Goal: Task Accomplishment & Management: Use online tool/utility

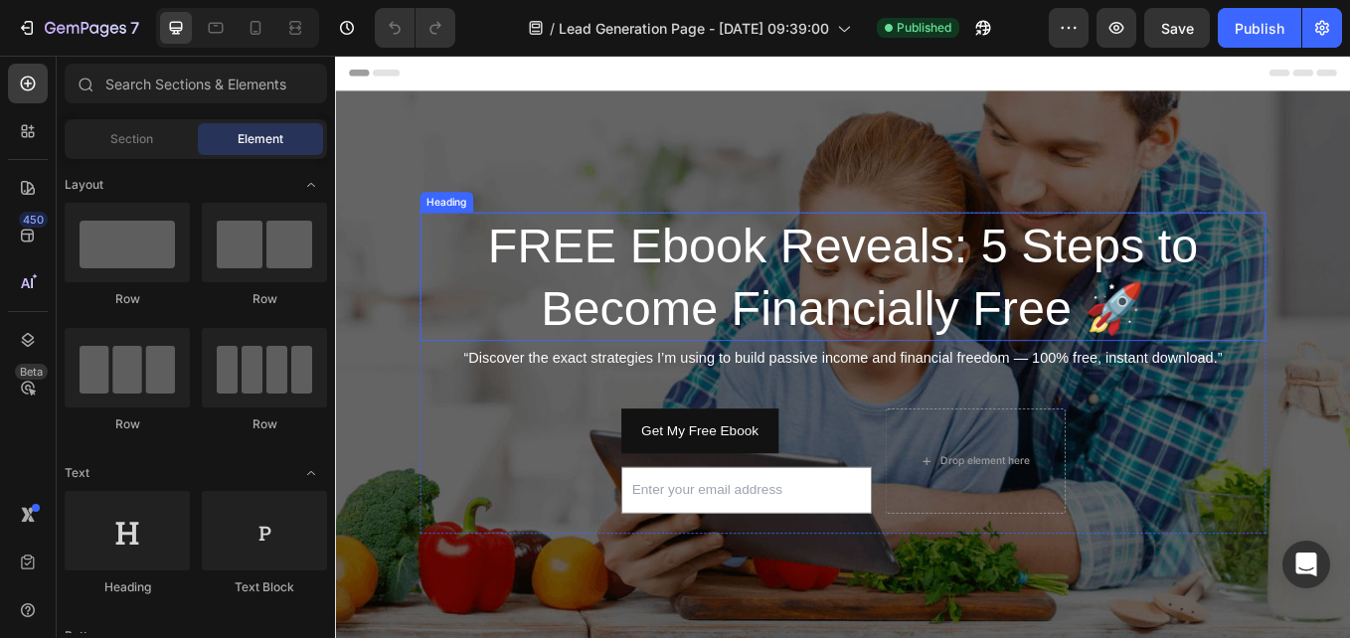
click at [1023, 304] on h2 "FREE Ebook Reveals: 5 Steps to Become Financially Free 🚀" at bounding box center [931, 315] width 994 height 151
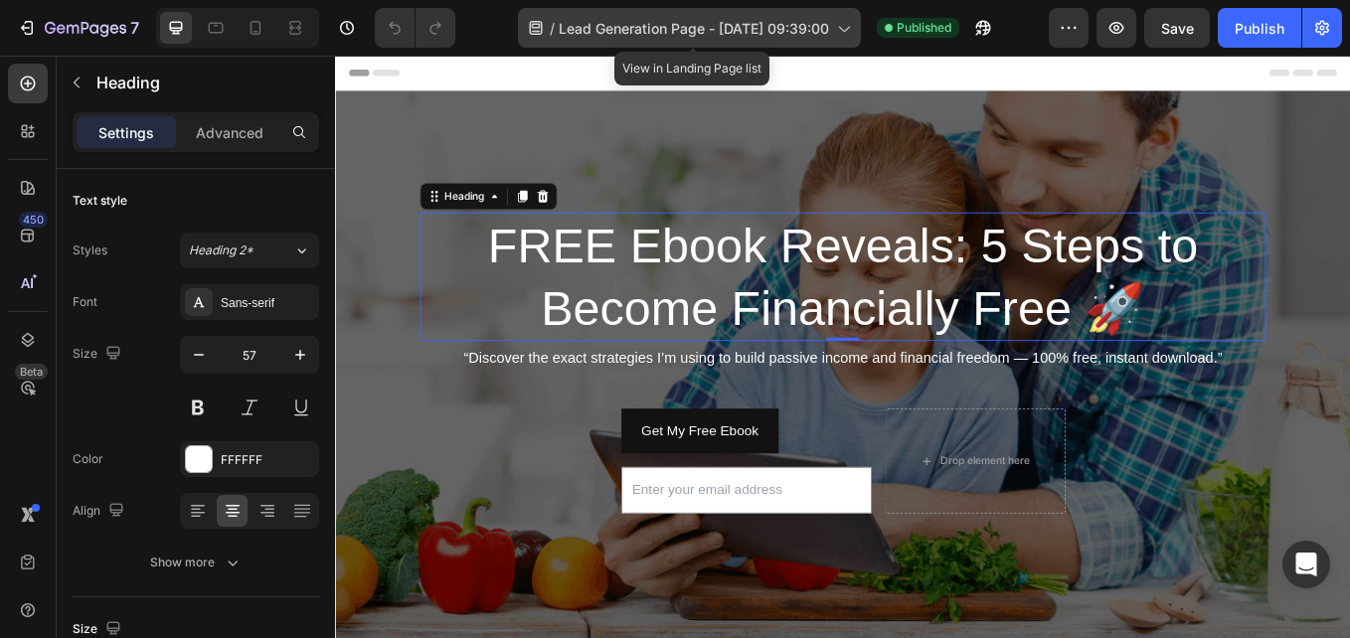
click at [843, 23] on icon at bounding box center [843, 28] width 20 height 20
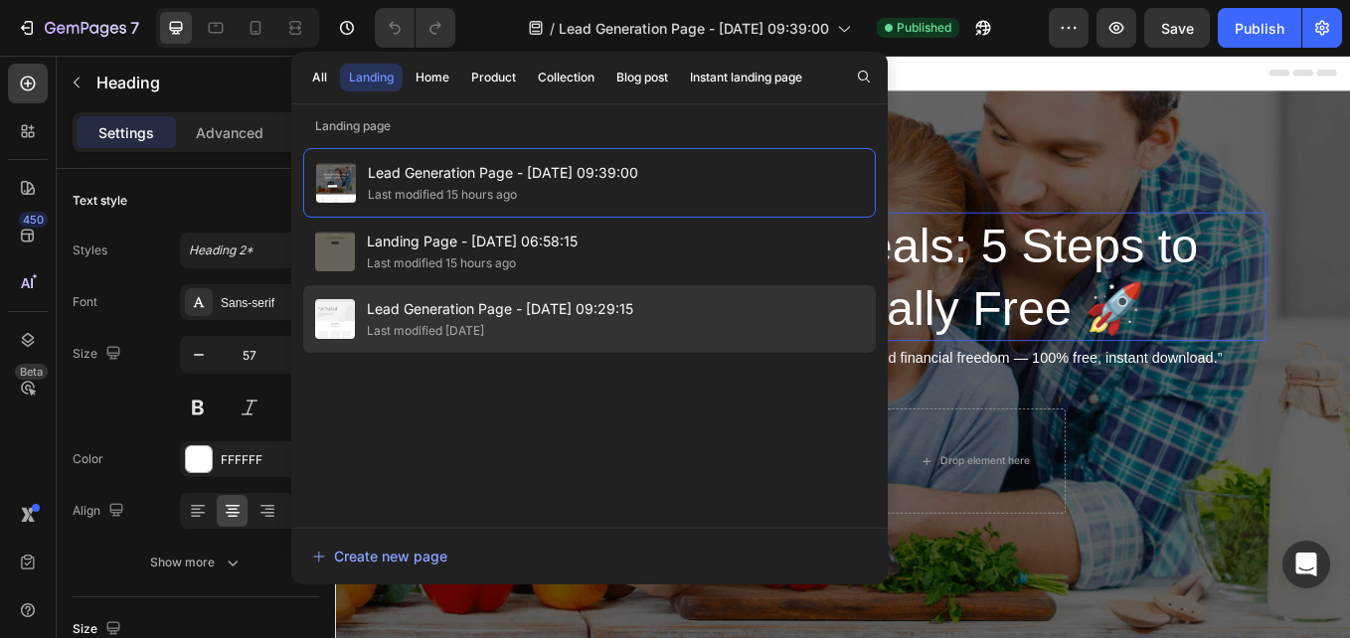
click at [472, 322] on div "Last modified [DATE]" at bounding box center [425, 331] width 117 height 20
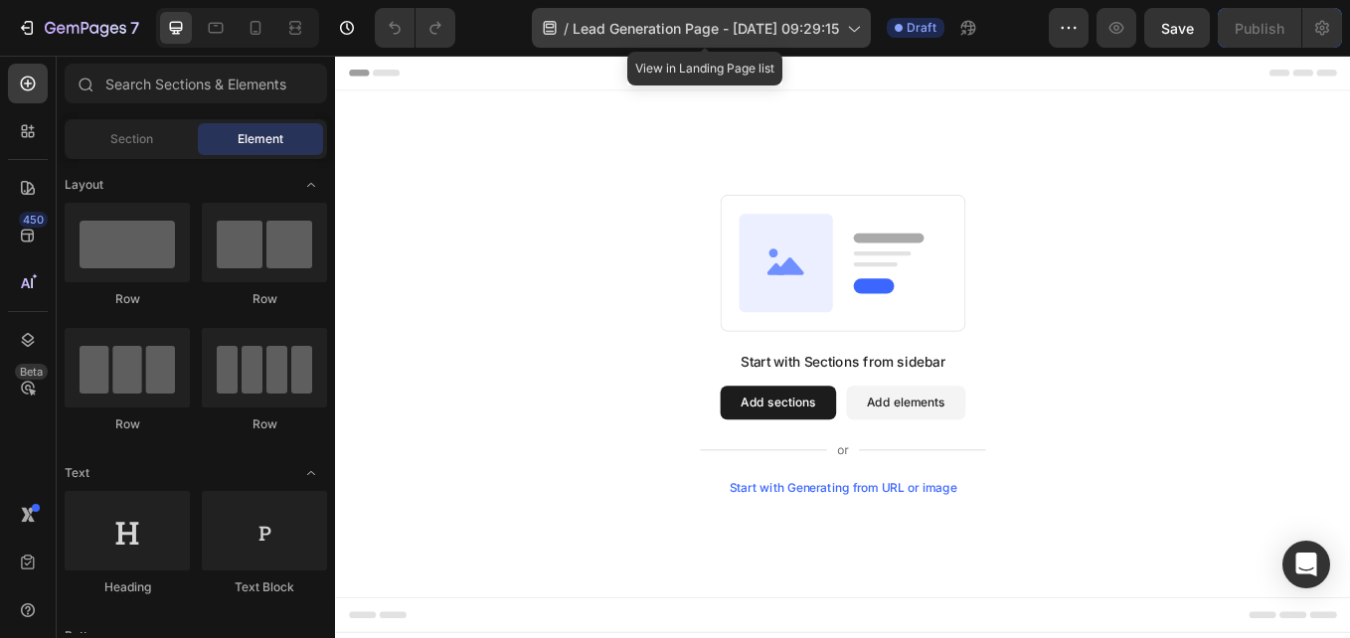
click at [850, 24] on icon at bounding box center [853, 28] width 20 height 20
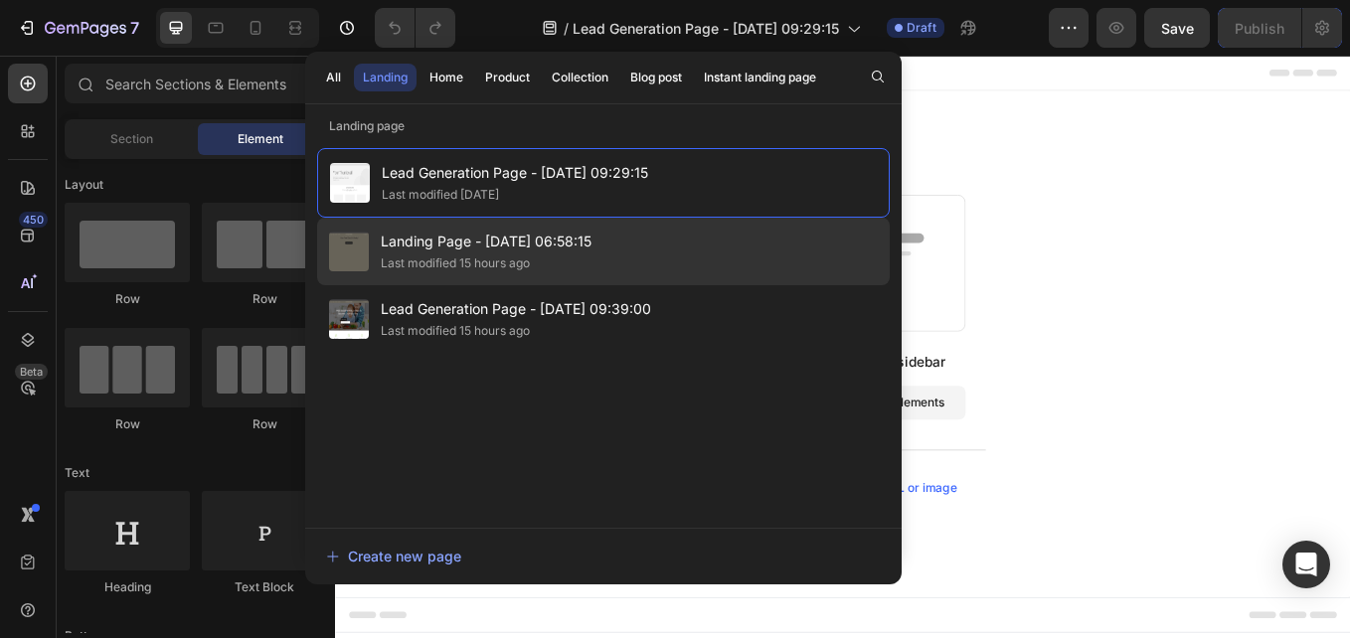
click at [625, 285] on div "Landing Page - Aug 27, 06:58:15 Last modified 15 hours ago" at bounding box center [603, 319] width 572 height 68
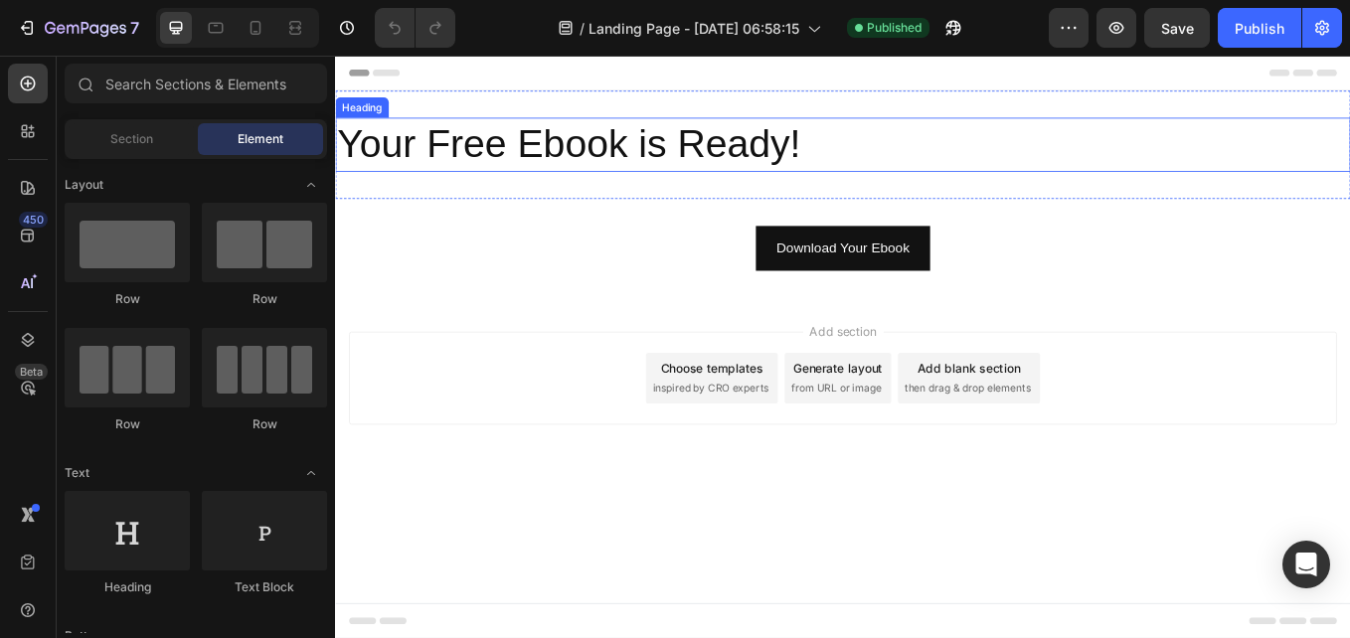
click at [860, 167] on h2 "Your Free Ebook is Ready!" at bounding box center [931, 160] width 1193 height 64
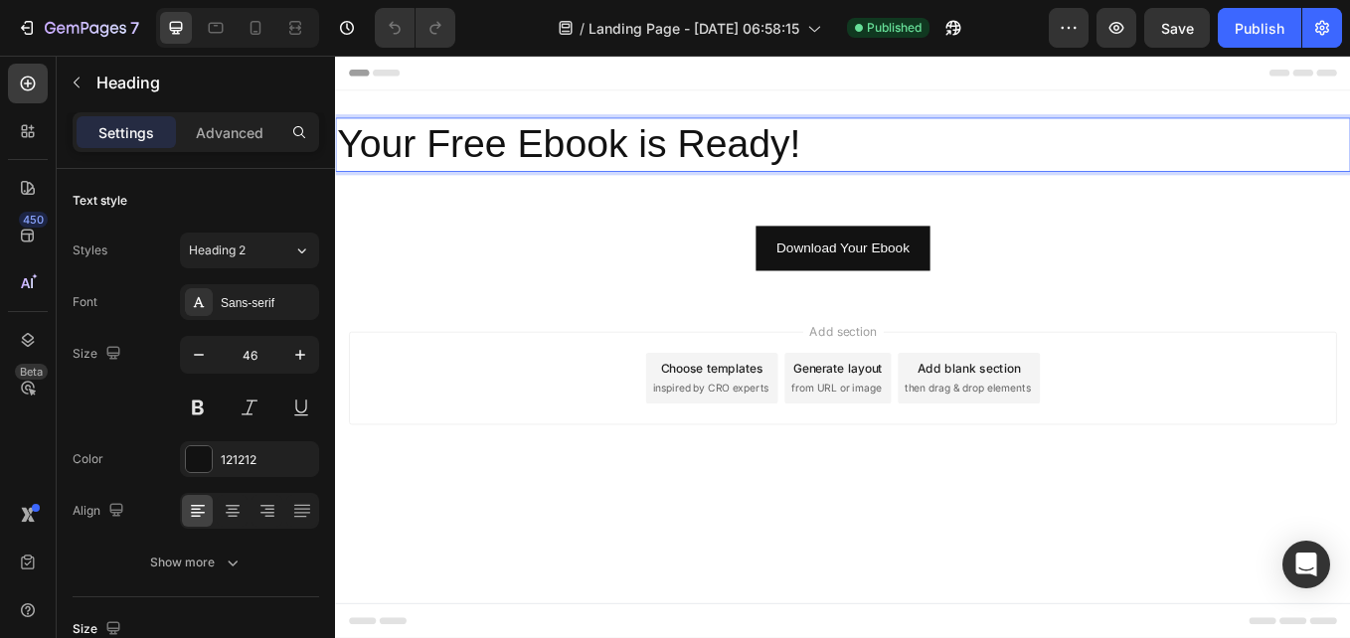
click at [872, 163] on h2 "Your Free Ebook is Ready!" at bounding box center [931, 160] width 1193 height 64
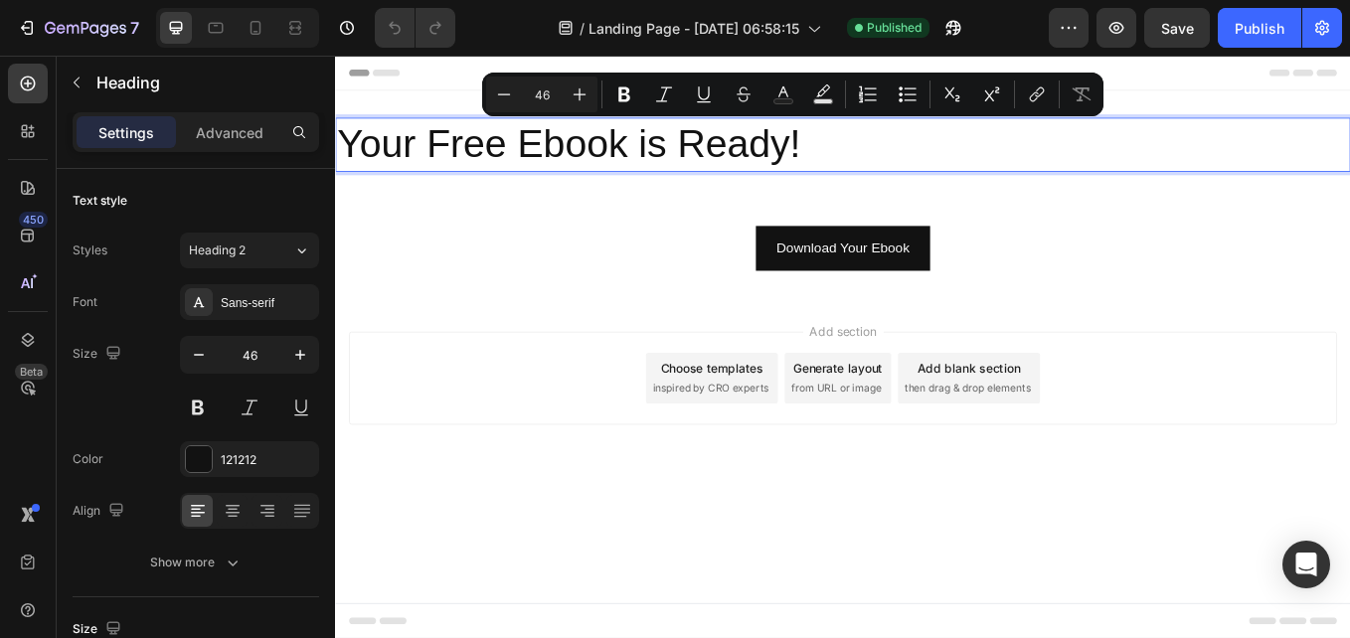
drag, startPoint x: 872, startPoint y: 163, endPoint x: 764, endPoint y: 154, distance: 107.7
click at [764, 154] on p "Your Free Ebook is Ready!" at bounding box center [931, 160] width 1189 height 60
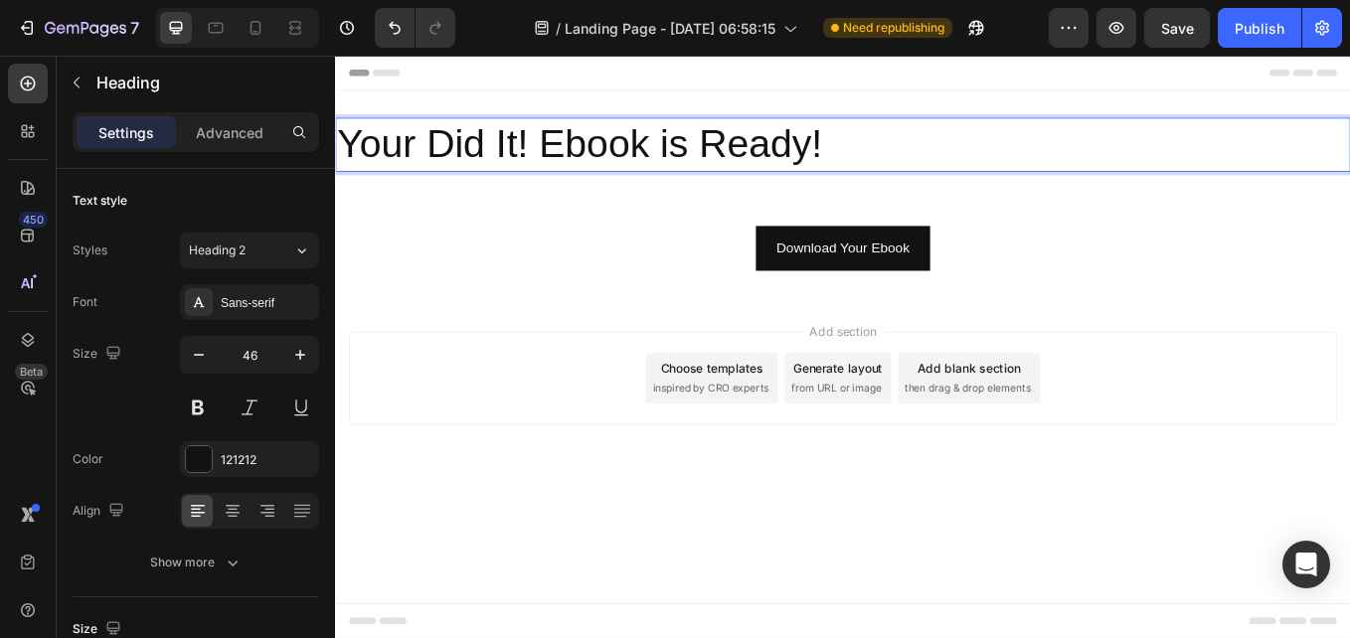
click at [1090, 157] on p "Your Did It! Ebook is Ready!" at bounding box center [931, 160] width 1189 height 60
click at [1349, 151] on p "Your Did It! Ebook is On Its Way Ready!" at bounding box center [931, 160] width 1189 height 60
click at [659, 156] on p "Your Did It! Ebook is On Its Way" at bounding box center [931, 160] width 1189 height 60
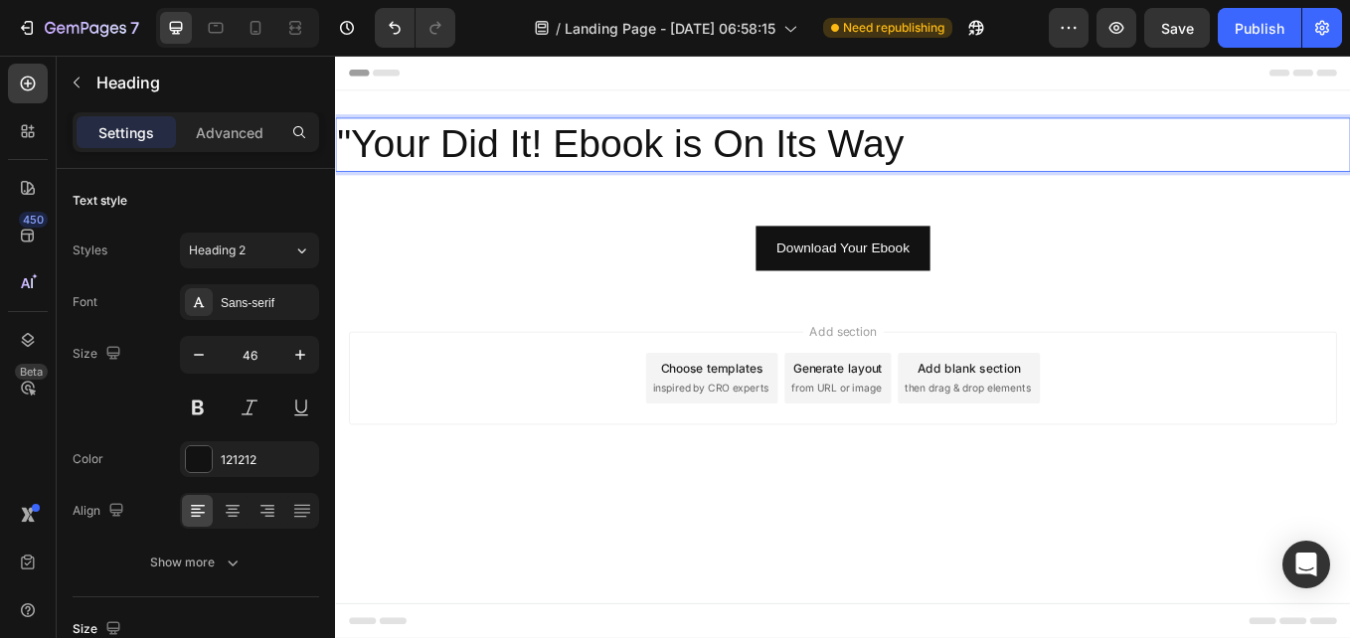
click at [623, 153] on p ""Your Did It! Ebook is On Its Way" at bounding box center [931, 160] width 1189 height 60
click at [1337, 143] on p ""Your Did It! Ebook is On Its Way" at bounding box center [931, 160] width 1189 height 60
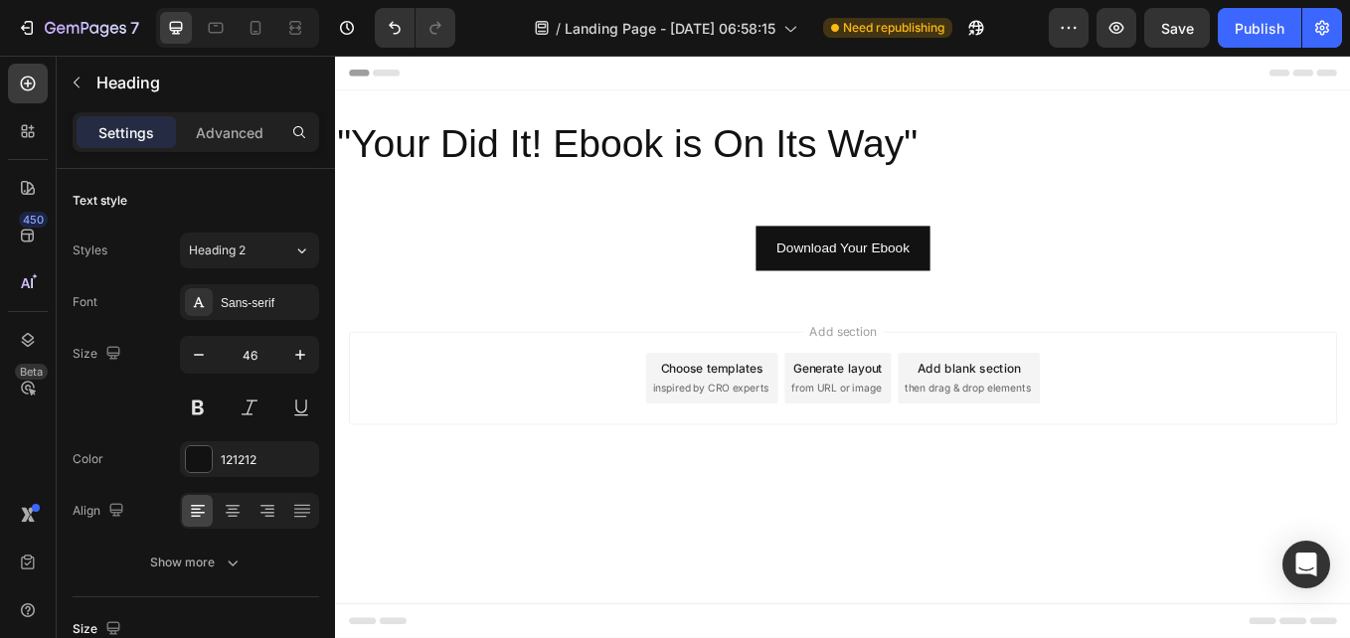
click at [1246, 363] on div "Add section Choose templates inspired by CRO experts Generate layout from URL o…" at bounding box center [931, 462] width 1193 height 245
click at [731, 152] on p ""Your Did It! Ebook is On Its Way"" at bounding box center [931, 160] width 1189 height 60
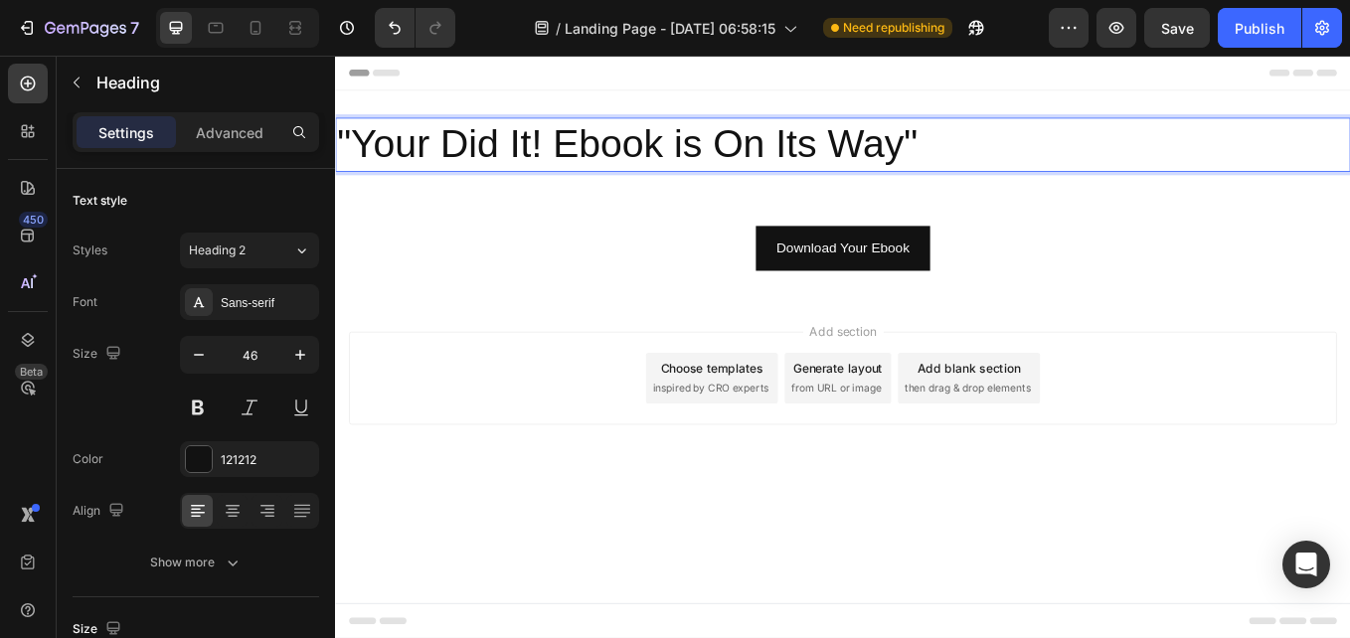
click at [729, 150] on p ""Your Did It! Ebook is On Its Way"" at bounding box center [931, 160] width 1189 height 60
click at [1091, 168] on p ""Your Did It! Ebook is On Its Way"" at bounding box center [931, 160] width 1189 height 60
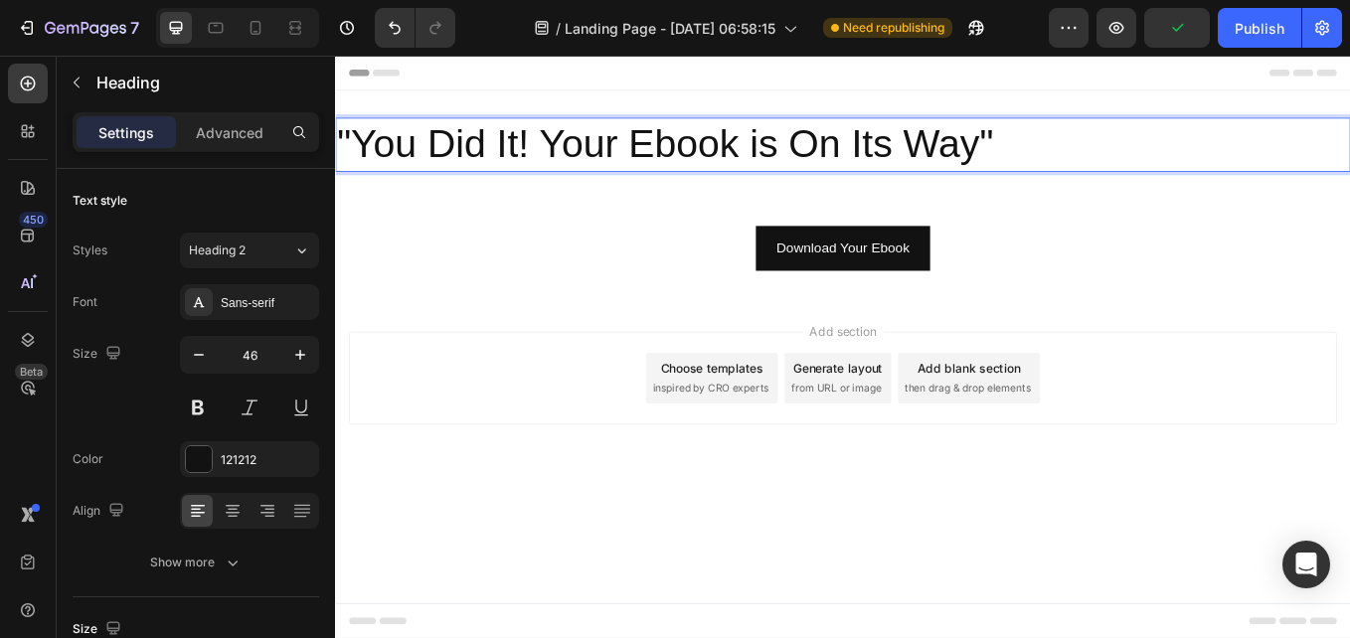
drag, startPoint x: 883, startPoint y: 154, endPoint x: 879, endPoint y: 193, distance: 39.0
click at [879, 193] on div ""You Did It! Your Ebook is On Its Way" Heading 0 Section 1" at bounding box center [931, 159] width 1193 height 127
click at [576, 177] on p ""You Did It! Your Ebook is On Its Way"" at bounding box center [931, 160] width 1189 height 60
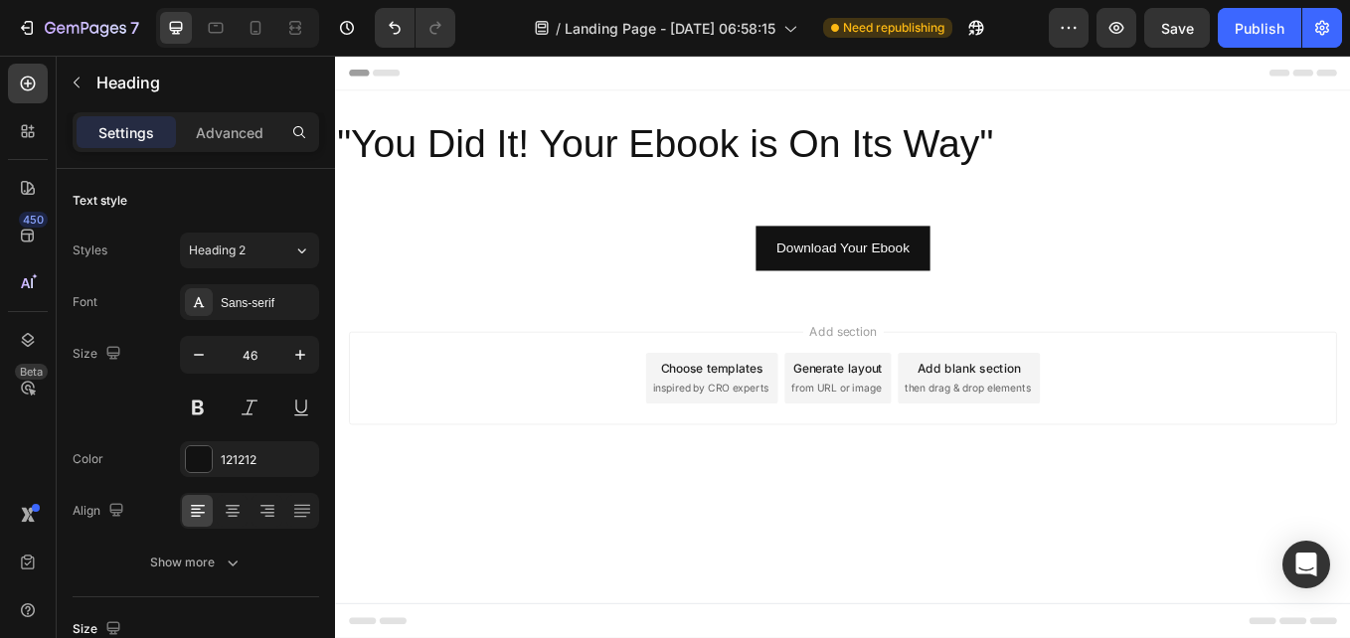
click at [553, 512] on div "Add section Choose templates inspired by CRO experts Generate layout from URL o…" at bounding box center [931, 462] width 1193 height 245
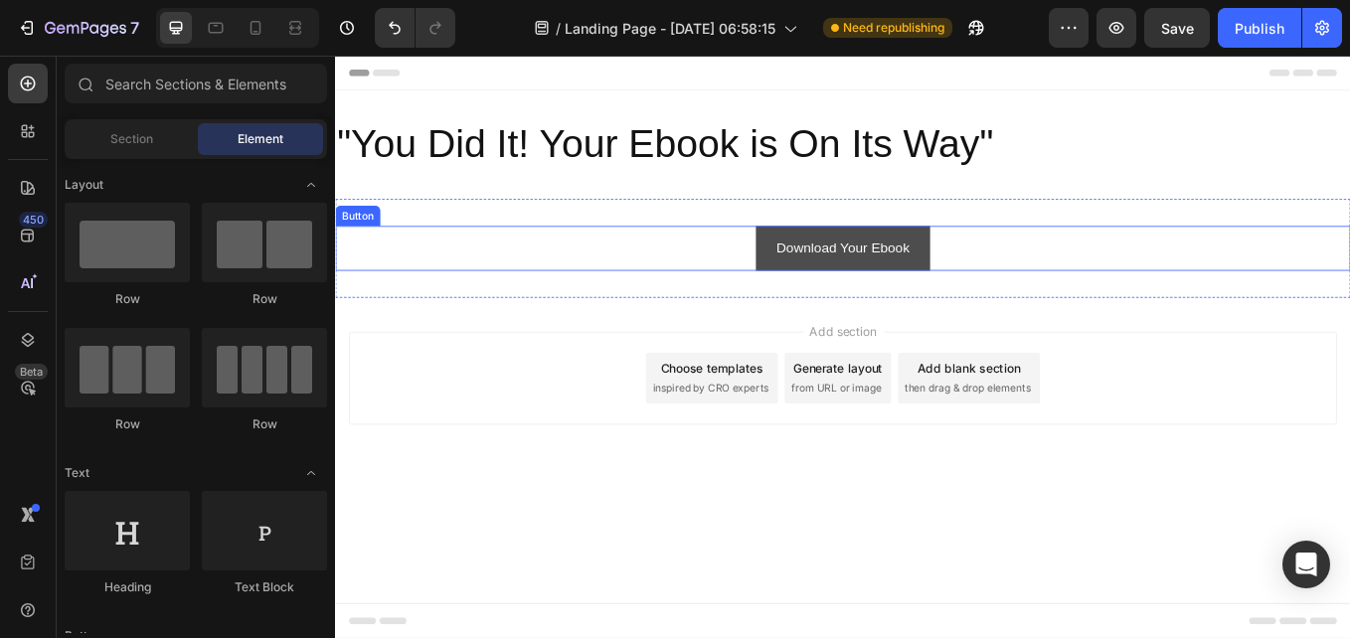
click at [1002, 264] on link "Download Your Ebook" at bounding box center [931, 281] width 204 height 53
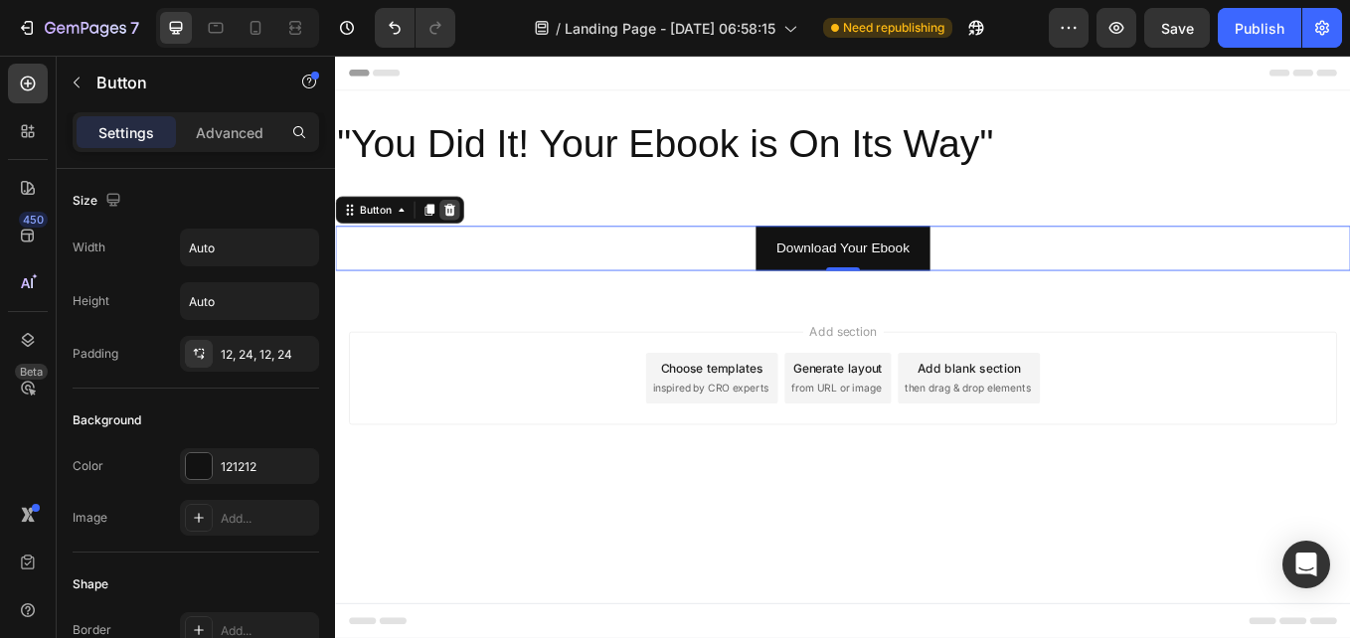
click at [475, 239] on icon at bounding box center [469, 237] width 16 height 16
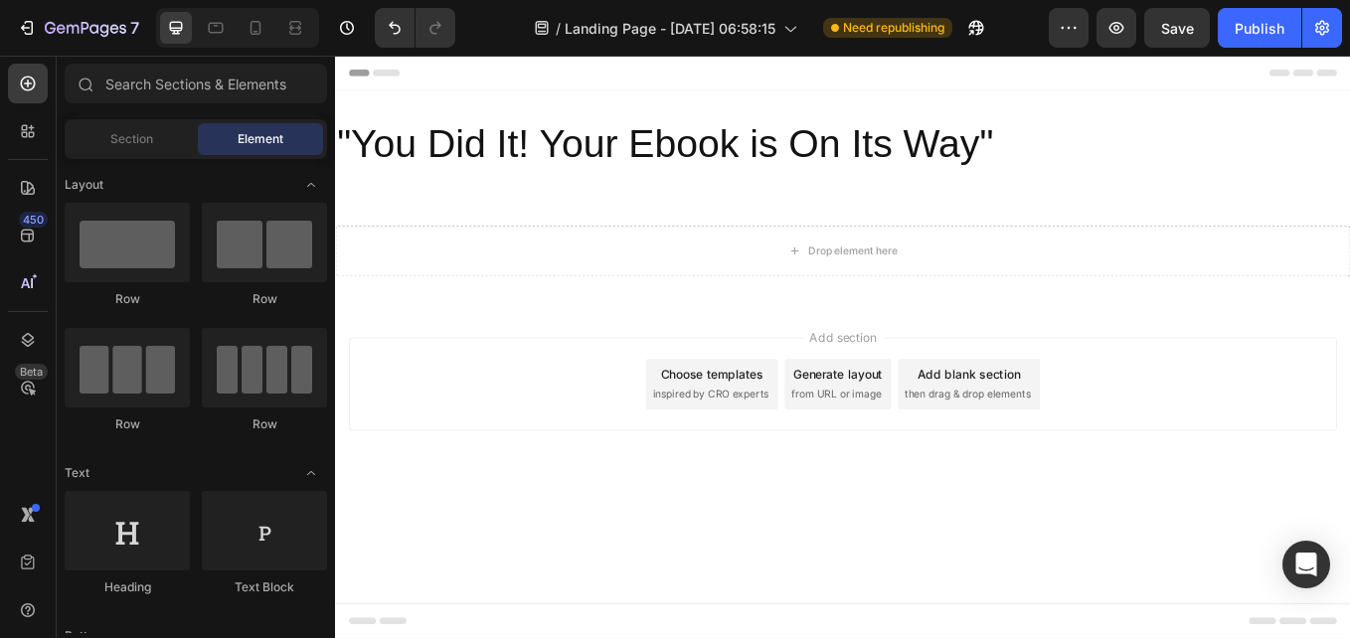
click at [810, 367] on div "Add section Choose templates inspired by CRO experts Generate layout from URL o…" at bounding box center [931, 469] width 1193 height 245
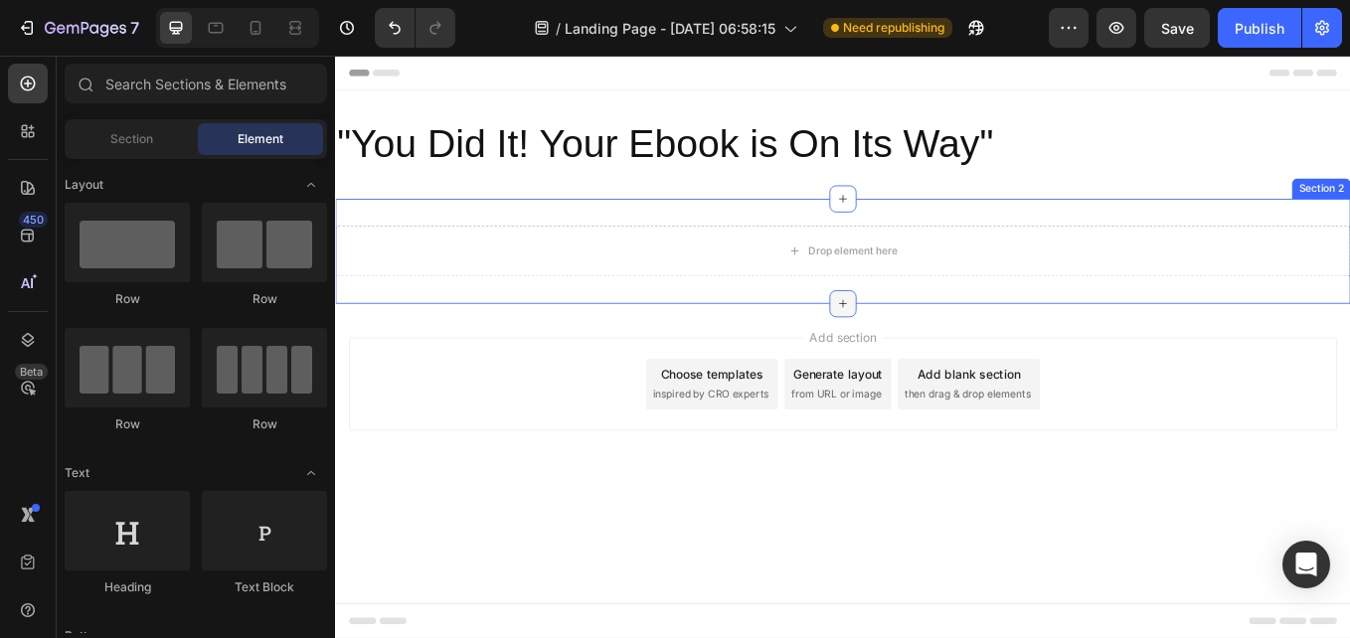
click at [924, 354] on div at bounding box center [931, 347] width 32 height 32
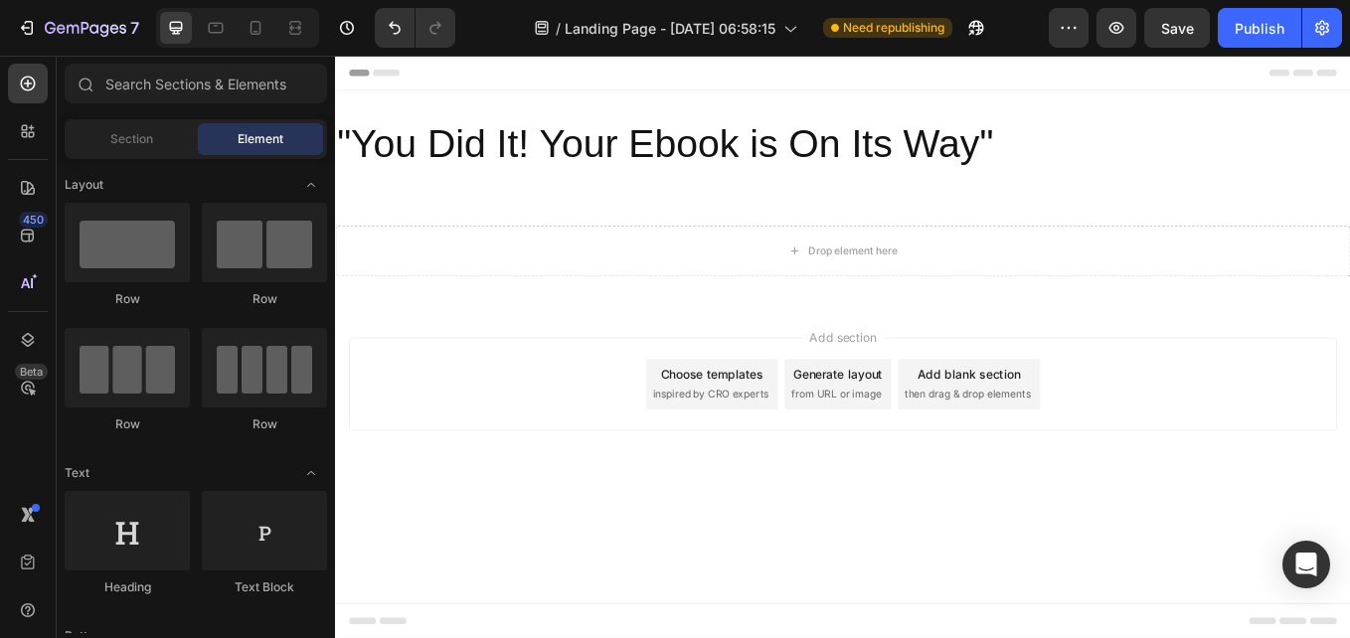
drag, startPoint x: 998, startPoint y: 659, endPoint x: 849, endPoint y: 619, distance: 154.3
drag, startPoint x: 849, startPoint y: 619, endPoint x: 589, endPoint y: 625, distance: 259.5
click at [589, 625] on body "Header "You Did It! Your Ebook is On Its Way" Heading Section 1 Drop element he…" at bounding box center [931, 398] width 1193 height 685
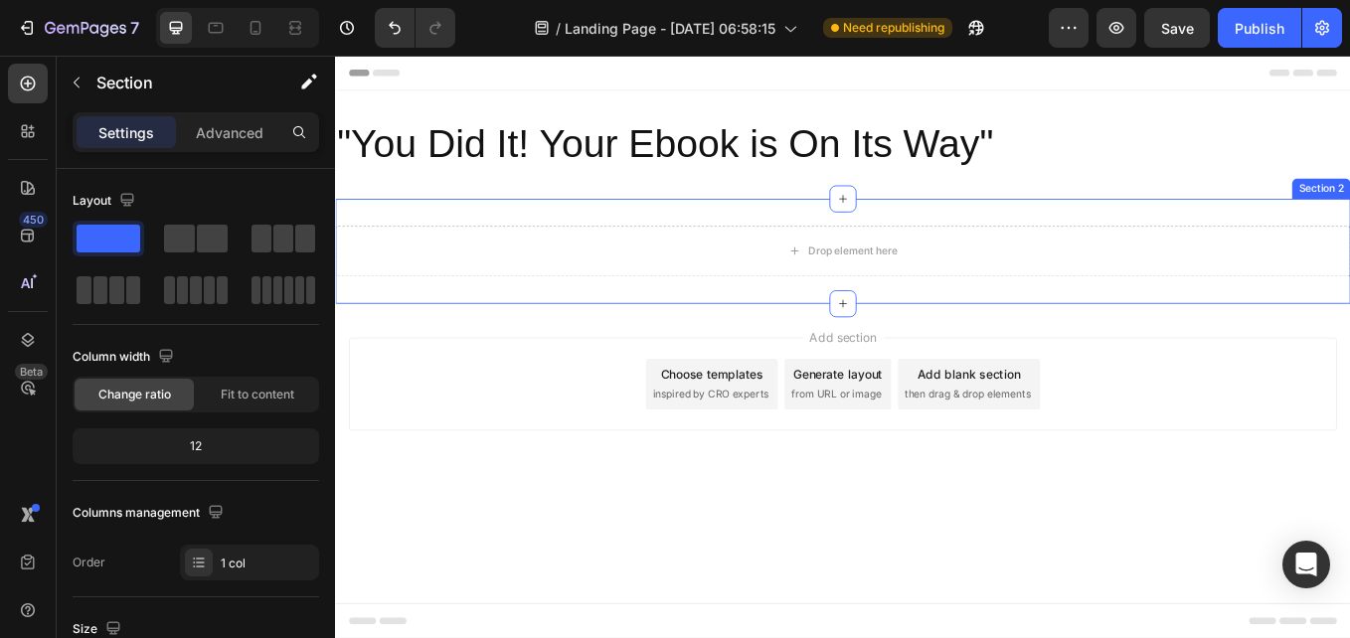
click at [975, 336] on div "Drop element here Section 2" at bounding box center [931, 285] width 1193 height 123
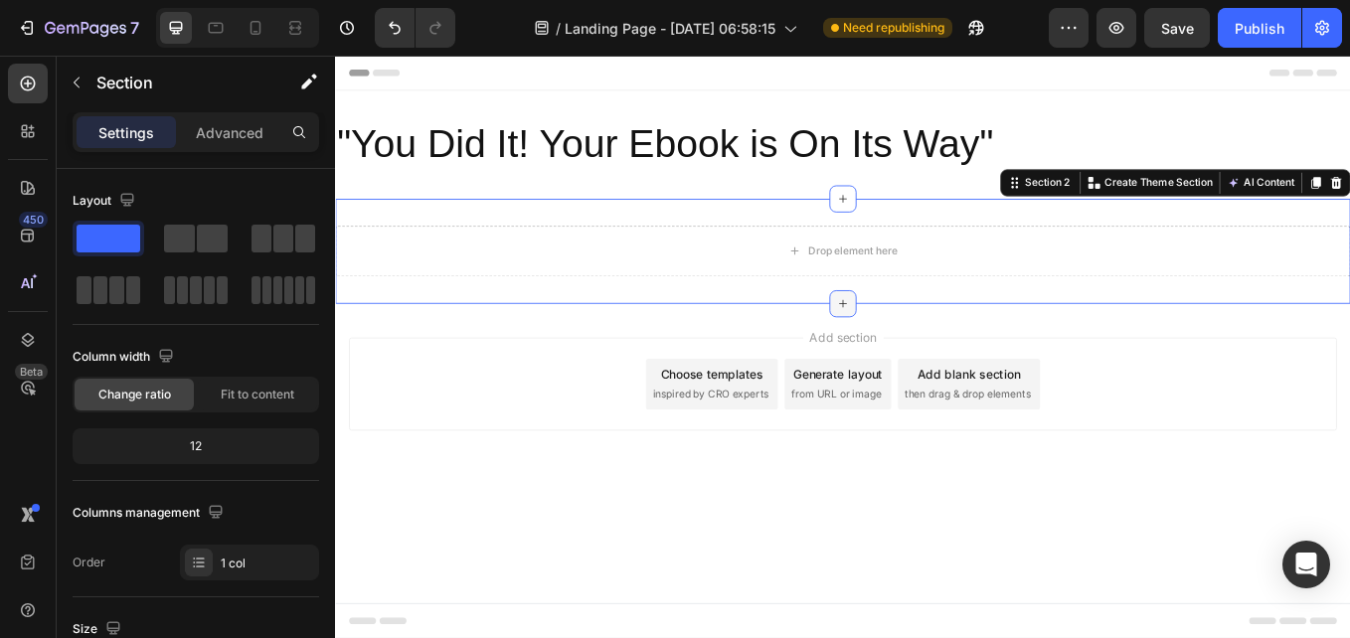
click at [928, 354] on div at bounding box center [931, 347] width 32 height 32
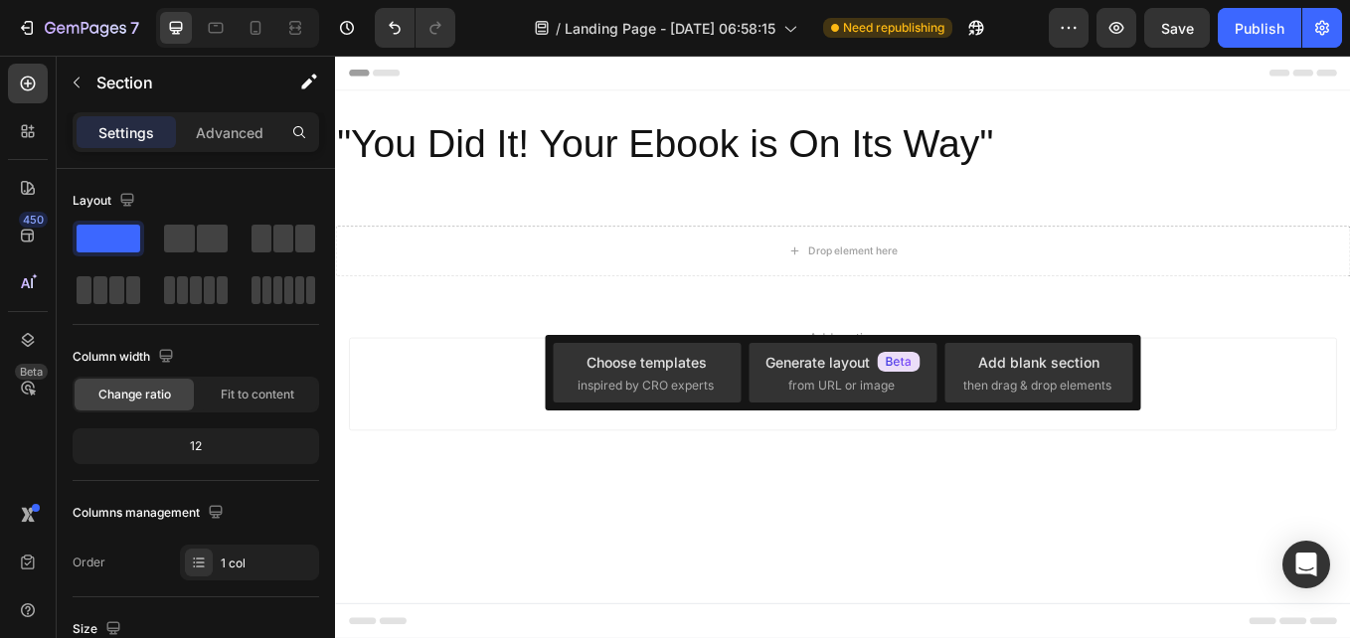
click at [1349, 458] on div "Add section Choose templates inspired by CRO experts Generate layout from URL o…" at bounding box center [931, 441] width 1161 height 109
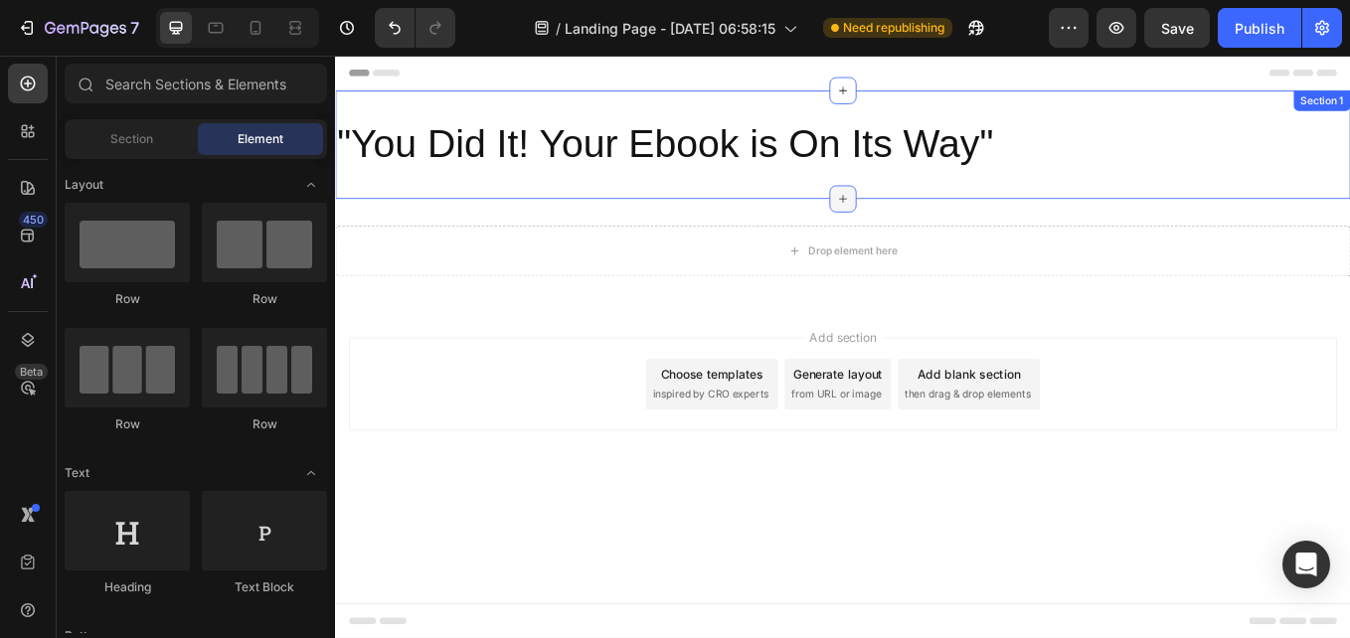
click at [924, 225] on icon at bounding box center [931, 224] width 16 height 16
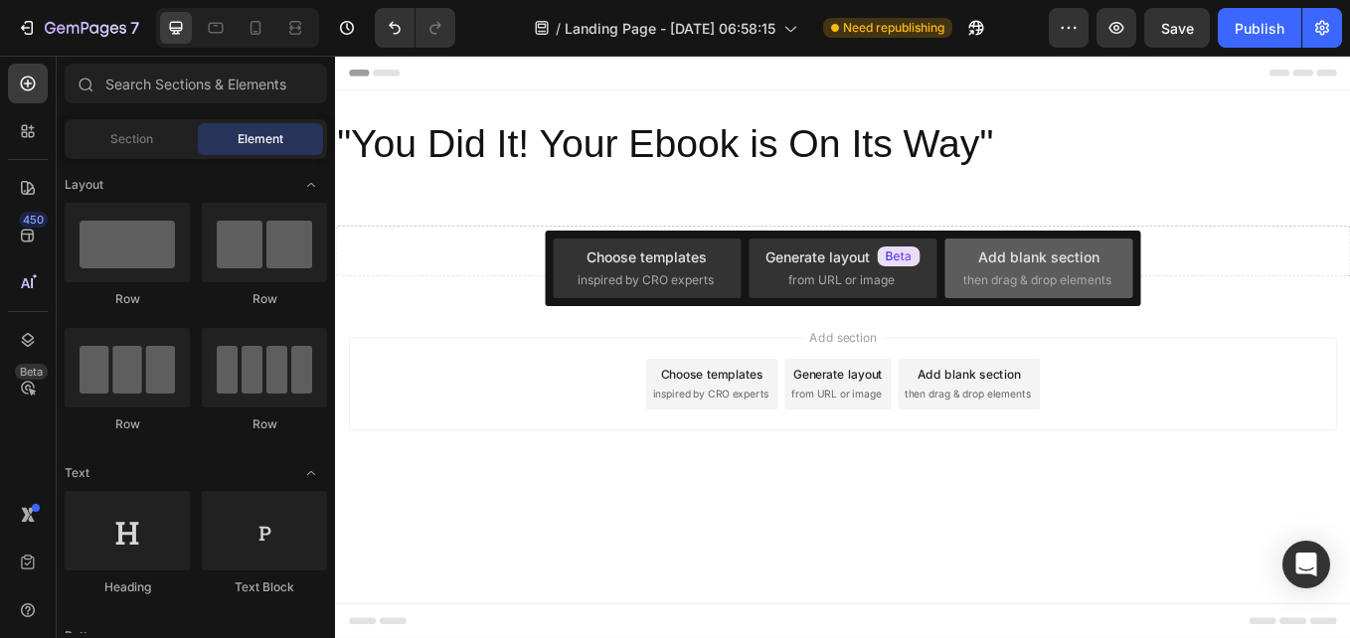
click at [1026, 256] on div "Add blank section" at bounding box center [1038, 256] width 121 height 21
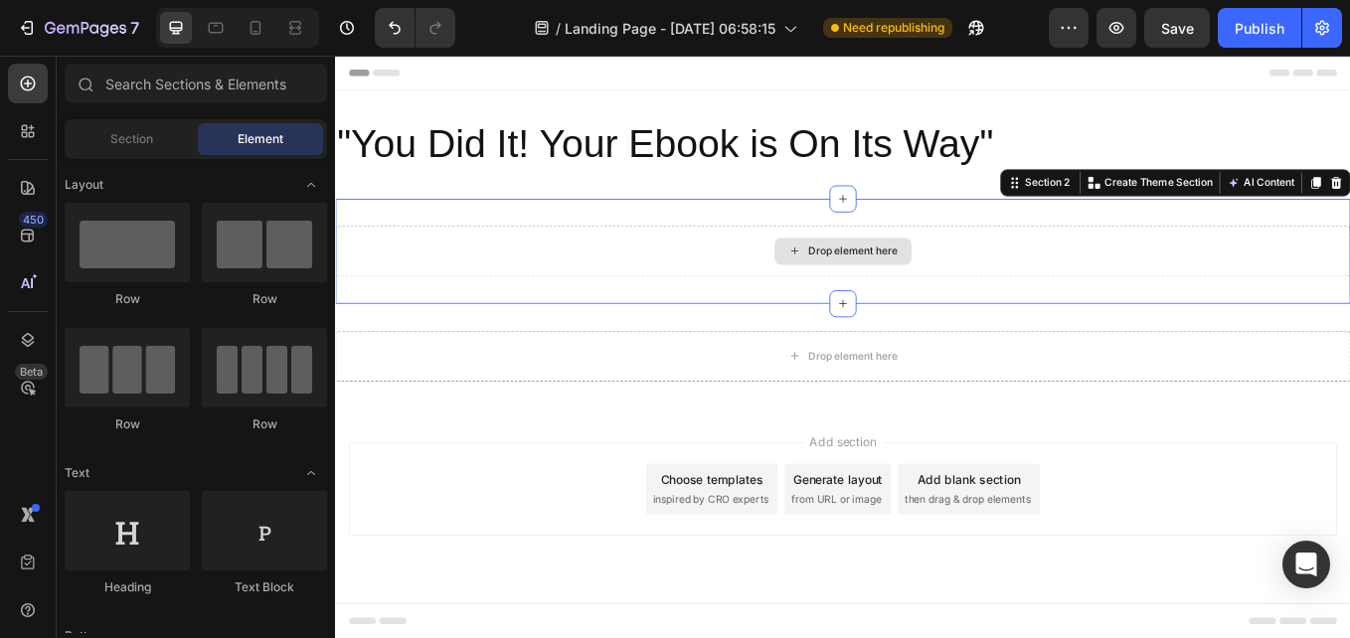
click at [1051, 293] on div "Drop element here" at bounding box center [931, 285] width 1193 height 60
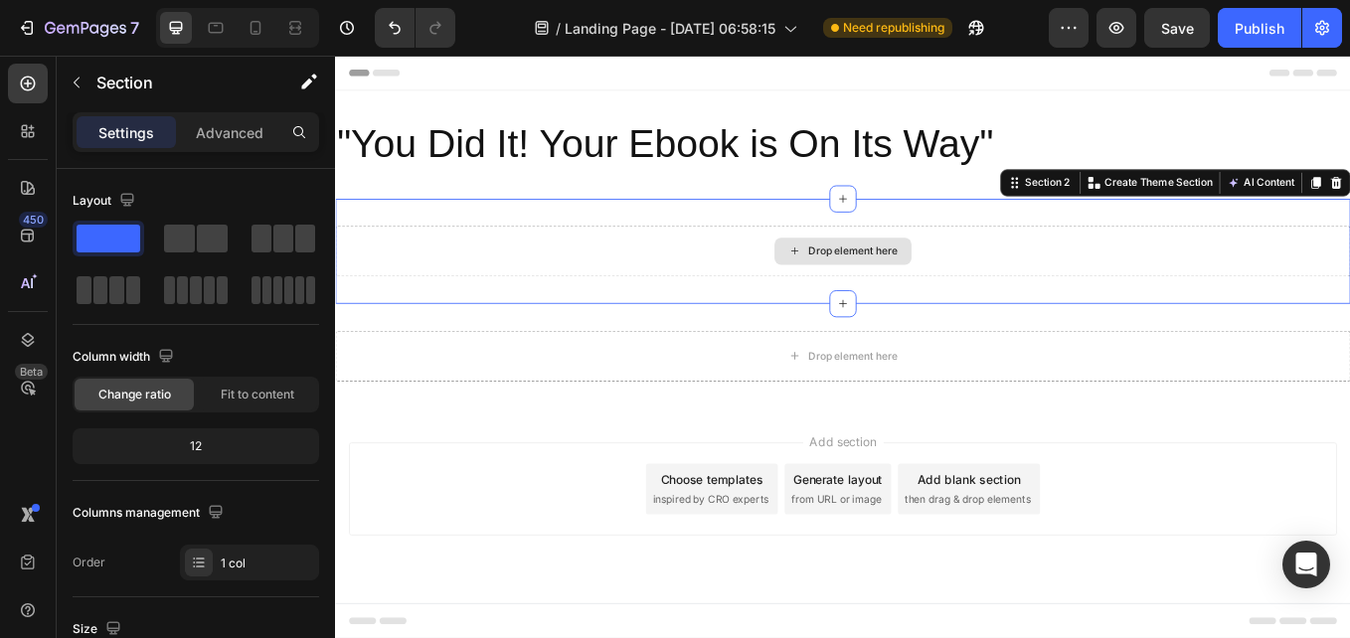
click at [744, 293] on div "Drop element here" at bounding box center [931, 285] width 1193 height 60
click at [749, 290] on div "Drop element here" at bounding box center [931, 285] width 1193 height 60
click at [1132, 217] on div "Section 2 You can create reusable sections Create Theme Section AI Content Writ…" at bounding box center [1321, 205] width 411 height 32
click at [1158, 205] on div "Section 2" at bounding box center [1171, 205] width 61 height 18
click at [1143, 293] on div "Drop element here" at bounding box center [931, 285] width 1193 height 60
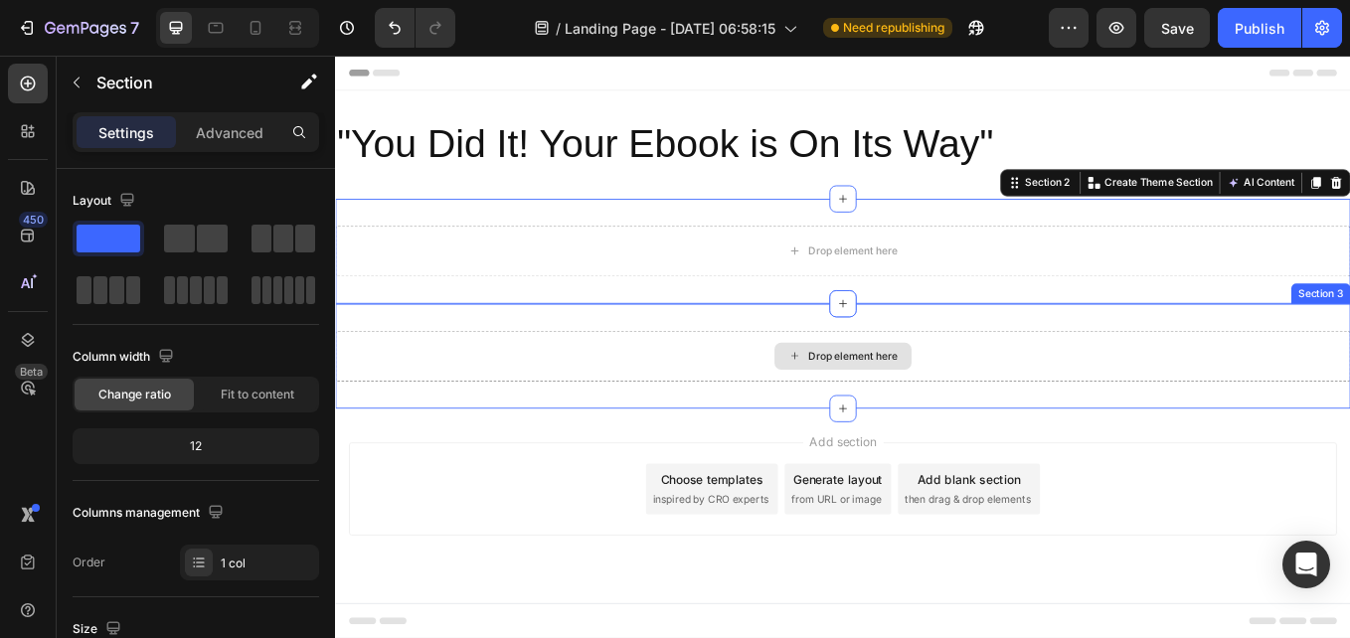
click at [1129, 387] on div "Drop element here" at bounding box center [931, 409] width 1193 height 60
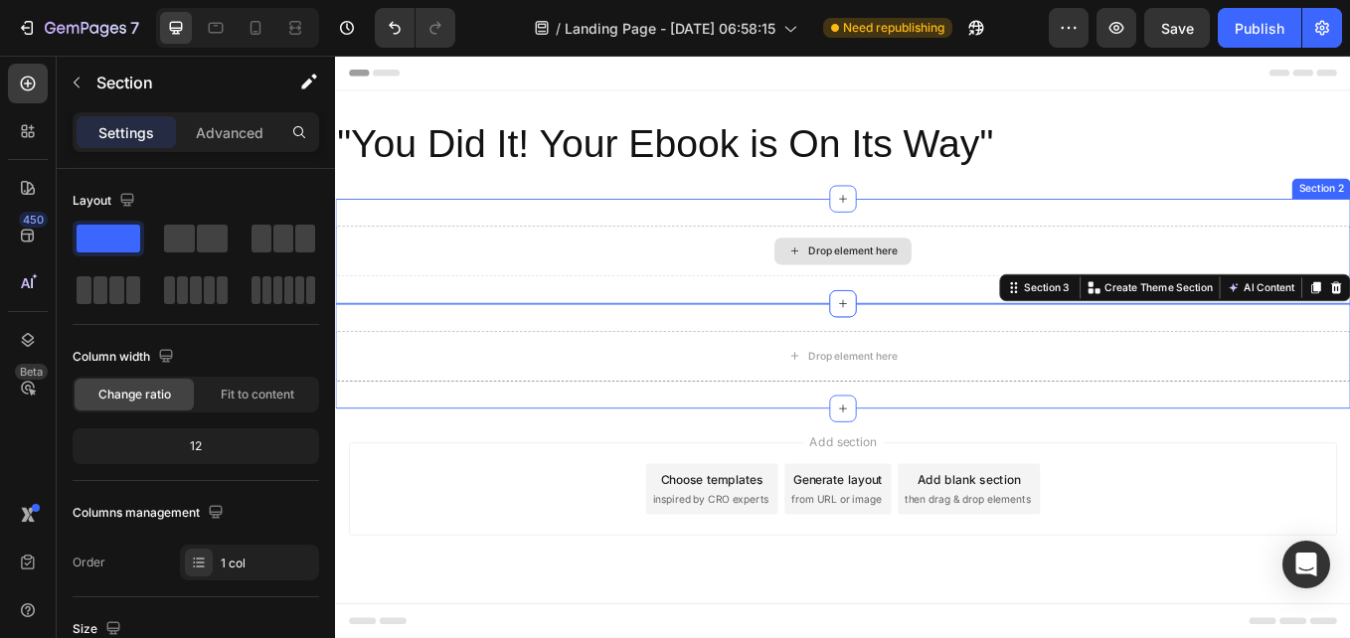
click at [1047, 298] on div "Drop element here" at bounding box center [931, 285] width 1193 height 60
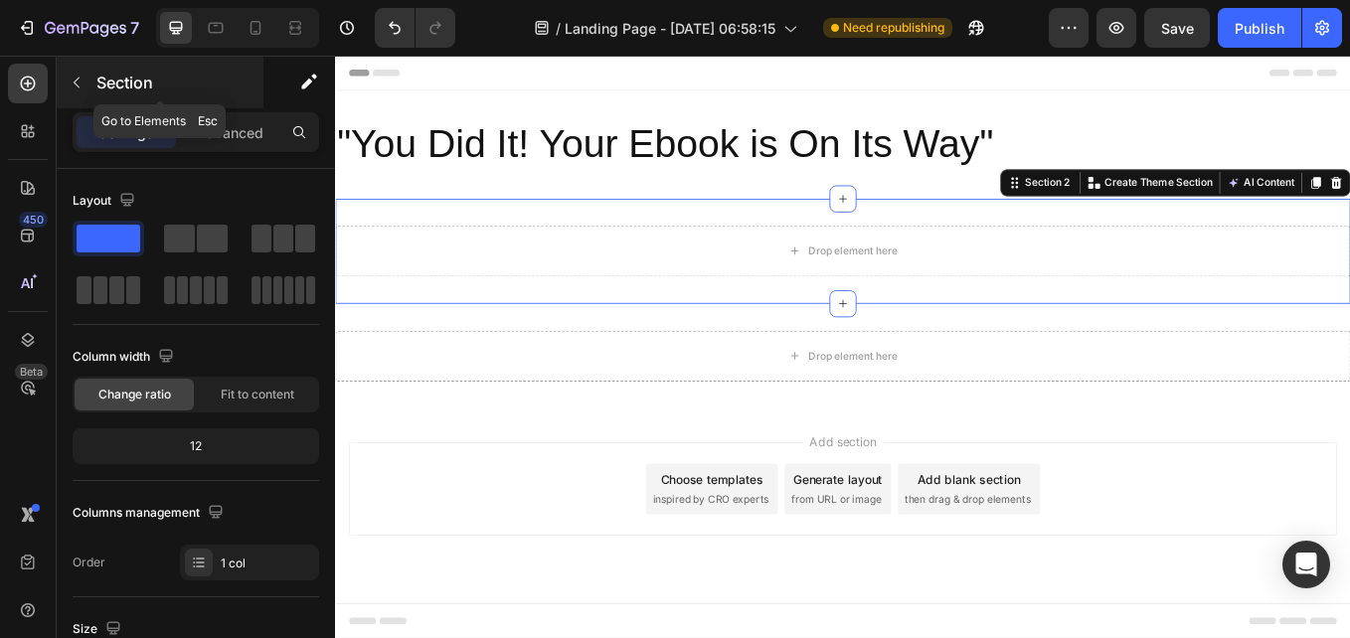
click at [80, 83] on icon "button" at bounding box center [77, 83] width 16 height 16
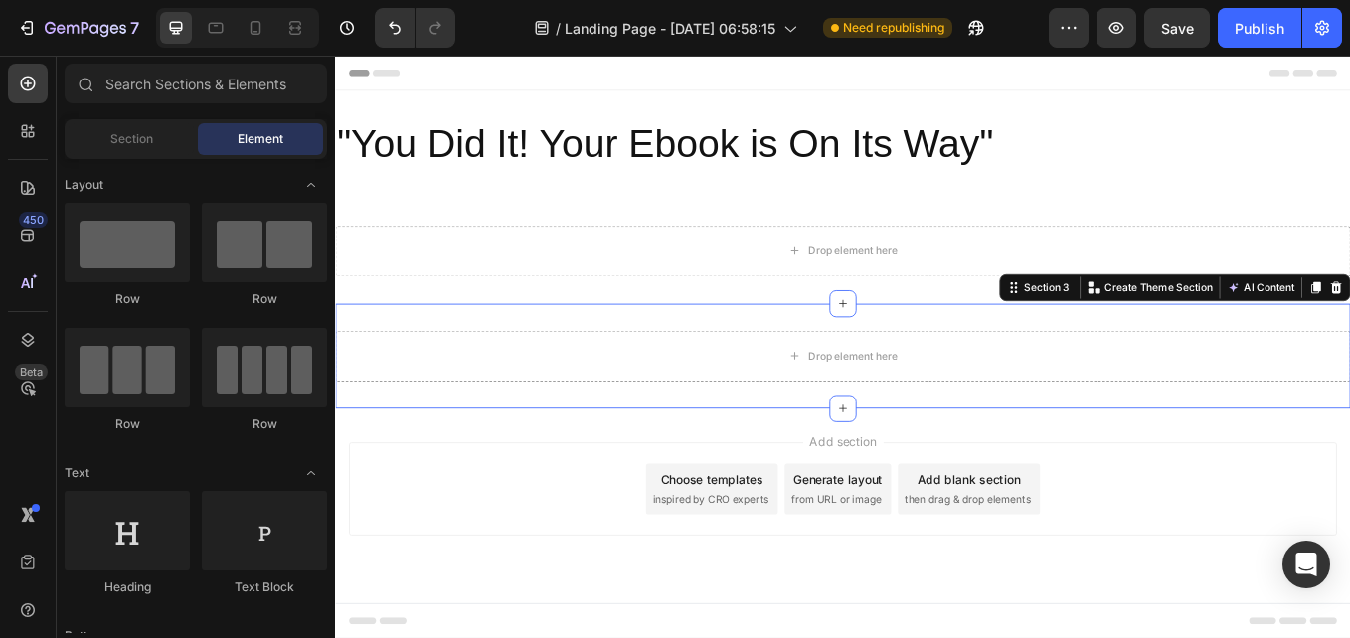
drag, startPoint x: 472, startPoint y: 132, endPoint x: 569, endPoint y: 353, distance: 240.8
click at [569, 353] on div "Drop element here Section 3 You can create reusable sections Create Theme Secti…" at bounding box center [931, 408] width 1193 height 123
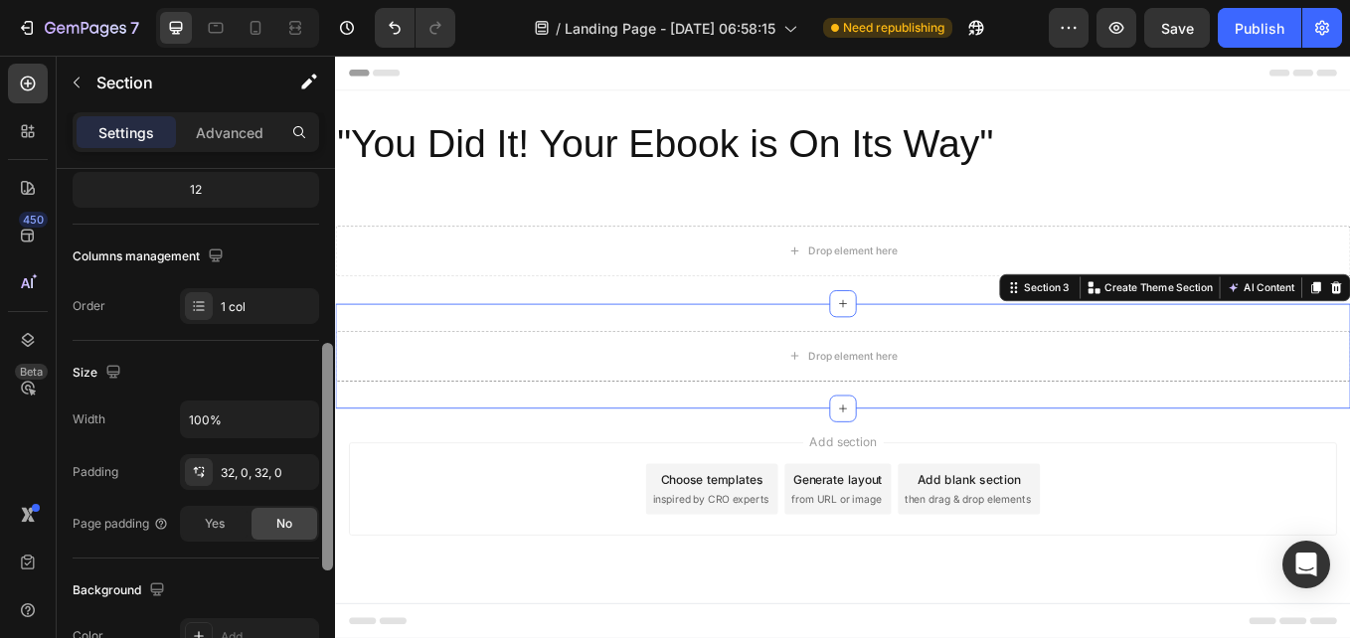
scroll to position [309, 0]
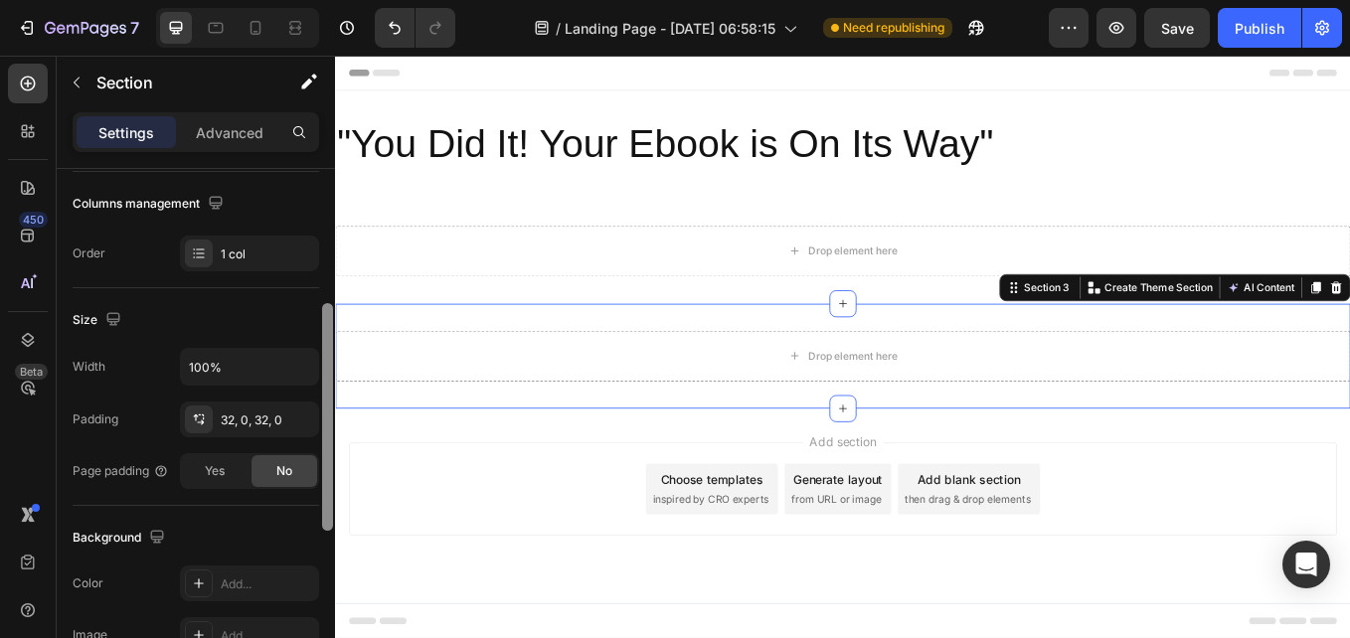
drag, startPoint x: 660, startPoint y: 270, endPoint x: 346, endPoint y: 464, distance: 369.1
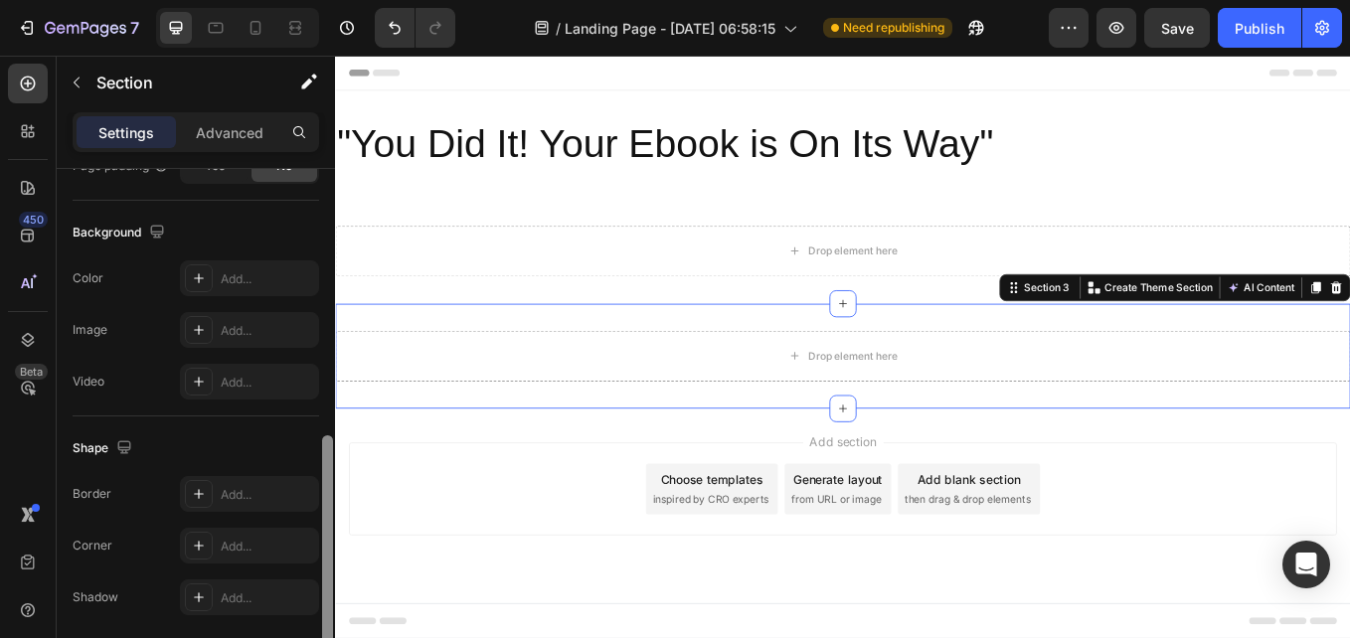
scroll to position [687, 0]
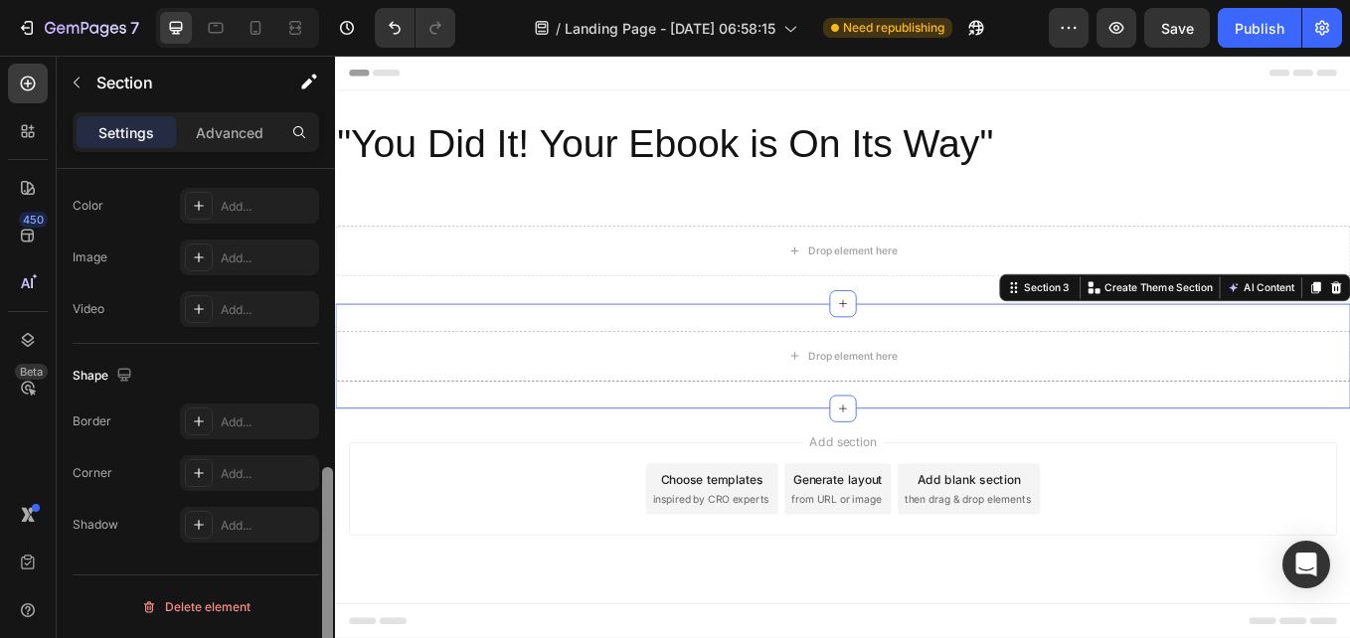
drag, startPoint x: 329, startPoint y: 404, endPoint x: 335, endPoint y: 518, distance: 114.5
click at [335, 0] on div "7 Version history / Landing Page - [DATE] 06:58:15 Need republishing Preview Sa…" at bounding box center [675, 0] width 1350 height 0
drag, startPoint x: 326, startPoint y: 514, endPoint x: 328, endPoint y: 595, distance: 81.5
click at [328, 595] on div at bounding box center [327, 581] width 11 height 228
click at [725, 386] on div "Drop element here" at bounding box center [931, 409] width 1193 height 60
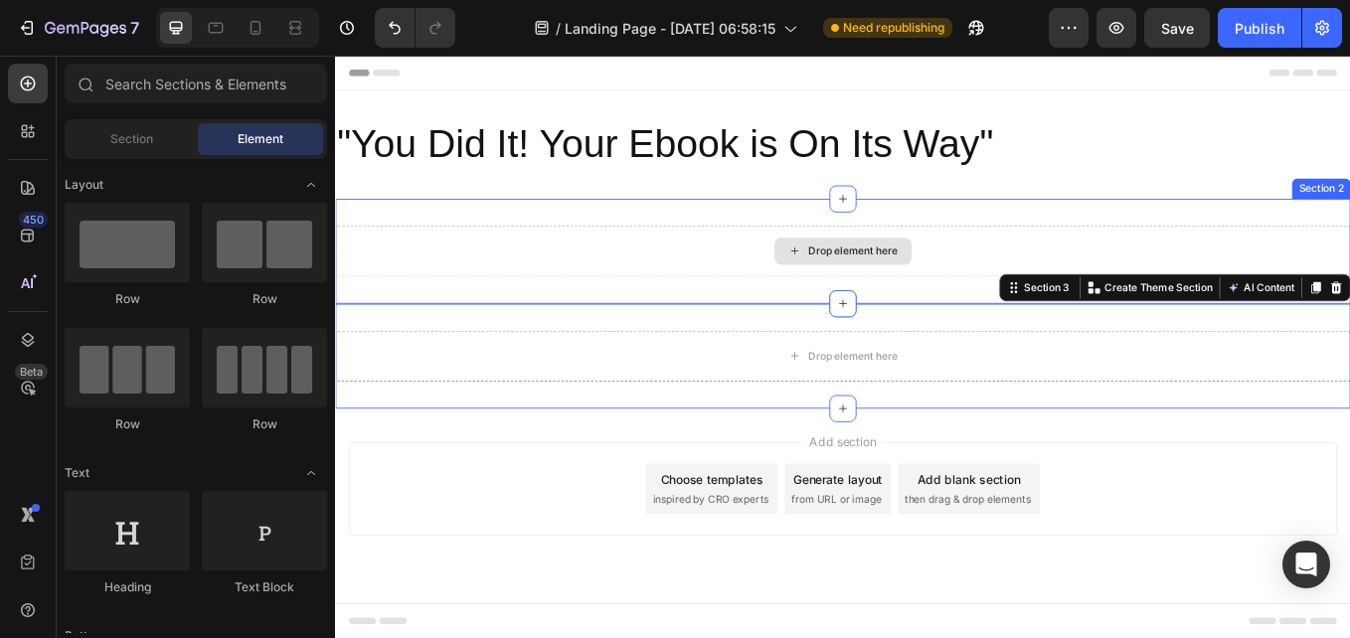
click at [918, 290] on div "Drop element here" at bounding box center [943, 285] width 105 height 16
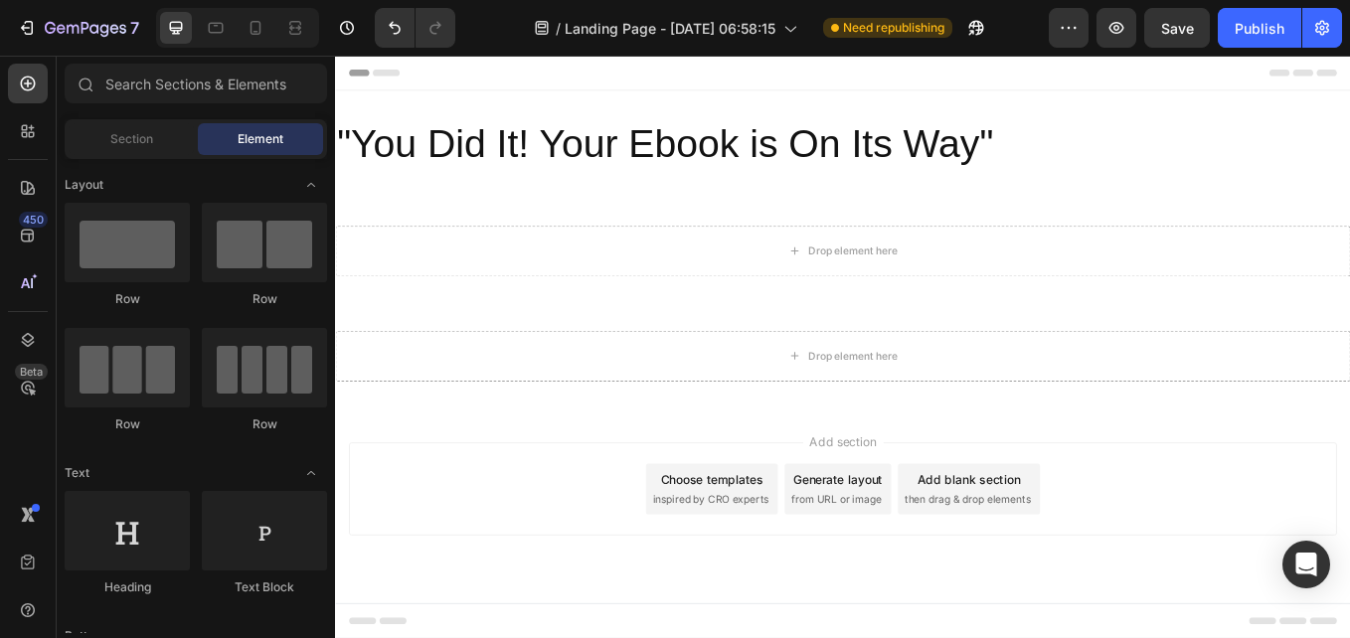
drag, startPoint x: 194, startPoint y: 476, endPoint x: 201, endPoint y: 407, distance: 69.9
drag, startPoint x: 536, startPoint y: 462, endPoint x: 394, endPoint y: 519, distance: 153.0
click at [394, 519] on div "Add section Choose templates inspired by CRO experts Generate layout from URL o…" at bounding box center [931, 564] width 1161 height 109
click at [128, 127] on div "Section" at bounding box center [131, 139] width 125 height 32
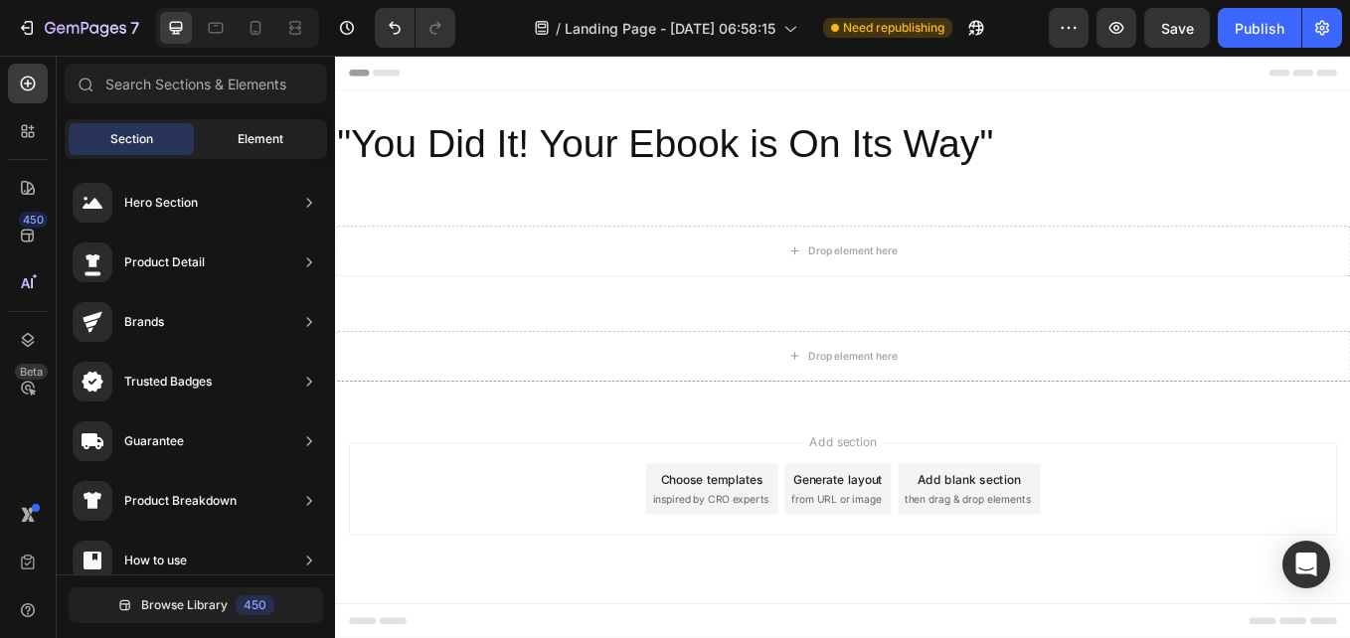
click at [238, 141] on span "Element" at bounding box center [261, 139] width 46 height 18
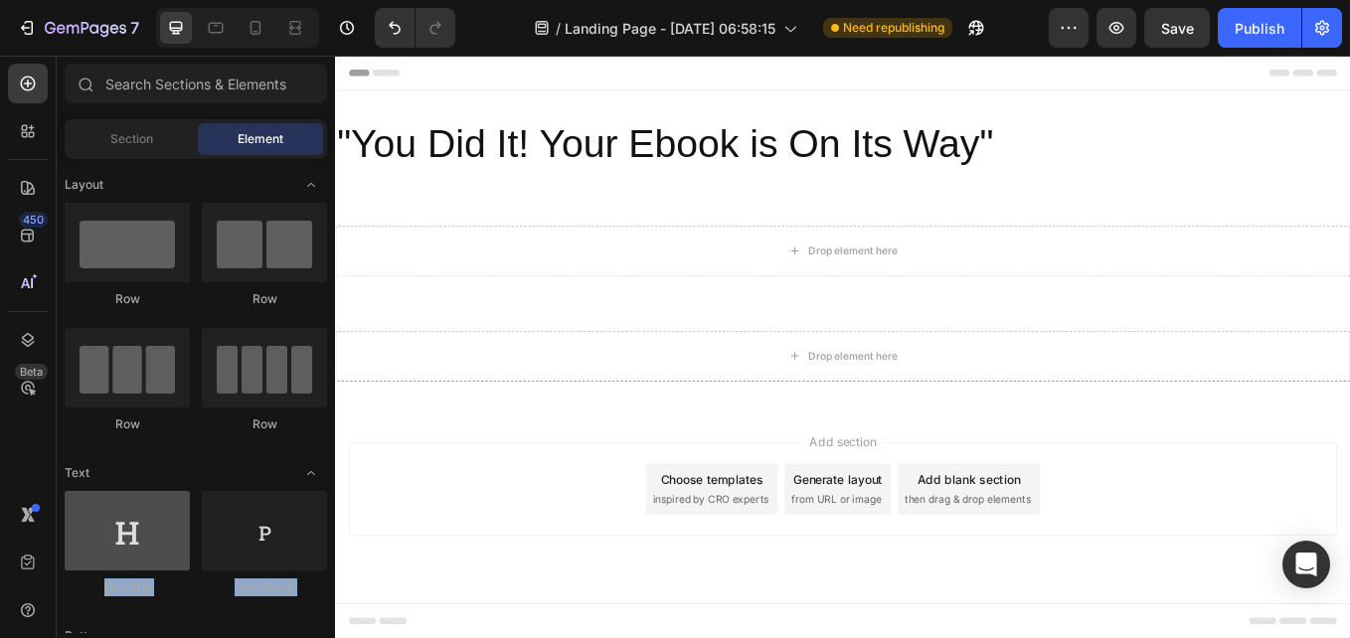
drag, startPoint x: 146, startPoint y: 623, endPoint x: 158, endPoint y: 568, distance: 56.9
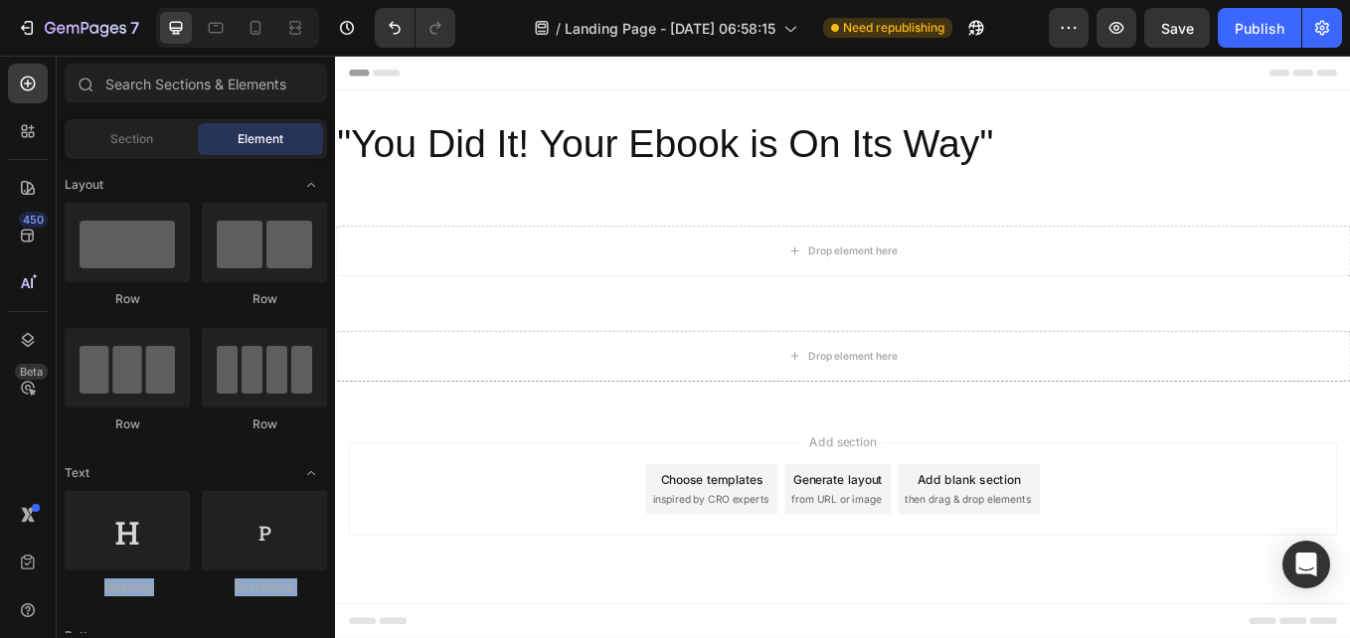
drag, startPoint x: 158, startPoint y: 568, endPoint x: 188, endPoint y: 614, distance: 55.4
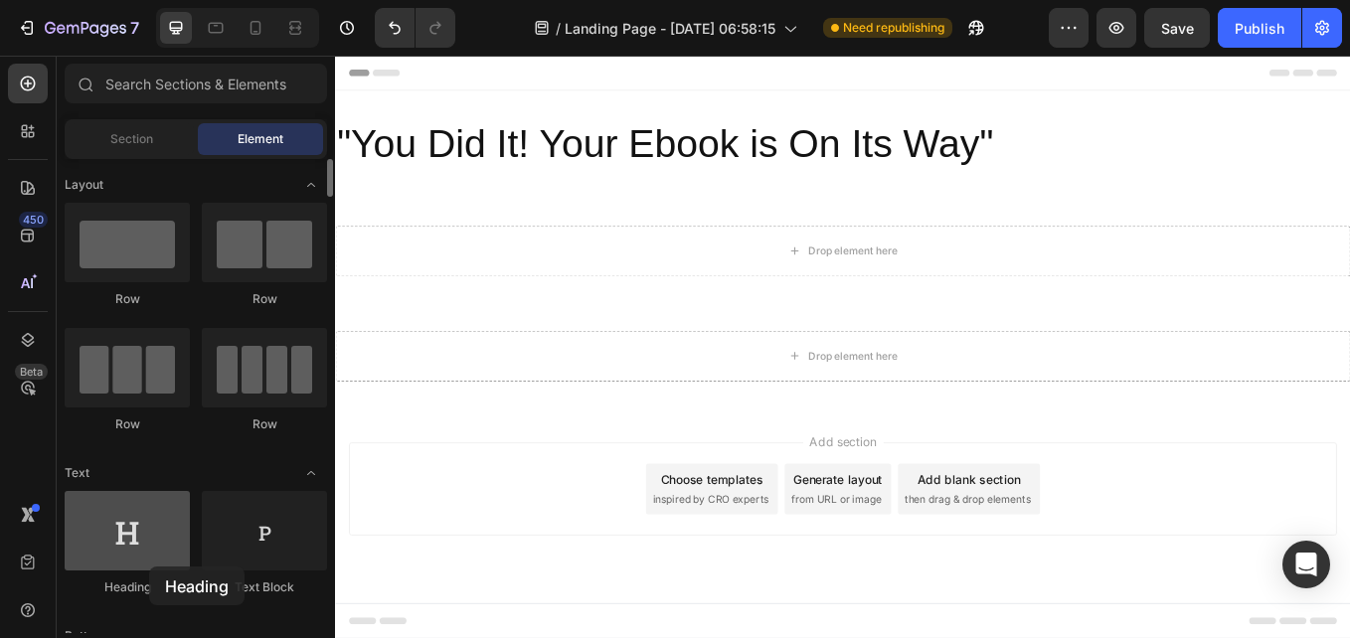
click at [149, 567] on div at bounding box center [127, 531] width 125 height 80
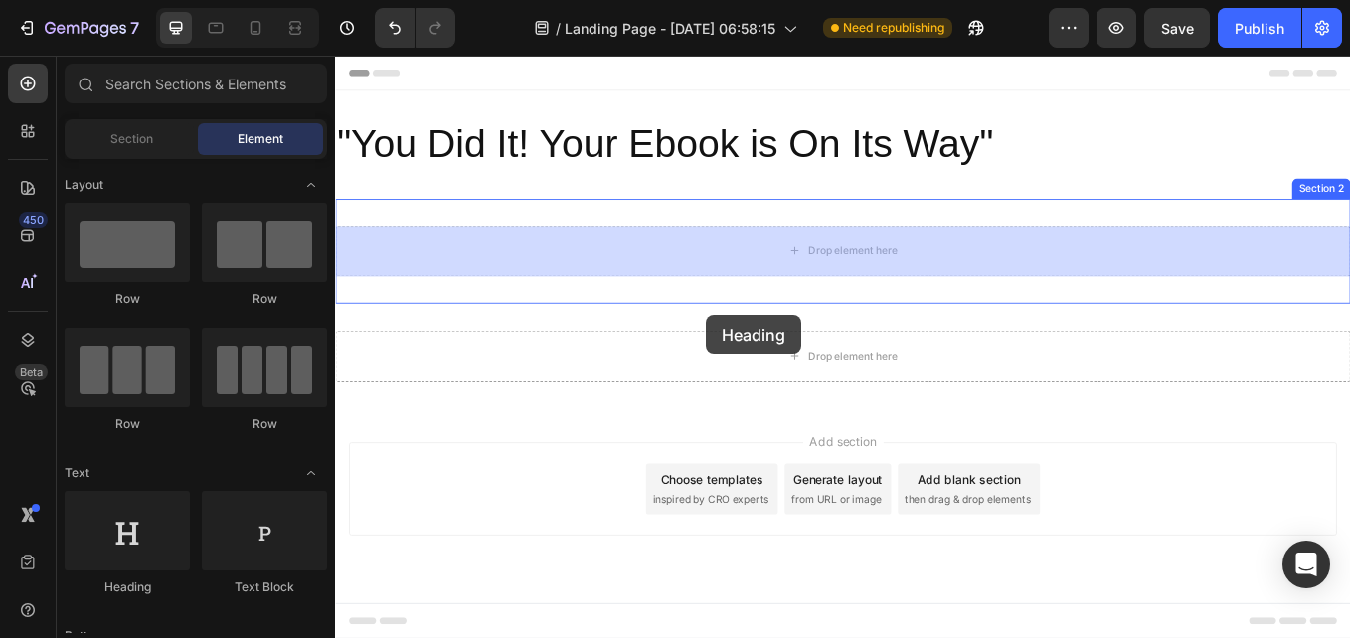
drag, startPoint x: 484, startPoint y: 617, endPoint x: 785, endPoint y: 269, distance: 460.1
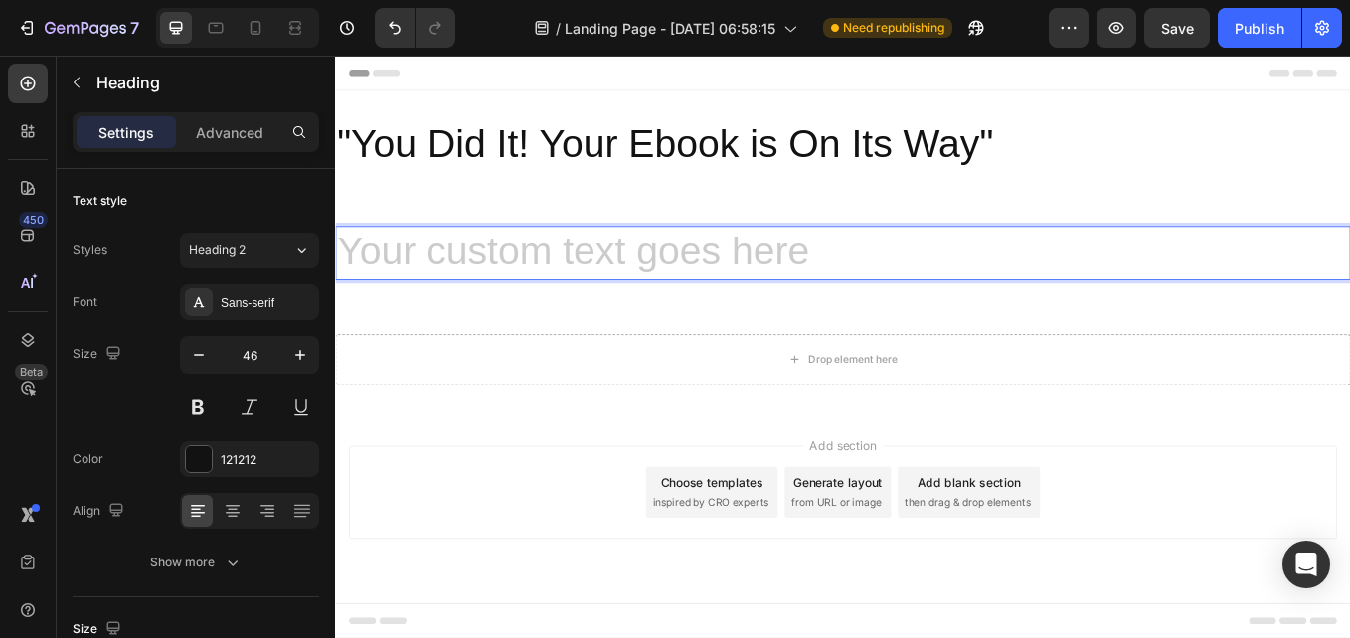
click at [682, 284] on h2 "Rich Text Editor. Editing area: main" at bounding box center [931, 287] width 1193 height 64
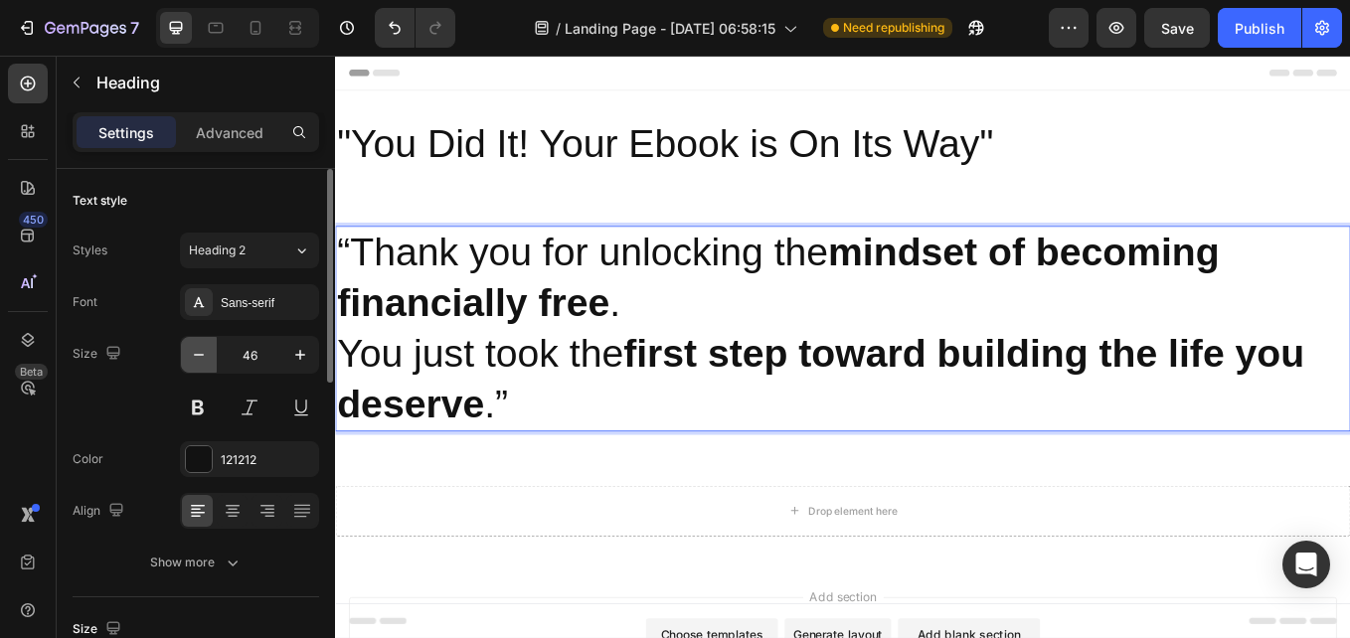
click at [195, 354] on icon "button" at bounding box center [199, 355] width 20 height 20
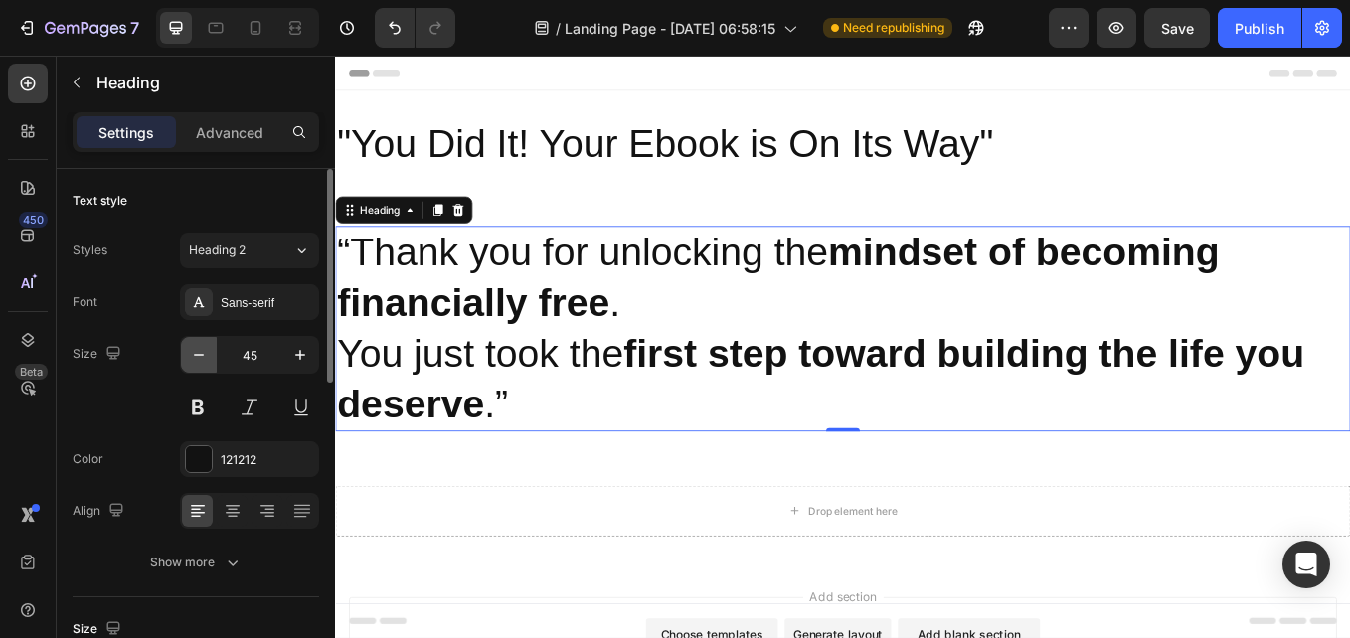
click at [195, 354] on icon "button" at bounding box center [199, 355] width 20 height 20
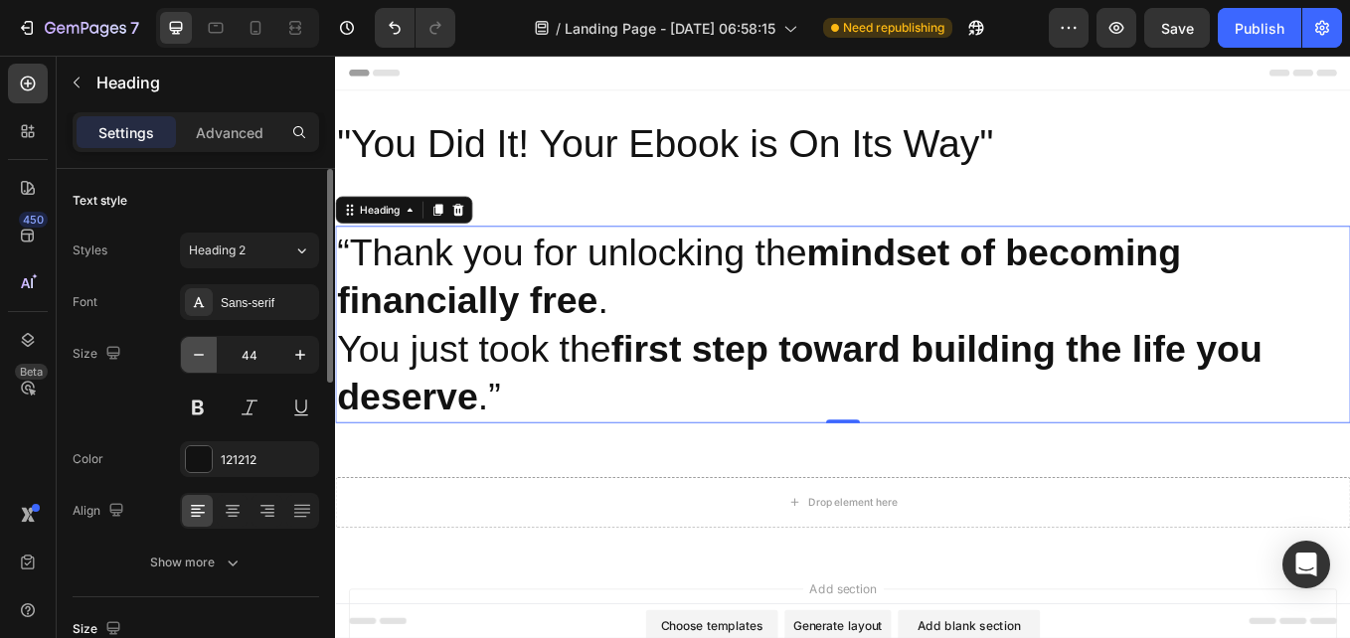
click at [195, 354] on icon "button" at bounding box center [199, 355] width 20 height 20
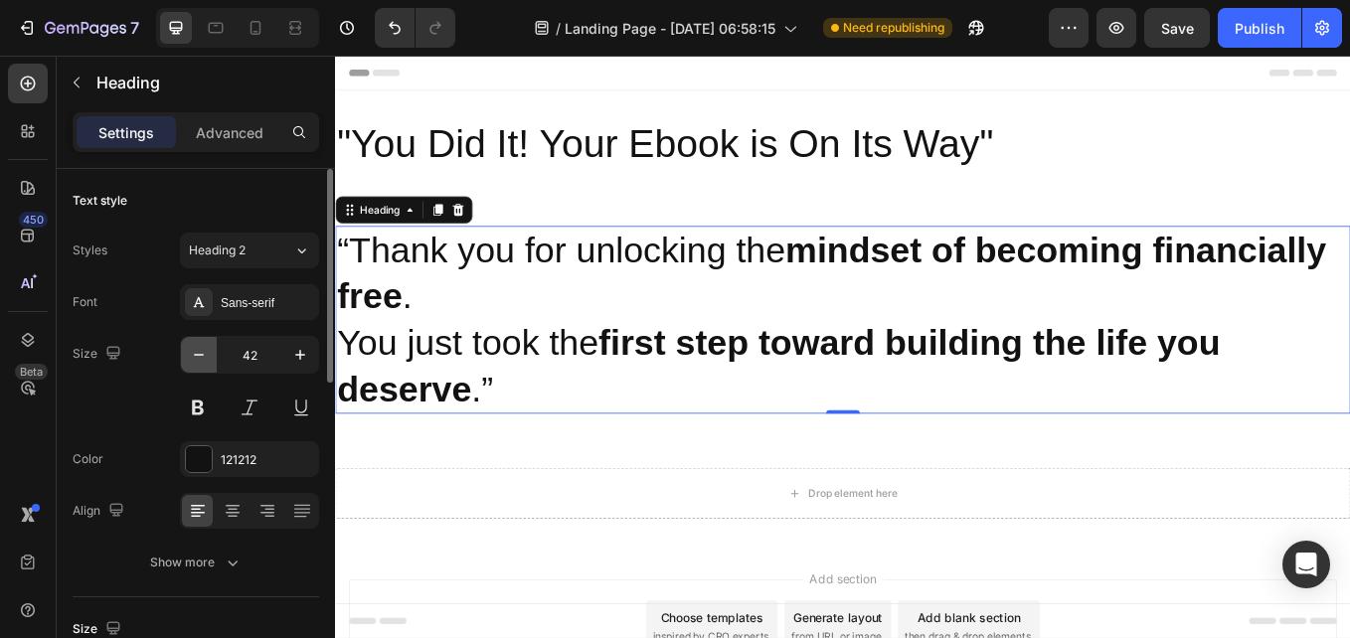
click at [195, 354] on icon "button" at bounding box center [199, 355] width 20 height 20
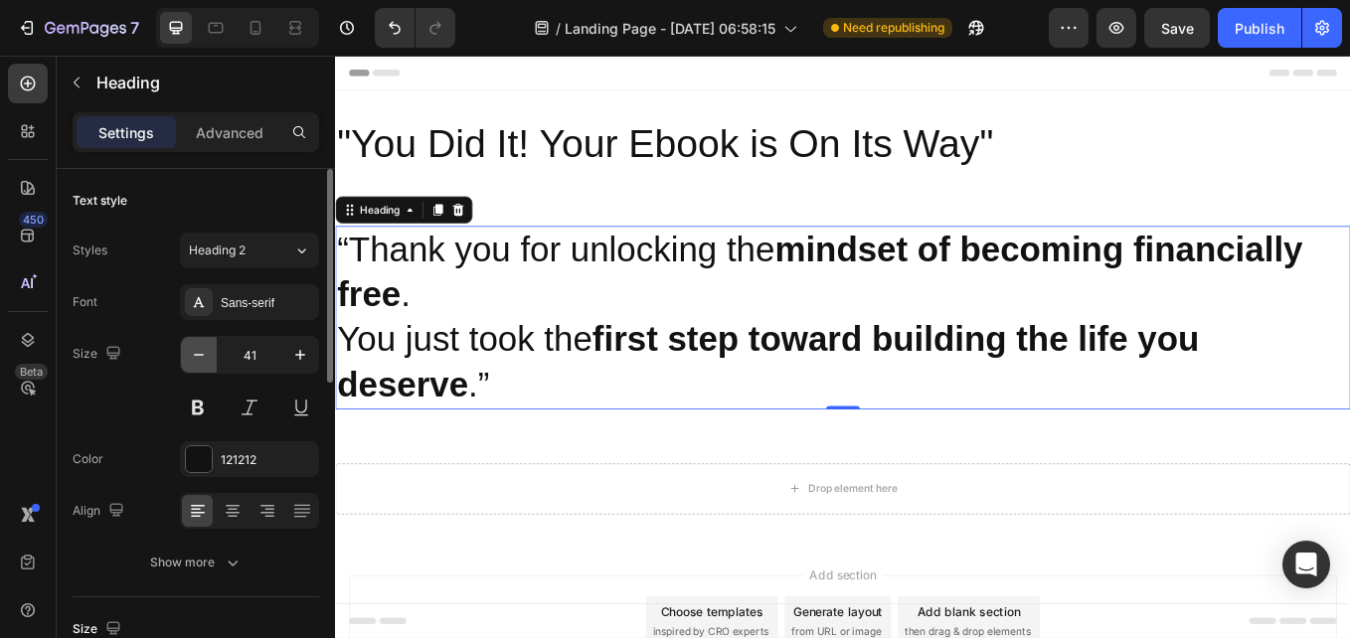
click at [195, 354] on icon "button" at bounding box center [199, 355] width 20 height 20
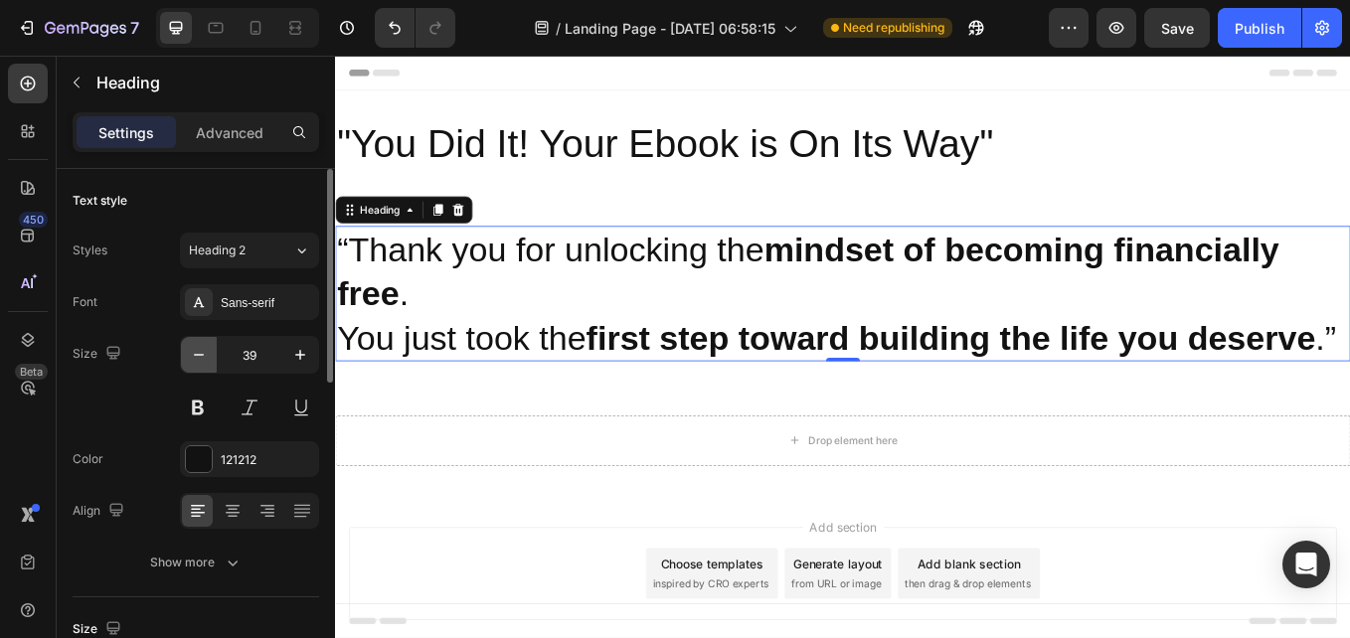
click at [195, 354] on icon "button" at bounding box center [199, 355] width 20 height 20
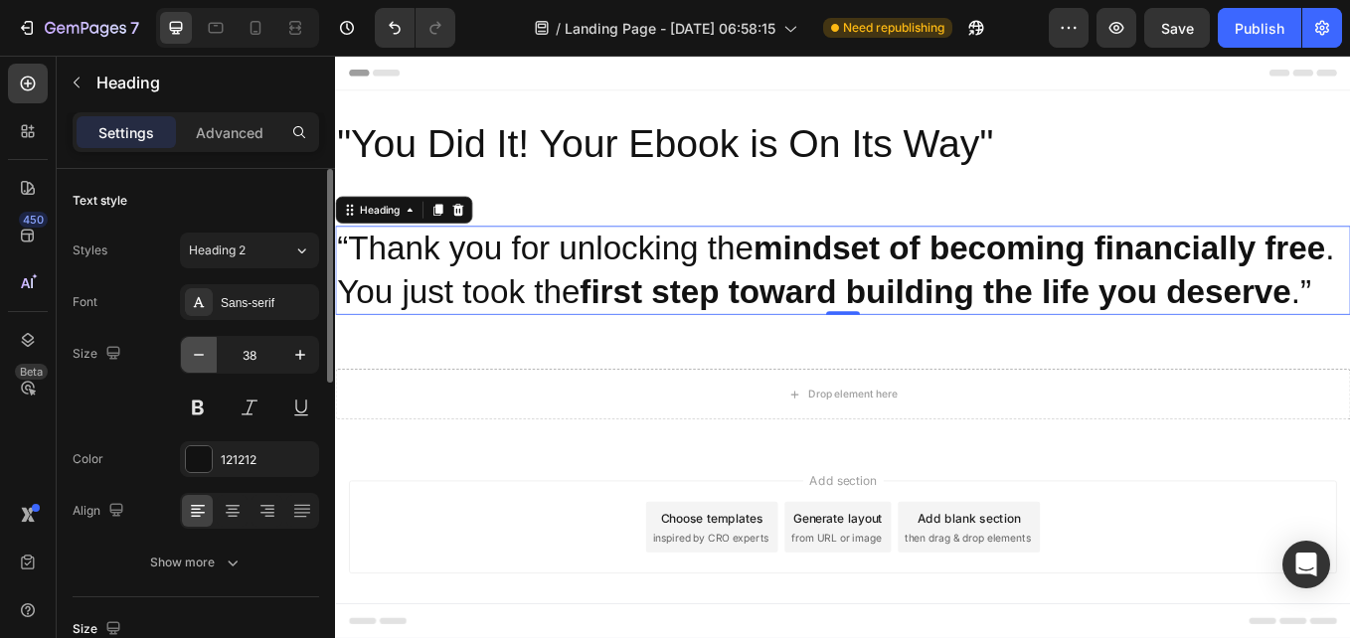
click at [196, 354] on icon "button" at bounding box center [199, 355] width 20 height 20
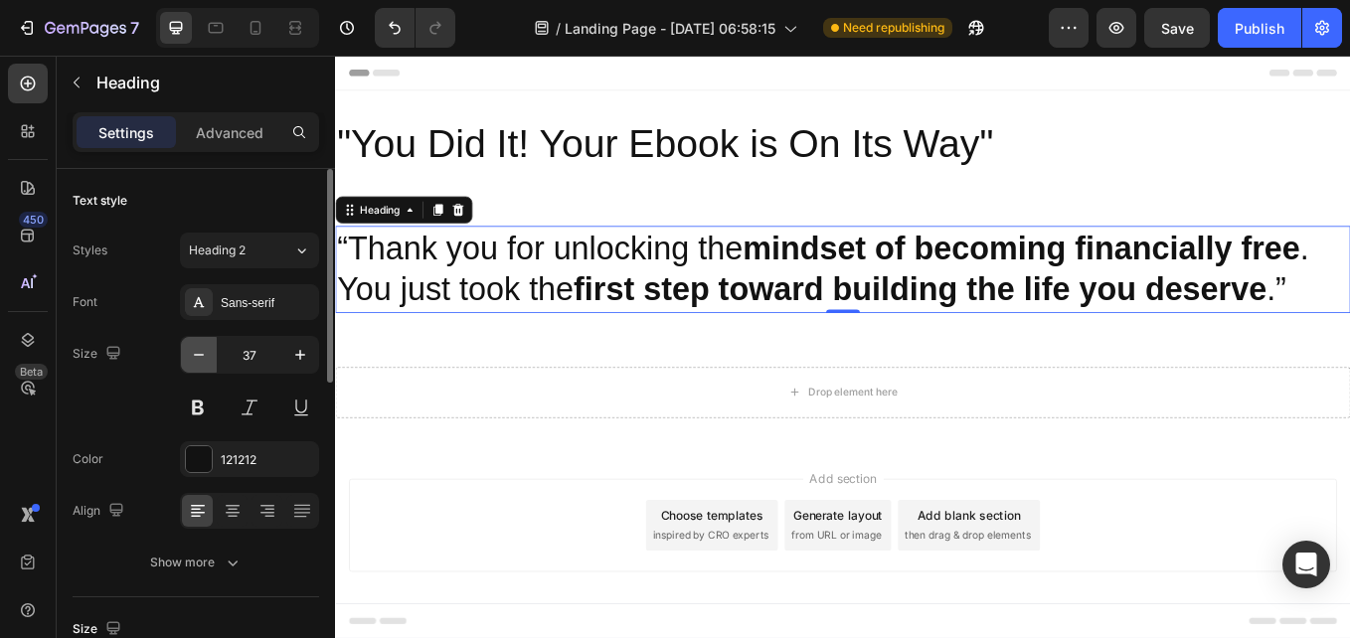
click at [196, 354] on icon "button" at bounding box center [199, 355] width 20 height 20
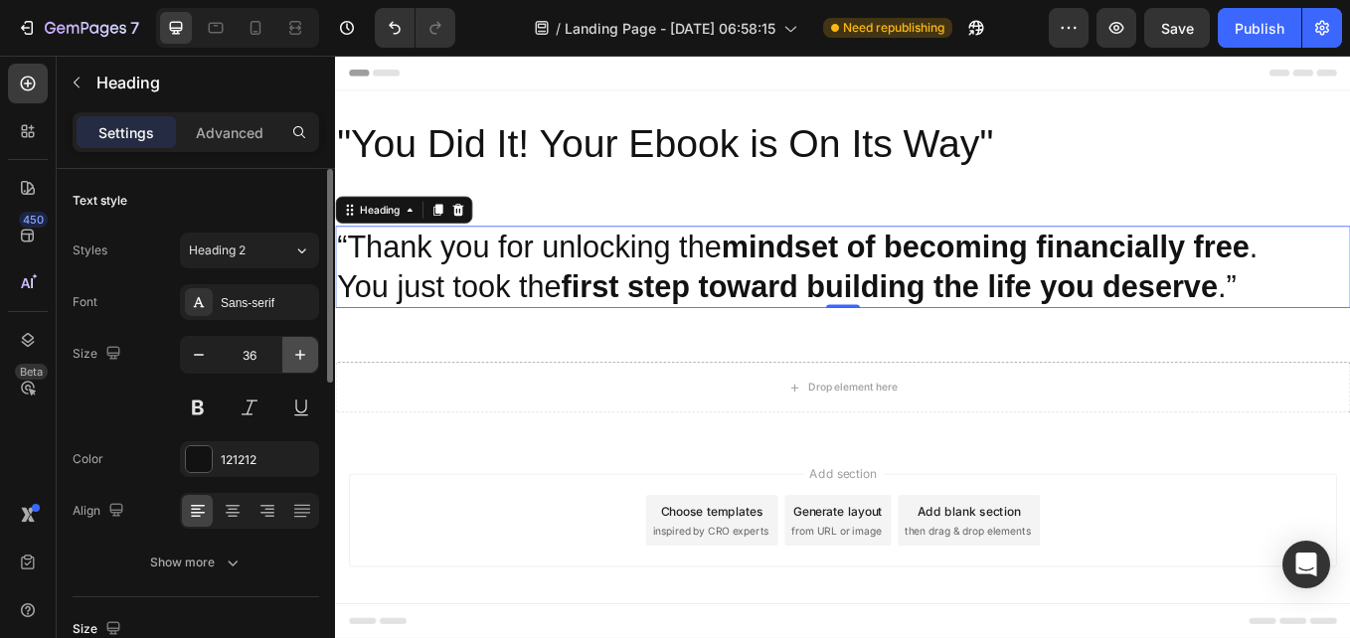
click at [299, 348] on icon "button" at bounding box center [300, 355] width 20 height 20
type input "37"
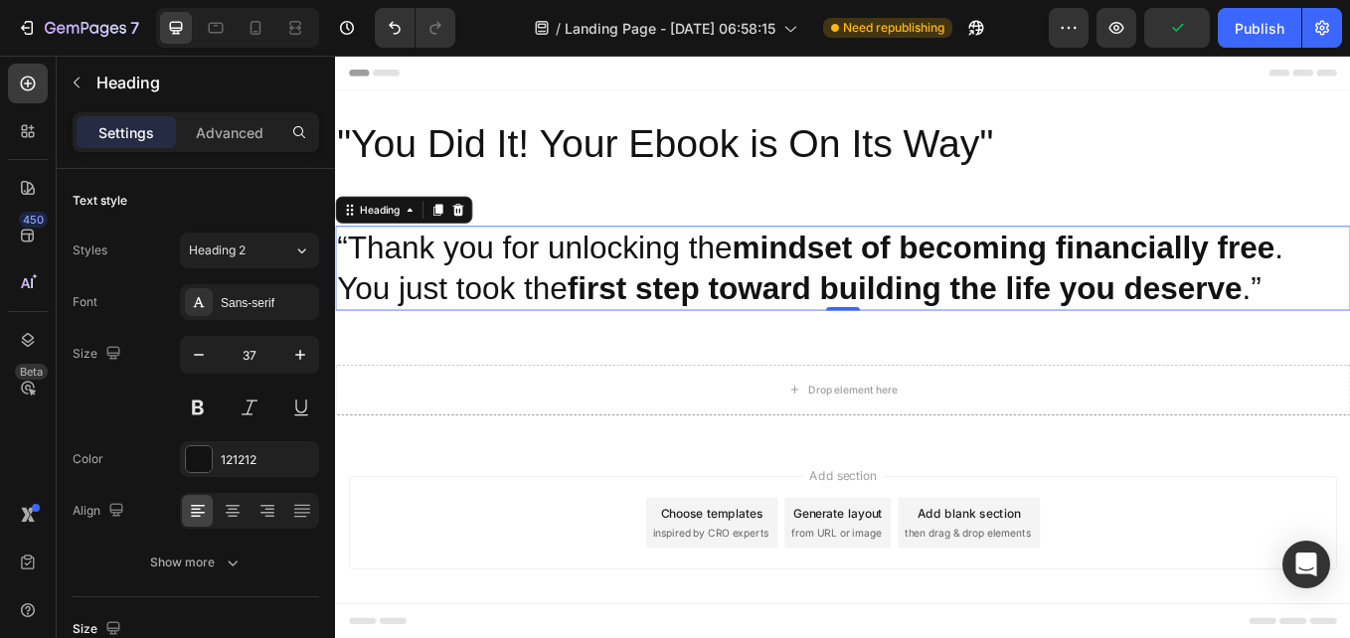
click at [445, 314] on p "“Thank you for unlocking the mindset of becoming financially free . You just to…" at bounding box center [931, 304] width 1189 height 95
click at [346, 265] on p "“Thank you for unlocking the mindset of becoming financially free . You just to…" at bounding box center [931, 304] width 1189 height 95
click at [340, 270] on p "“Thank you for unlocking the mindset of becoming financially free . You just to…" at bounding box center [931, 304] width 1189 height 95
click at [342, 331] on p "“Thank you for unlocking the mindset of becoming financially free . You just to…" at bounding box center [931, 304] width 1189 height 95
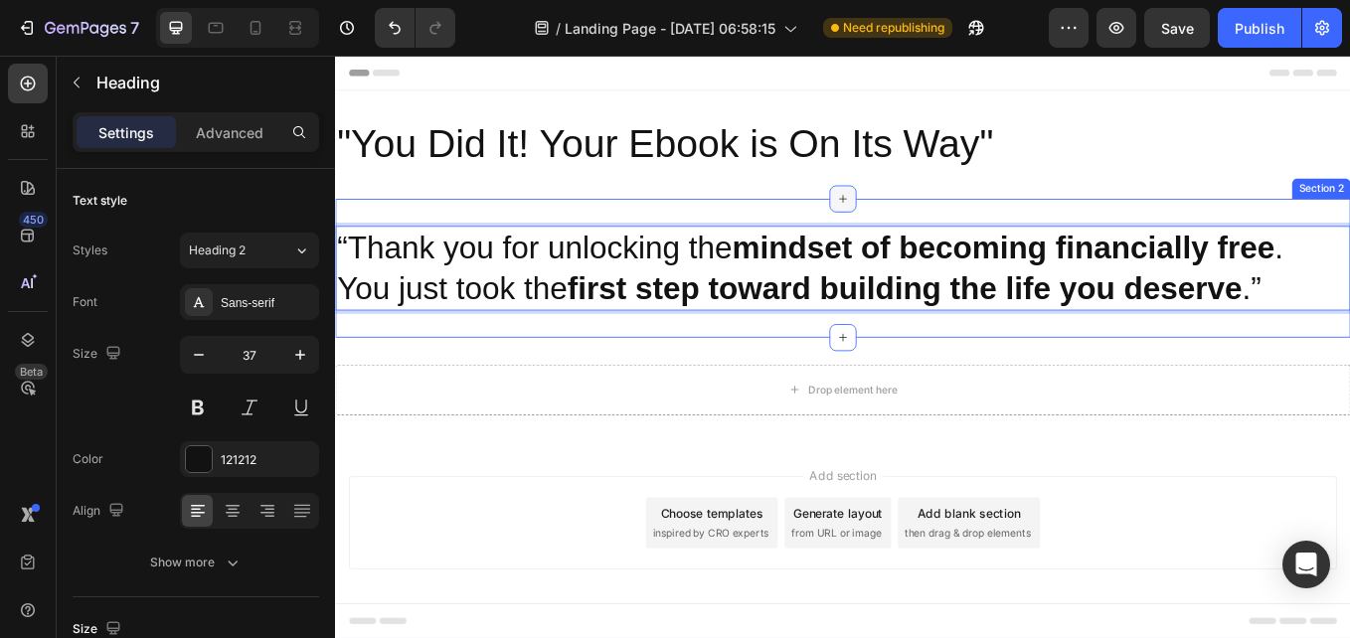
click at [923, 228] on icon at bounding box center [931, 224] width 16 height 16
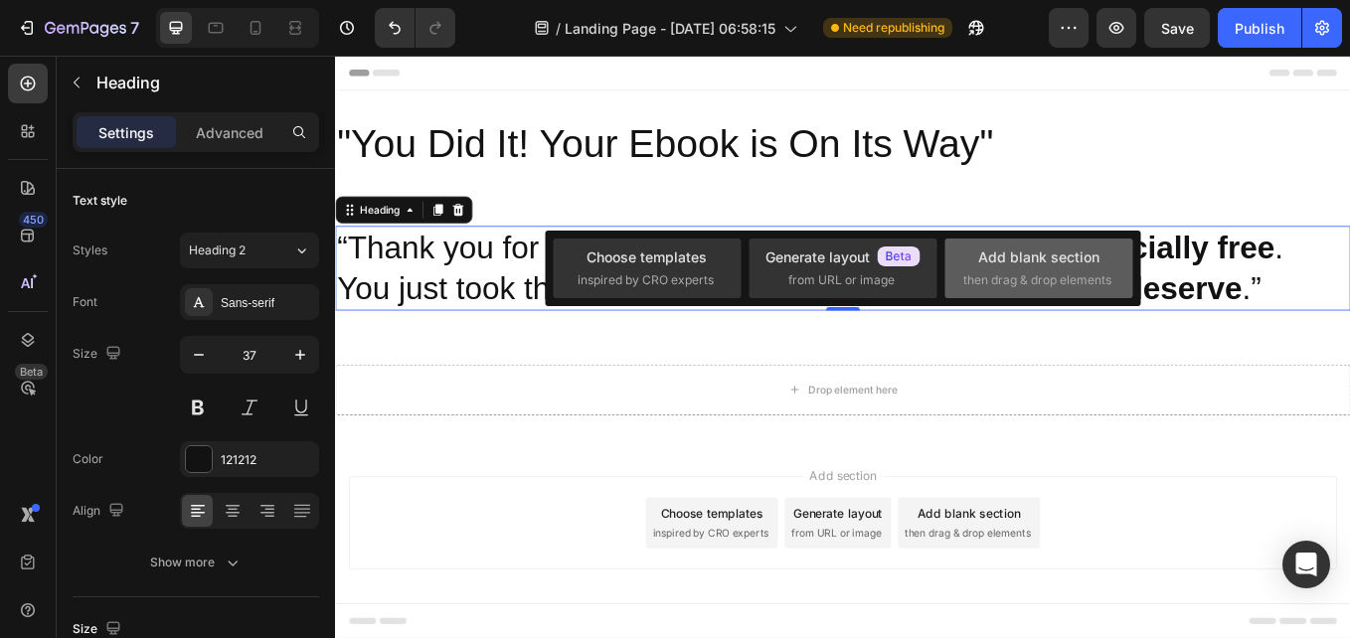
click at [986, 267] on div "Add blank section" at bounding box center [1038, 256] width 121 height 21
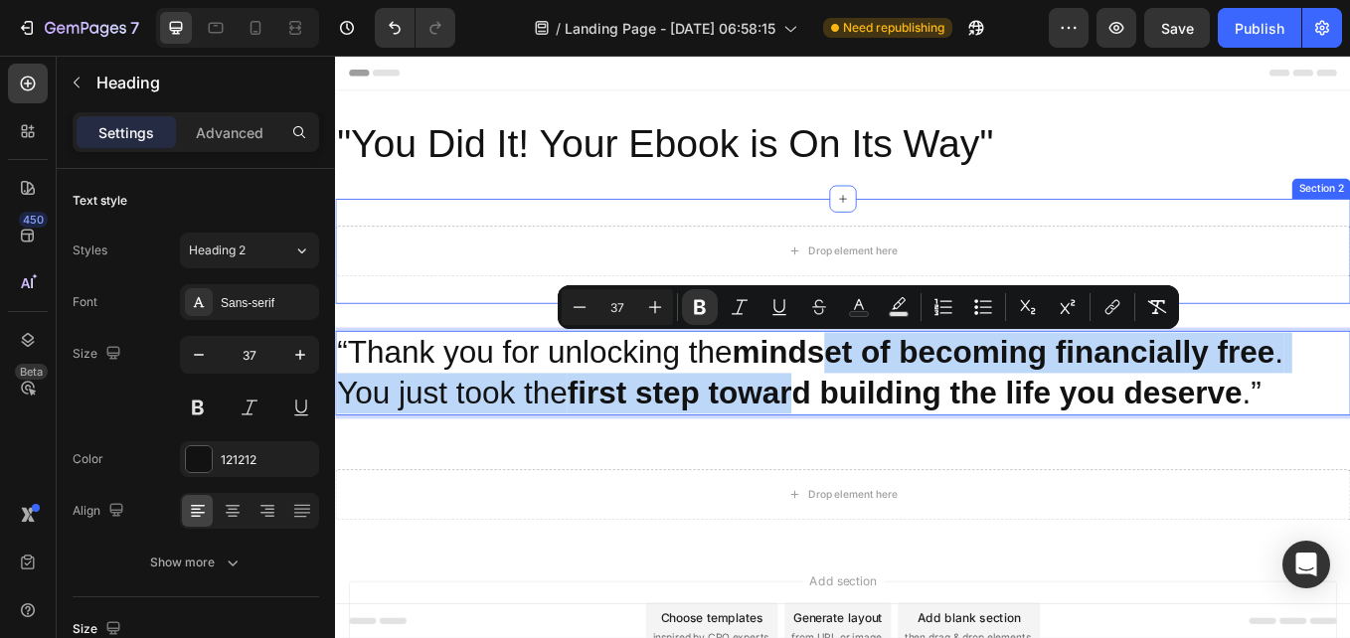
drag, startPoint x: 935, startPoint y: 430, endPoint x: 949, endPoint y: 319, distance: 112.2
click at [949, 319] on div ""You Did It! Your Ebook is On Its Way" Heading Section 1 Drop element here Sect…" at bounding box center [931, 364] width 1193 height 537
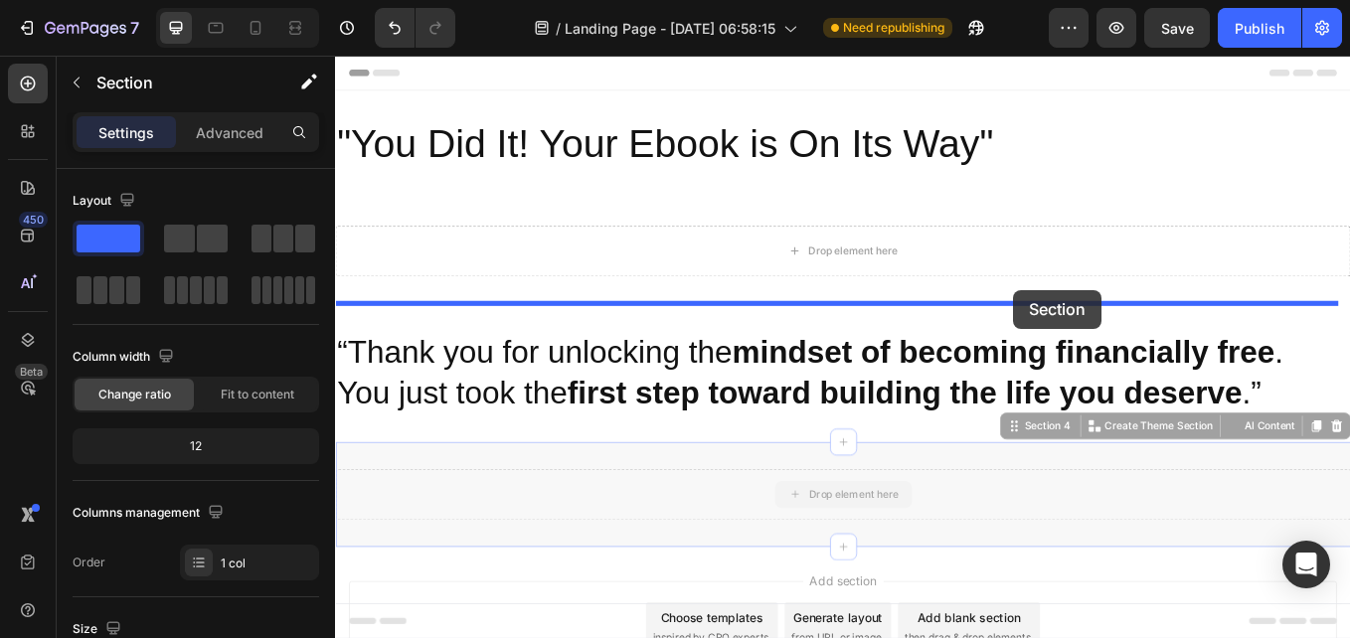
drag, startPoint x: 1148, startPoint y: 584, endPoint x: 1130, endPoint y: 300, distance: 284.8
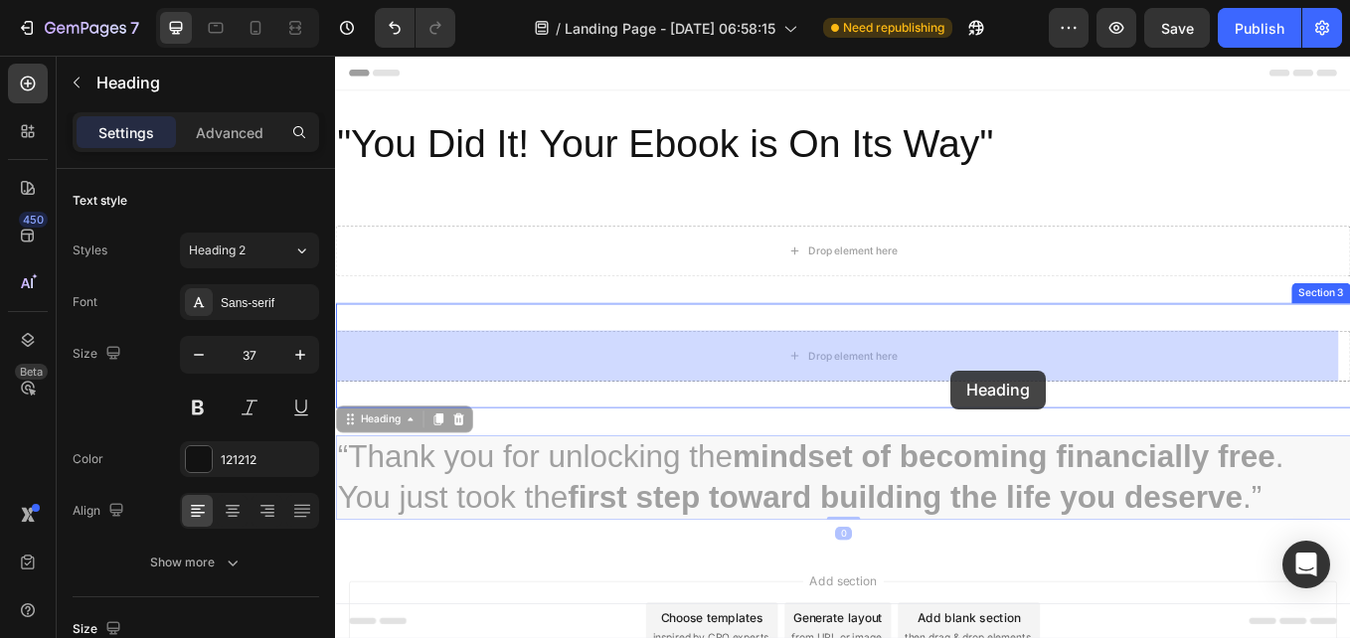
drag, startPoint x: 1042, startPoint y: 592, endPoint x: 1059, endPoint y: 416, distance: 176.7
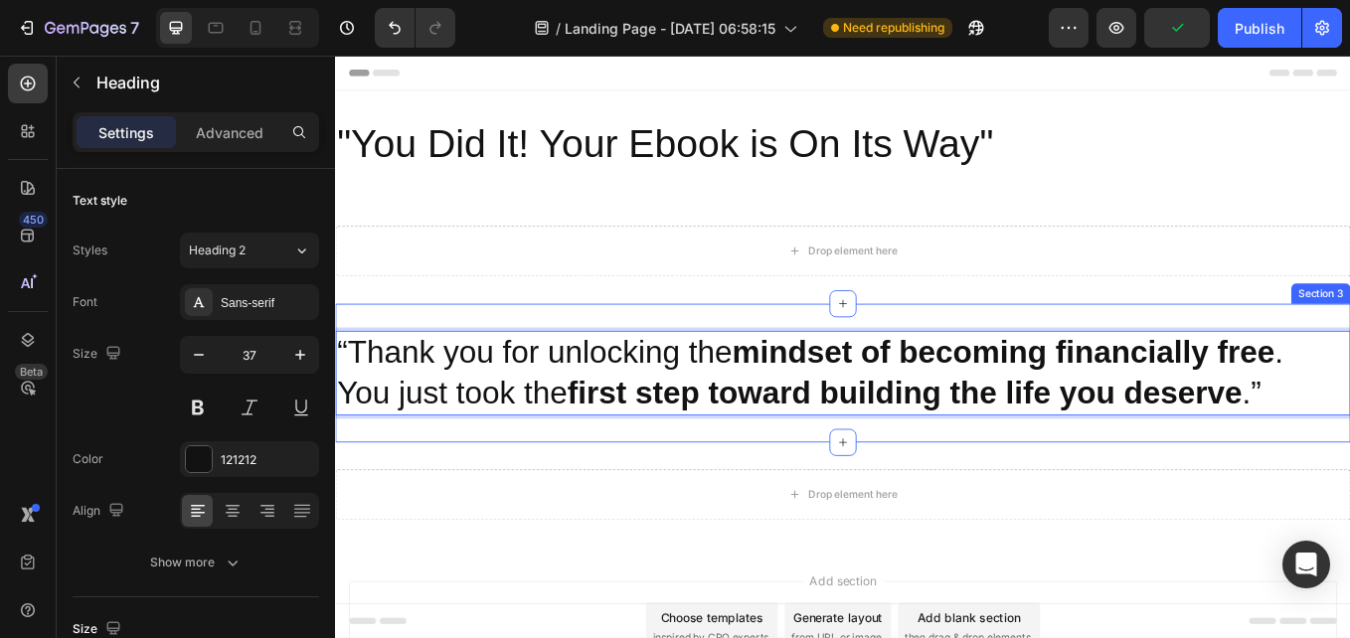
drag, startPoint x: 1002, startPoint y: 431, endPoint x: 1002, endPoint y: 282, distance: 149.1
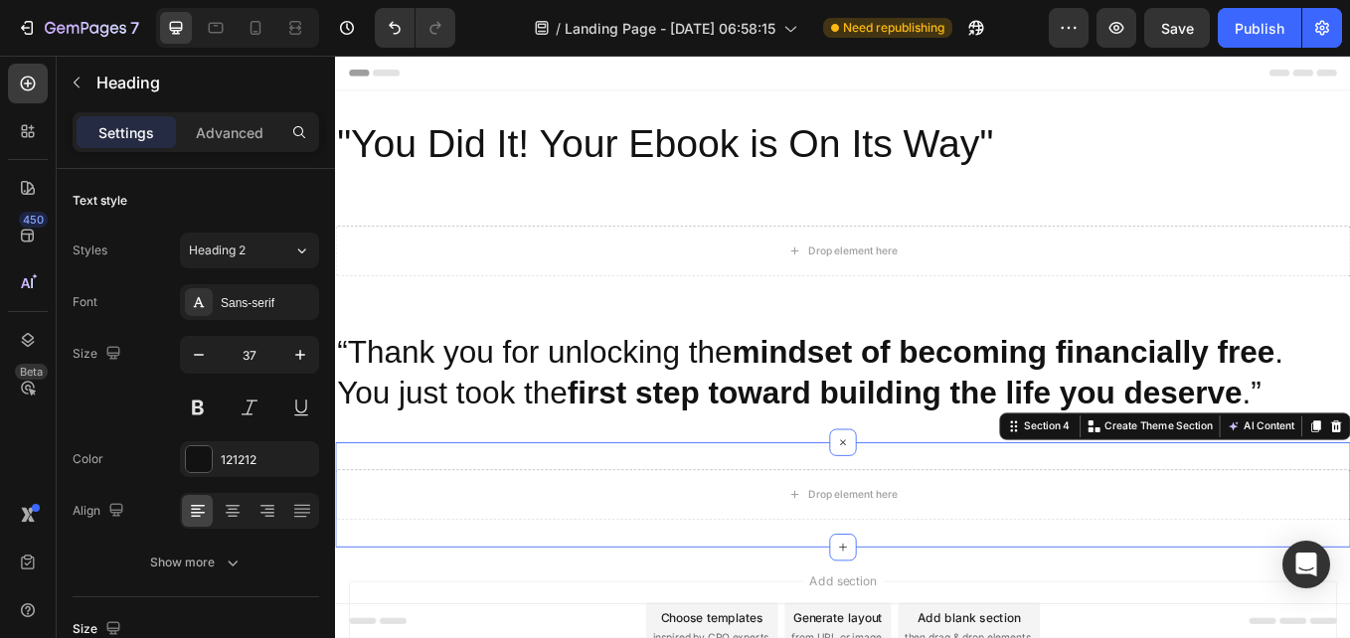
click at [1125, 523] on div "Drop element here Section 4 You can create reusable sections Create Theme Secti…" at bounding box center [931, 571] width 1193 height 123
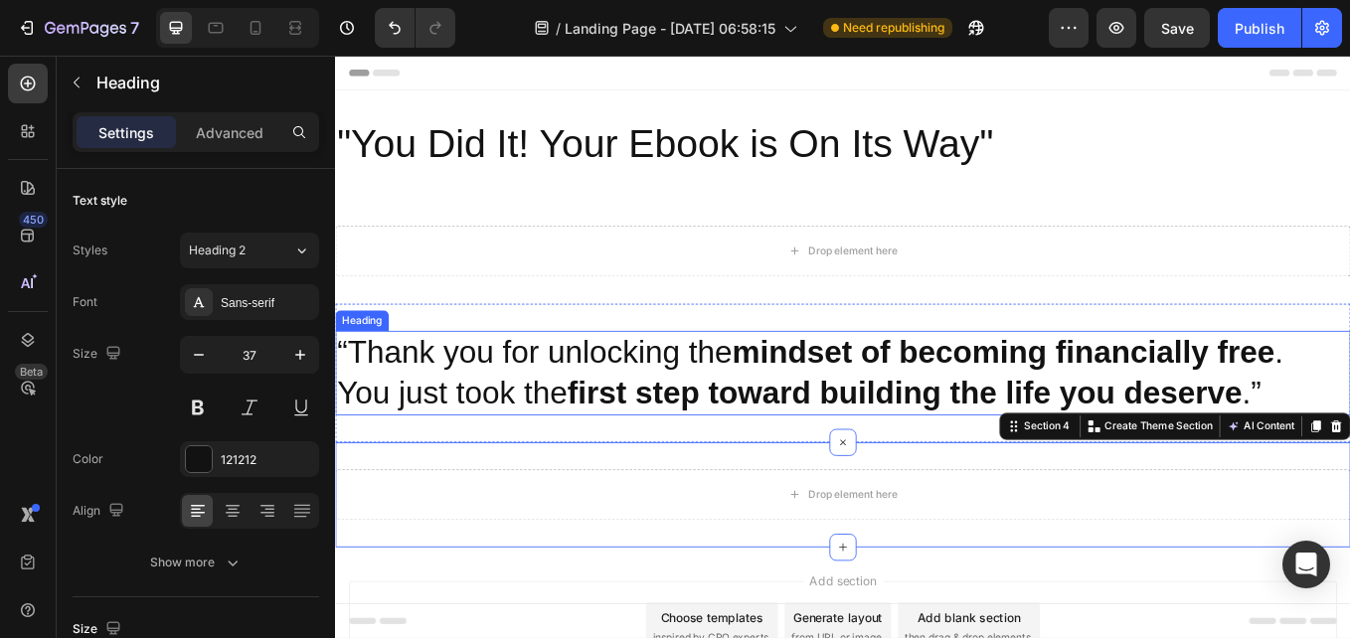
click at [1004, 433] on strong "first step toward building the life you deserve" at bounding box center [1003, 451] width 793 height 41
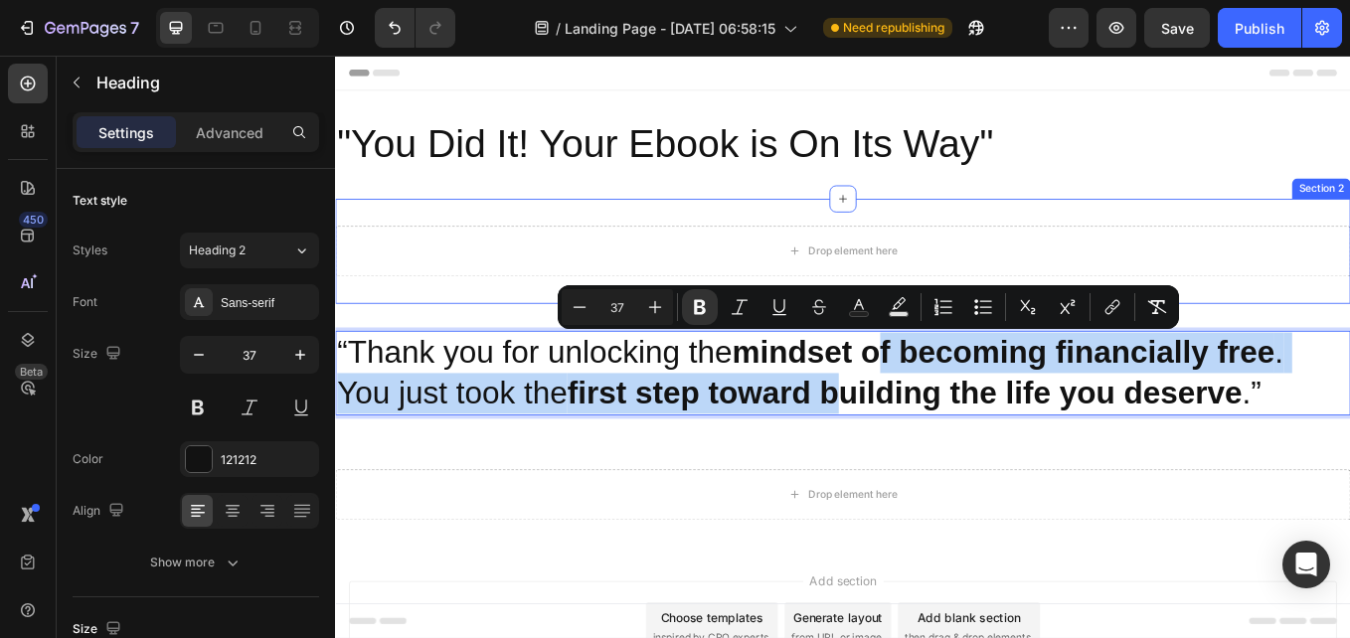
drag, startPoint x: 1004, startPoint y: 433, endPoint x: 1002, endPoint y: 298, distance: 135.2
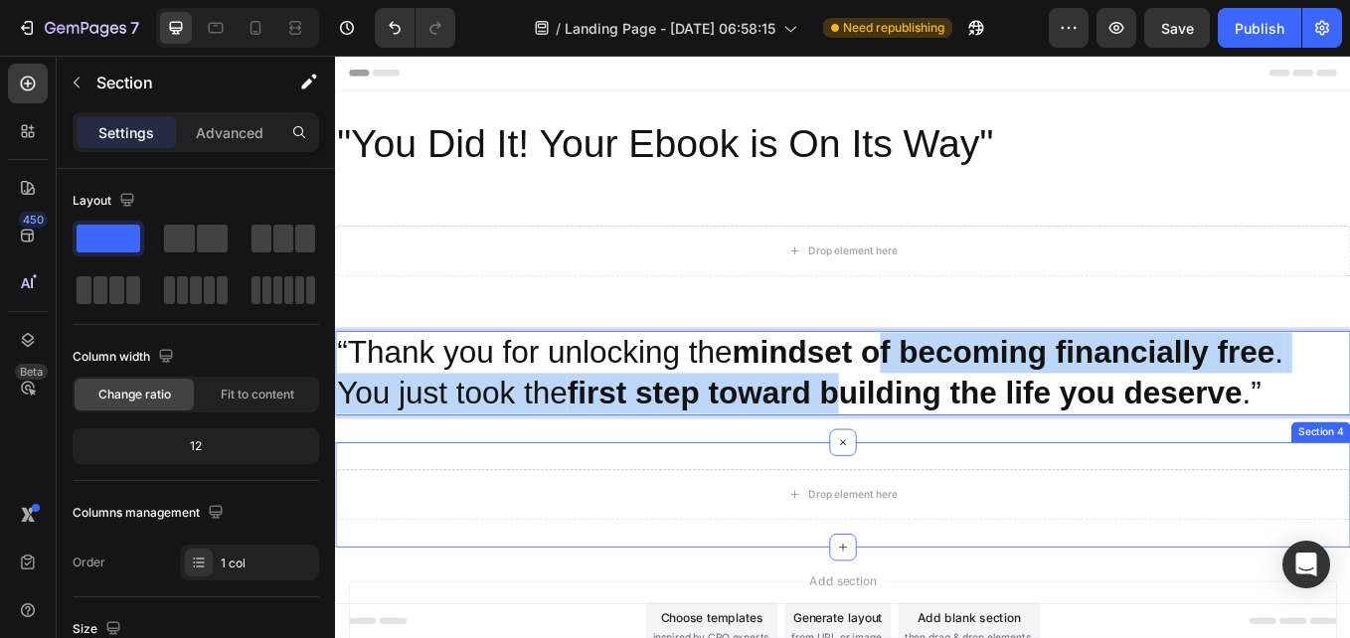
click at [1079, 520] on div "Drop element here Section 4" at bounding box center [931, 571] width 1193 height 123
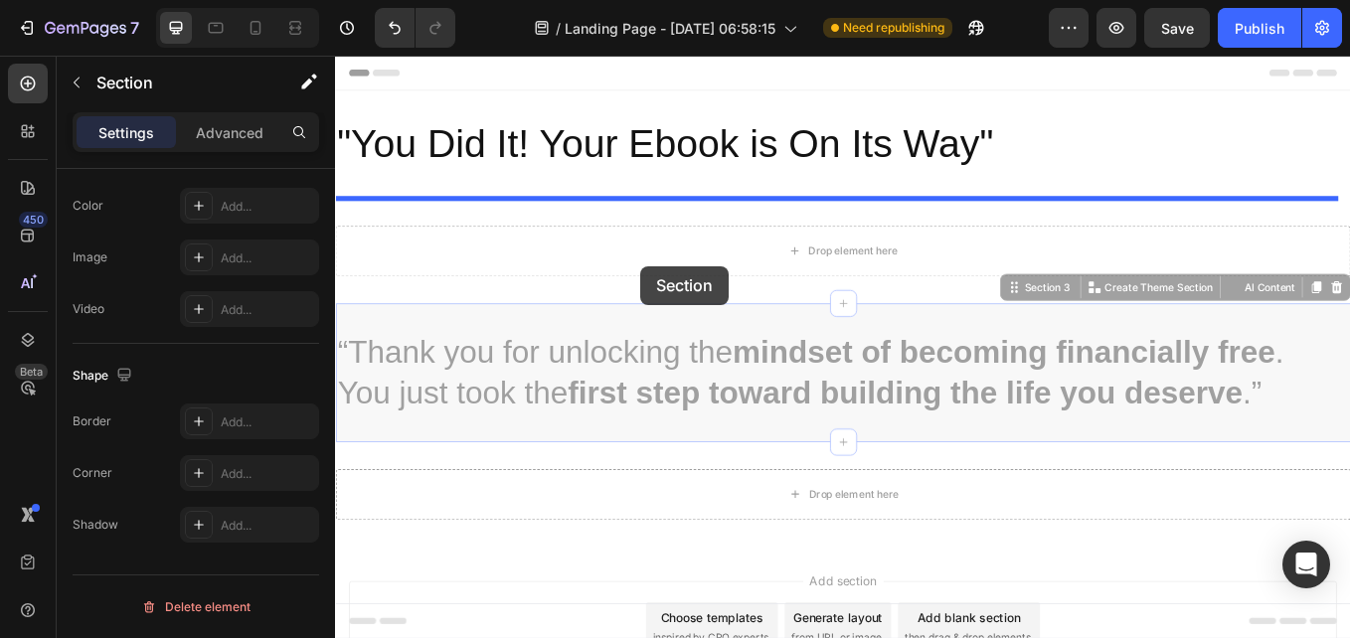
drag, startPoint x: 660, startPoint y: 498, endPoint x: 697, endPoint y: 259, distance: 241.4
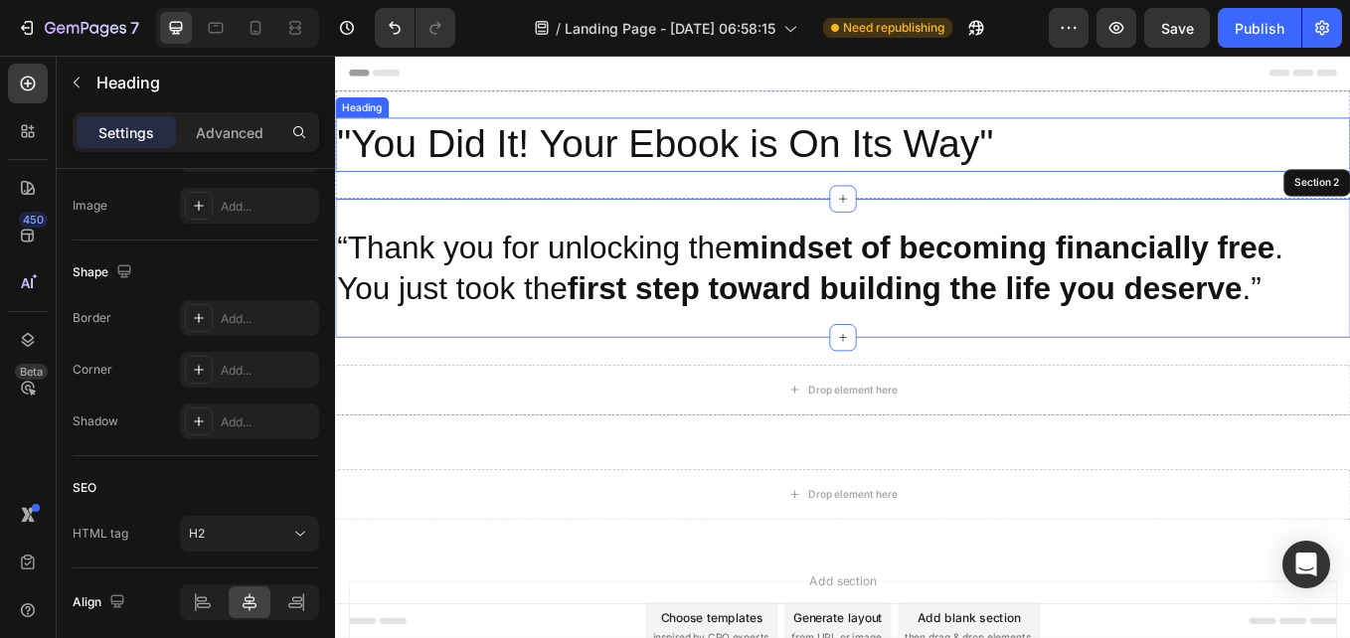
click at [588, 140] on p ""You Did It! Your Ebook is On Its Way"" at bounding box center [931, 160] width 1189 height 60
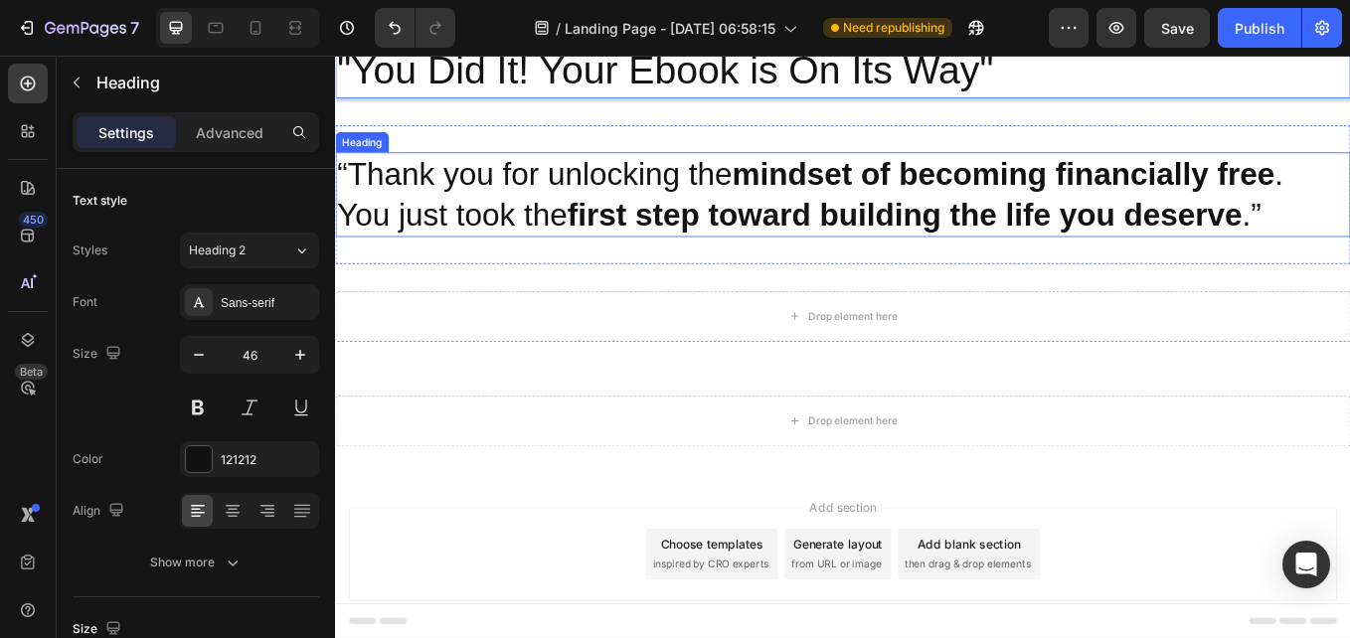
scroll to position [88, 0]
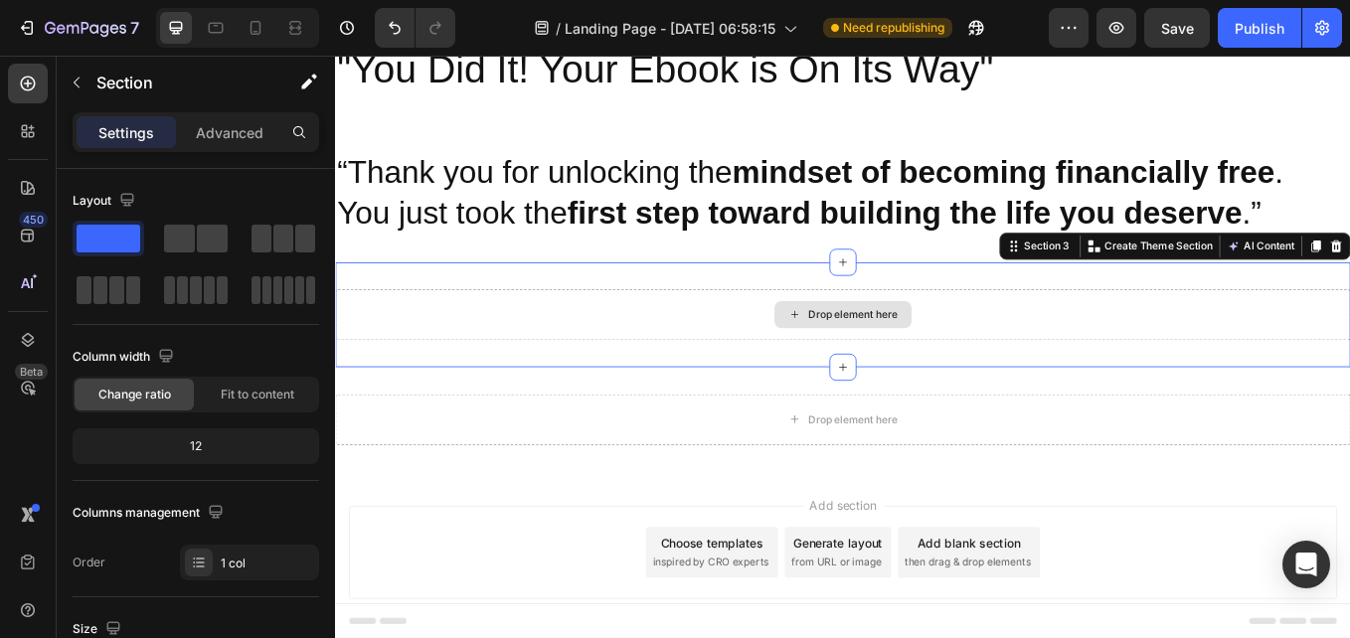
click at [734, 366] on div "Drop element here" at bounding box center [931, 360] width 1193 height 60
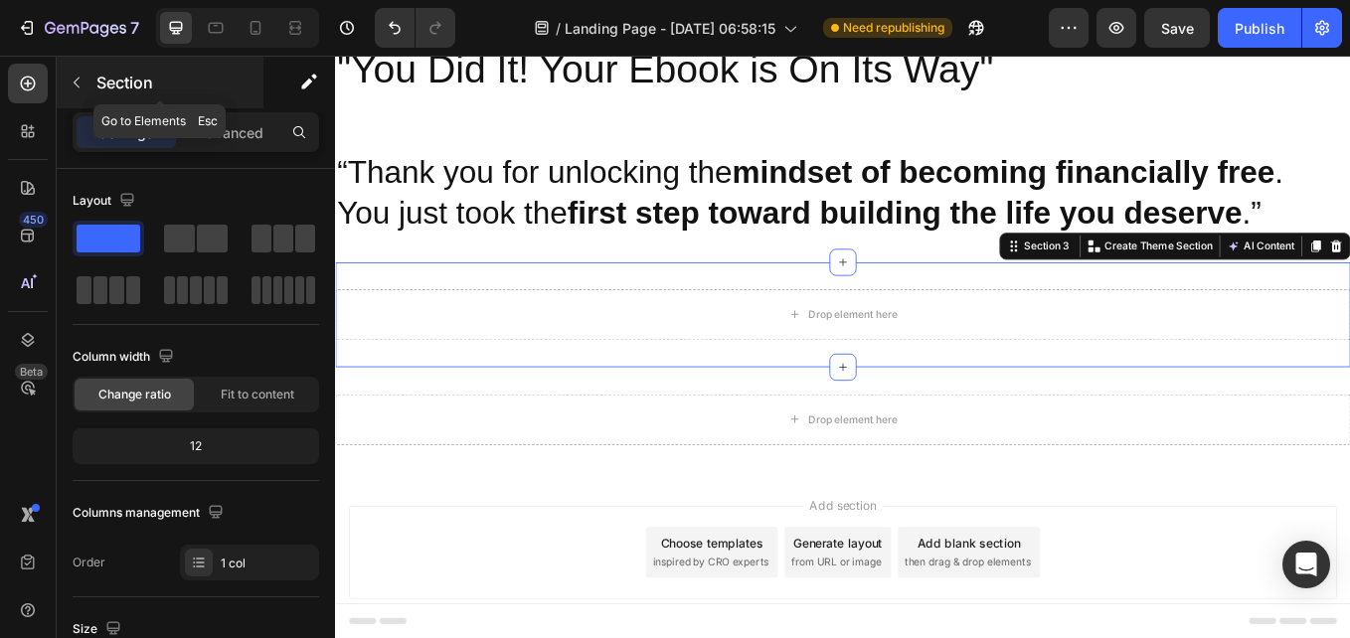
click at [75, 73] on button "button" at bounding box center [77, 83] width 32 height 32
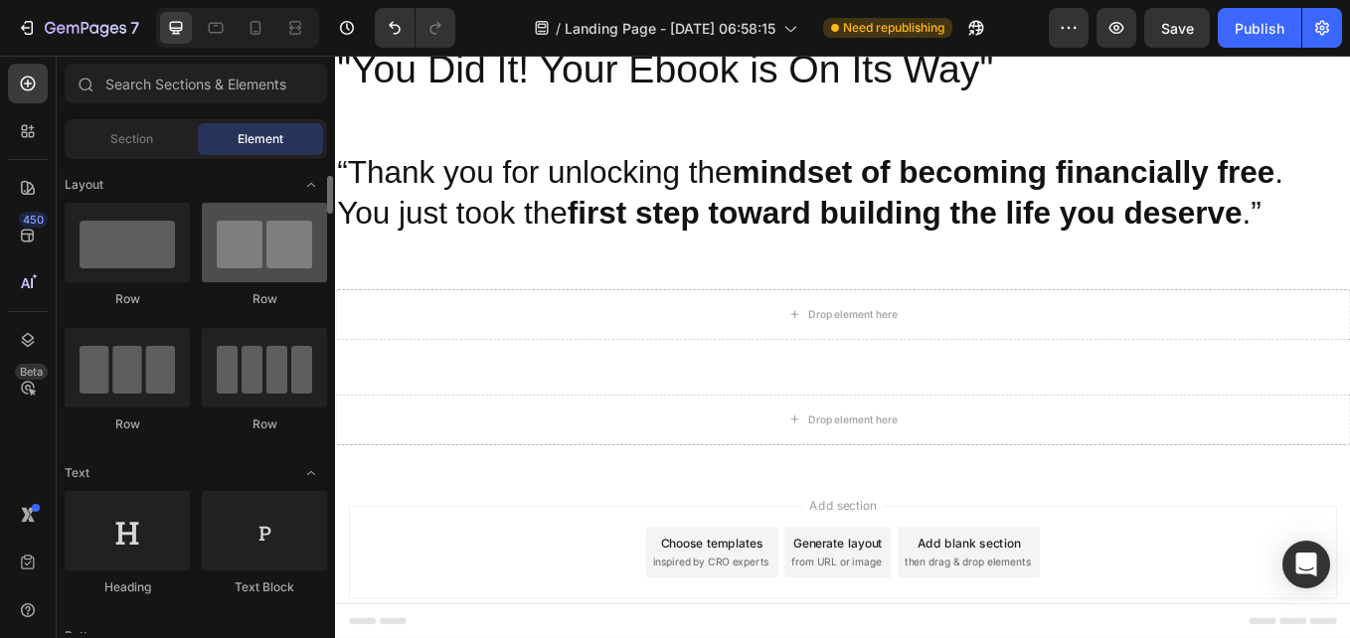
scroll to position [16, 0]
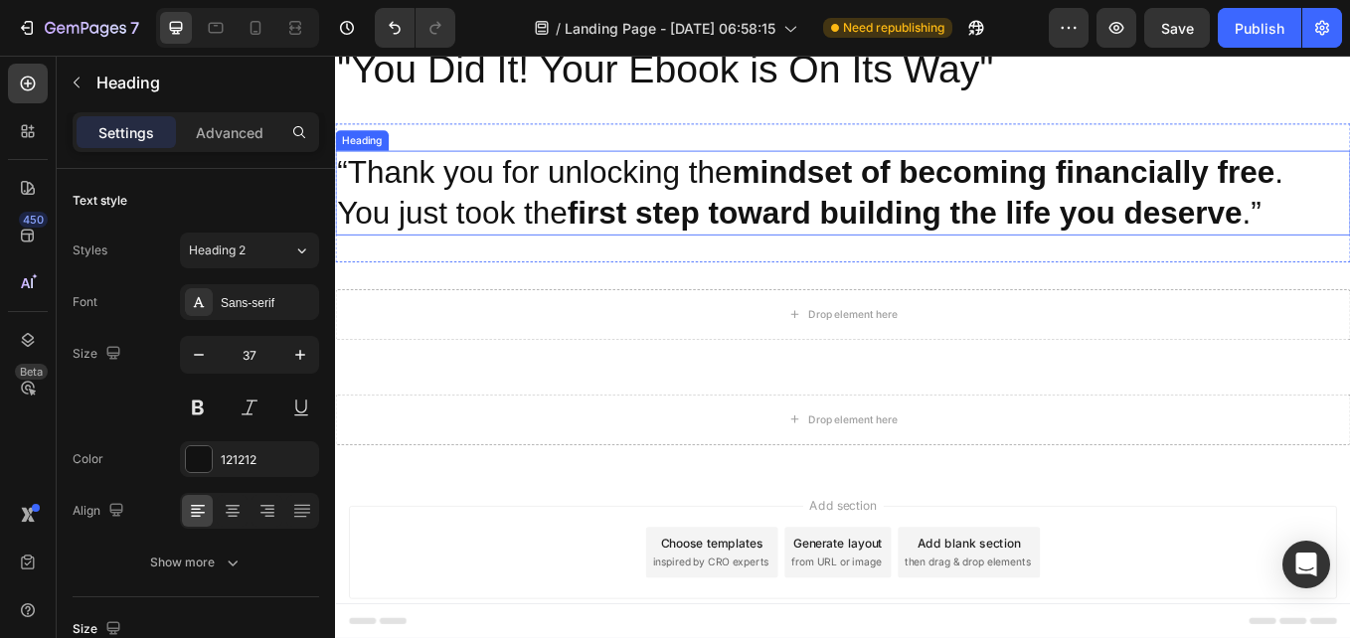
click at [484, 223] on h2 "“Thank you for unlocking the mindset of becoming financially free . You just to…" at bounding box center [931, 216] width 1193 height 99
click at [203, 359] on icon "button" at bounding box center [199, 355] width 20 height 20
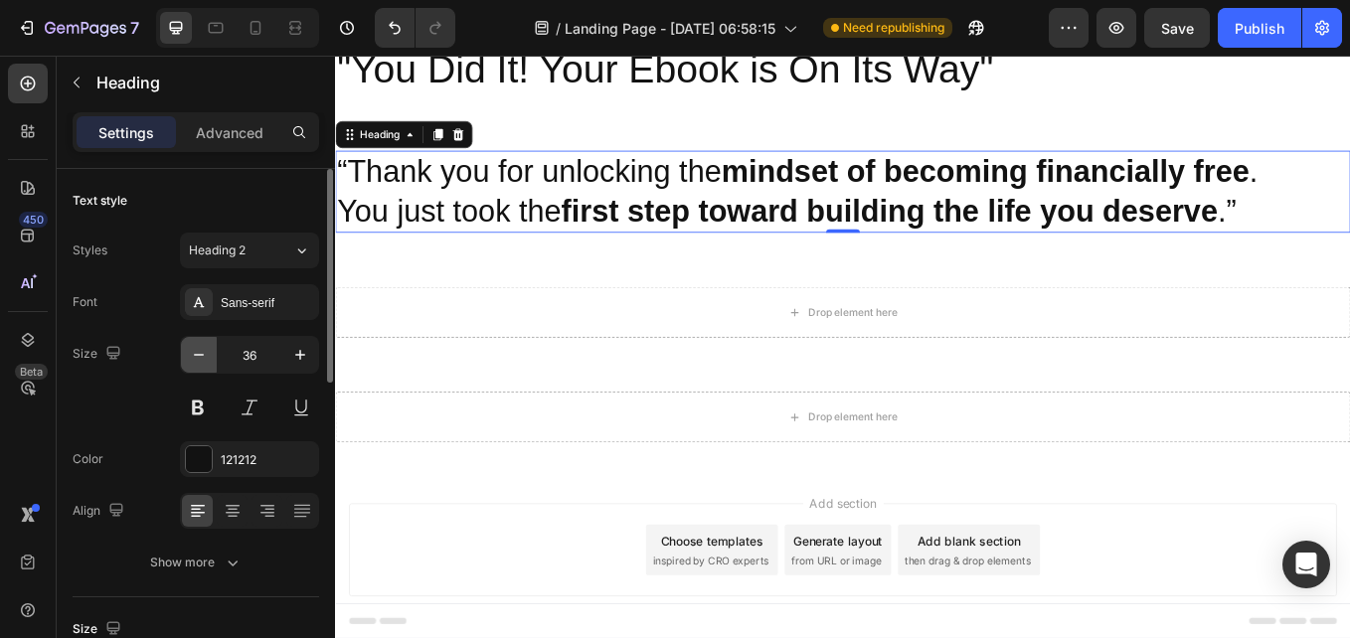
click at [203, 359] on icon "button" at bounding box center [199, 355] width 20 height 20
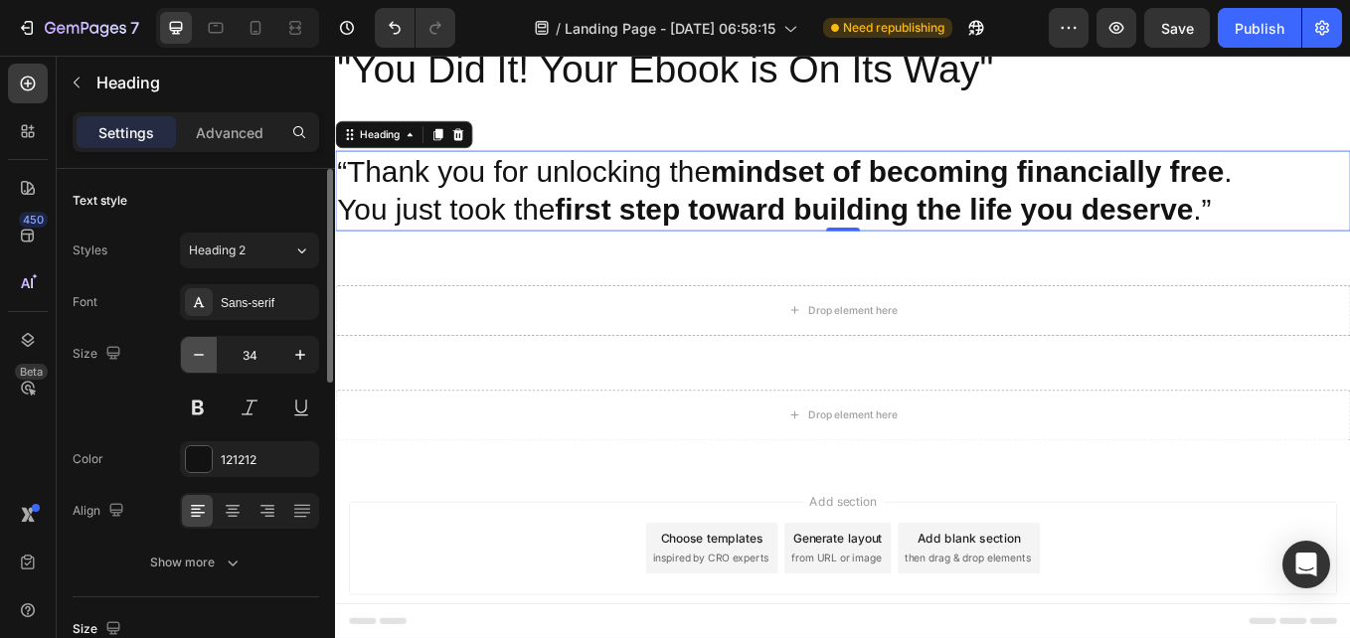
click at [203, 359] on icon "button" at bounding box center [199, 355] width 20 height 20
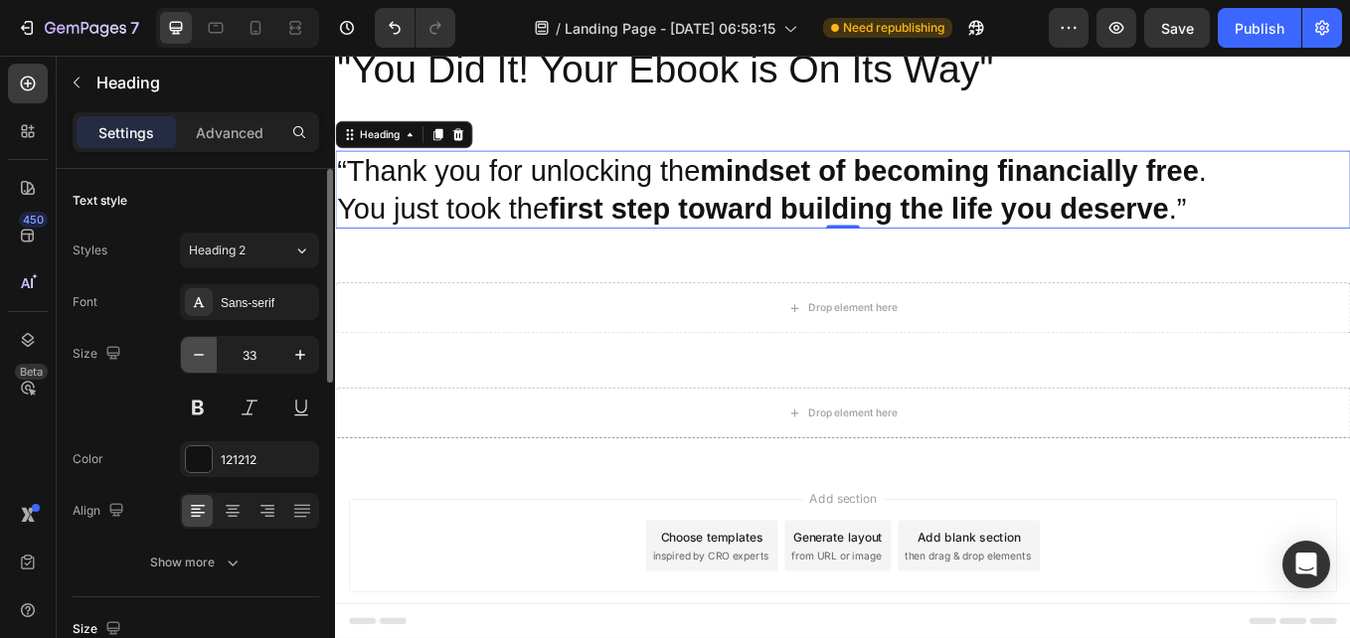
click at [203, 359] on icon "button" at bounding box center [199, 355] width 20 height 20
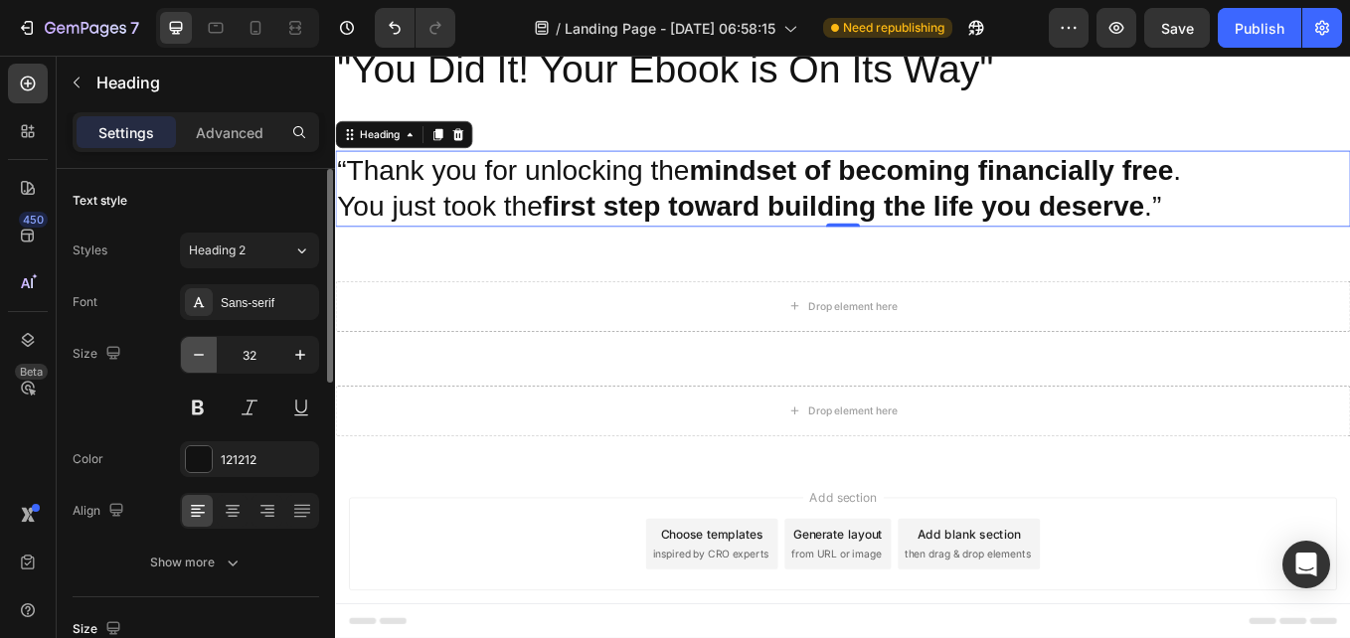
click at [203, 359] on icon "button" at bounding box center [199, 355] width 20 height 20
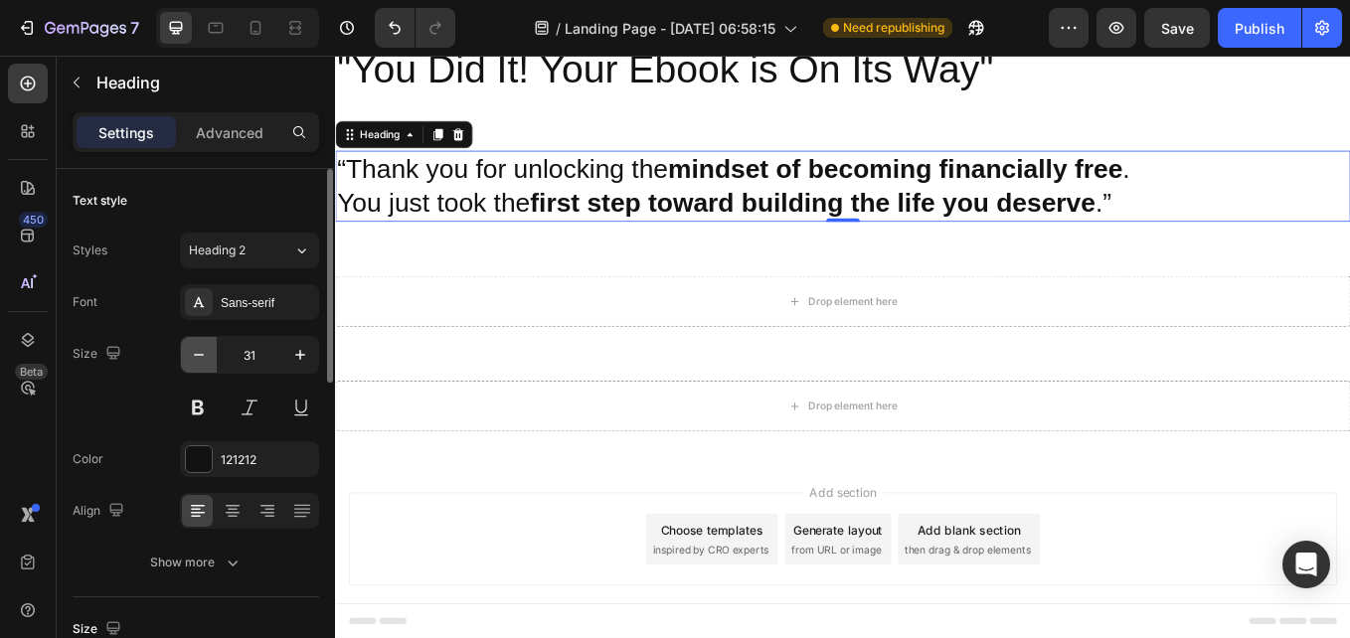
click at [203, 359] on icon "button" at bounding box center [199, 355] width 20 height 20
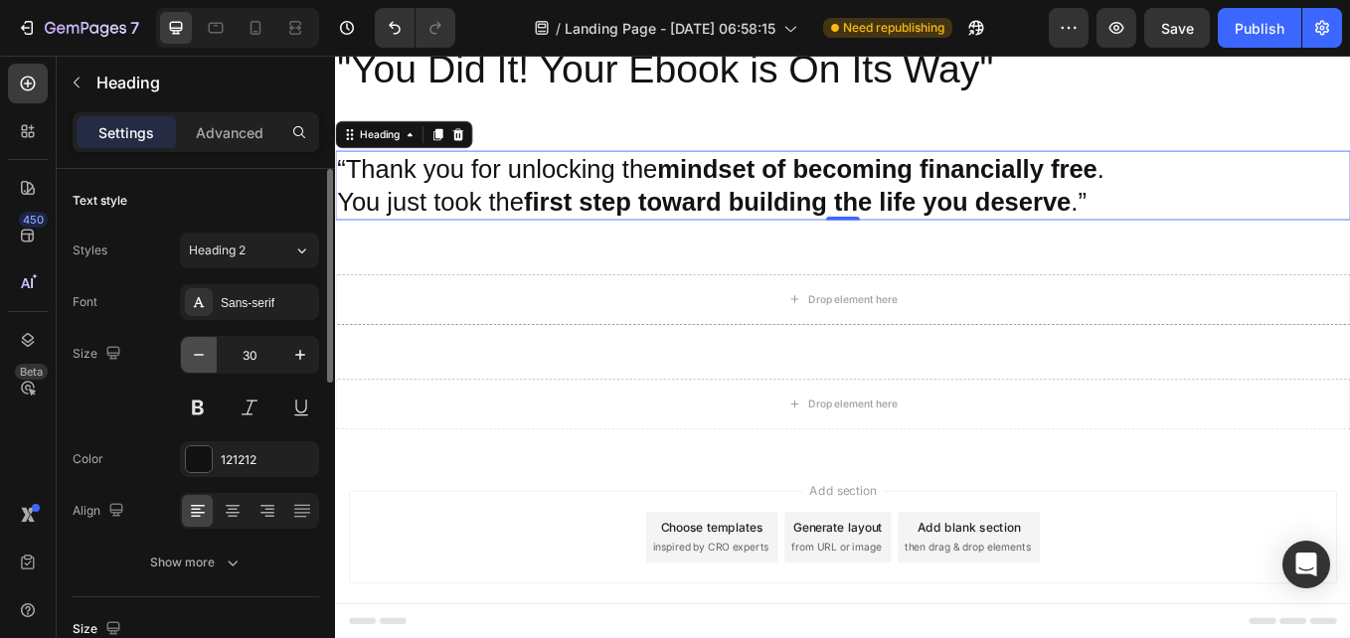
click at [203, 359] on icon "button" at bounding box center [199, 355] width 20 height 20
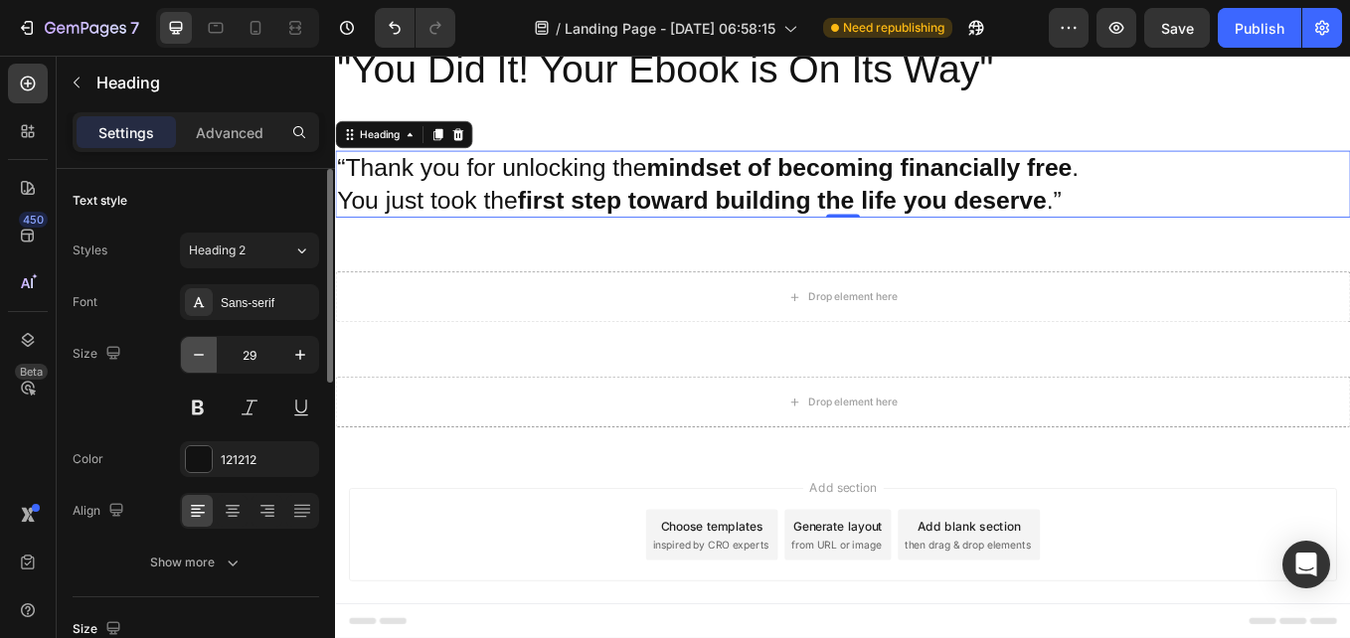
type input "28"
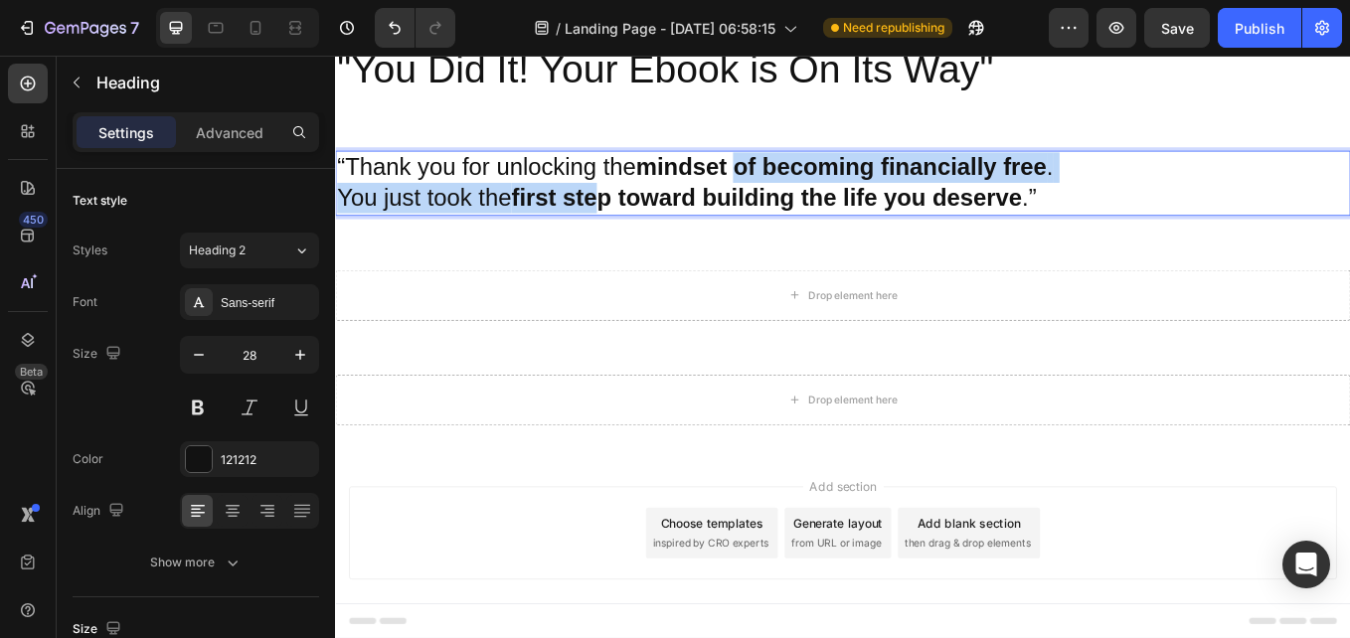
drag, startPoint x: 699, startPoint y: 217, endPoint x: 831, endPoint y: 185, distance: 136.0
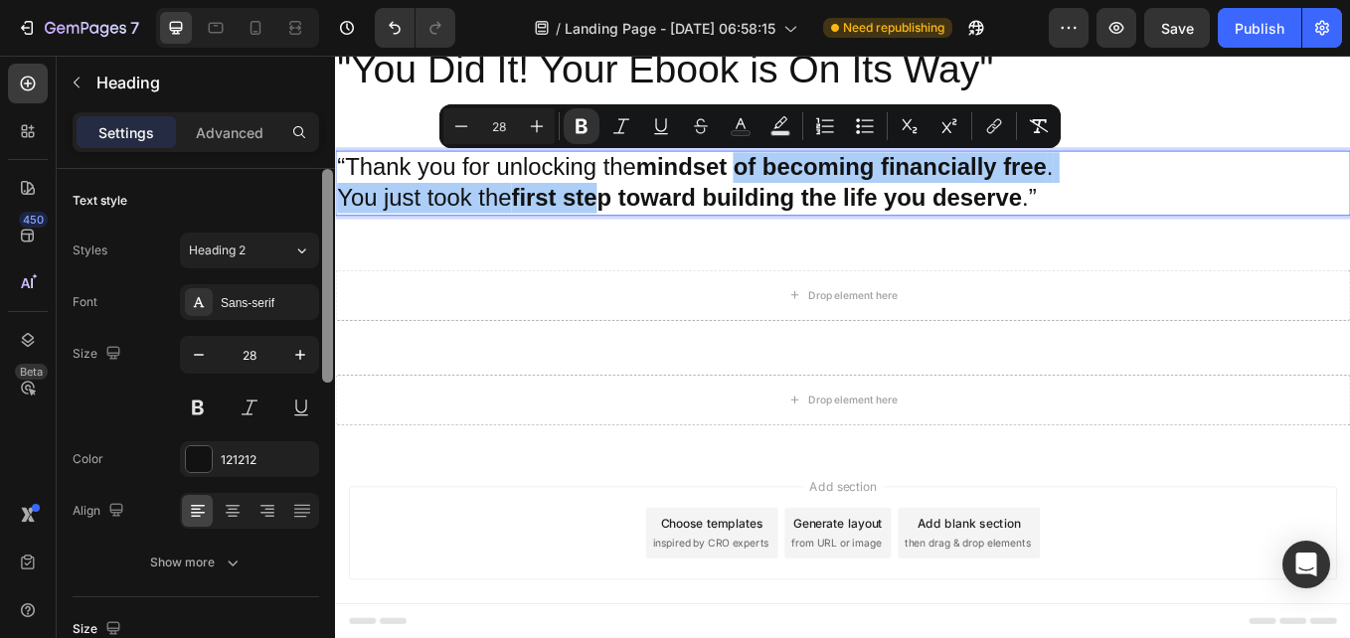
scroll to position [526, 0]
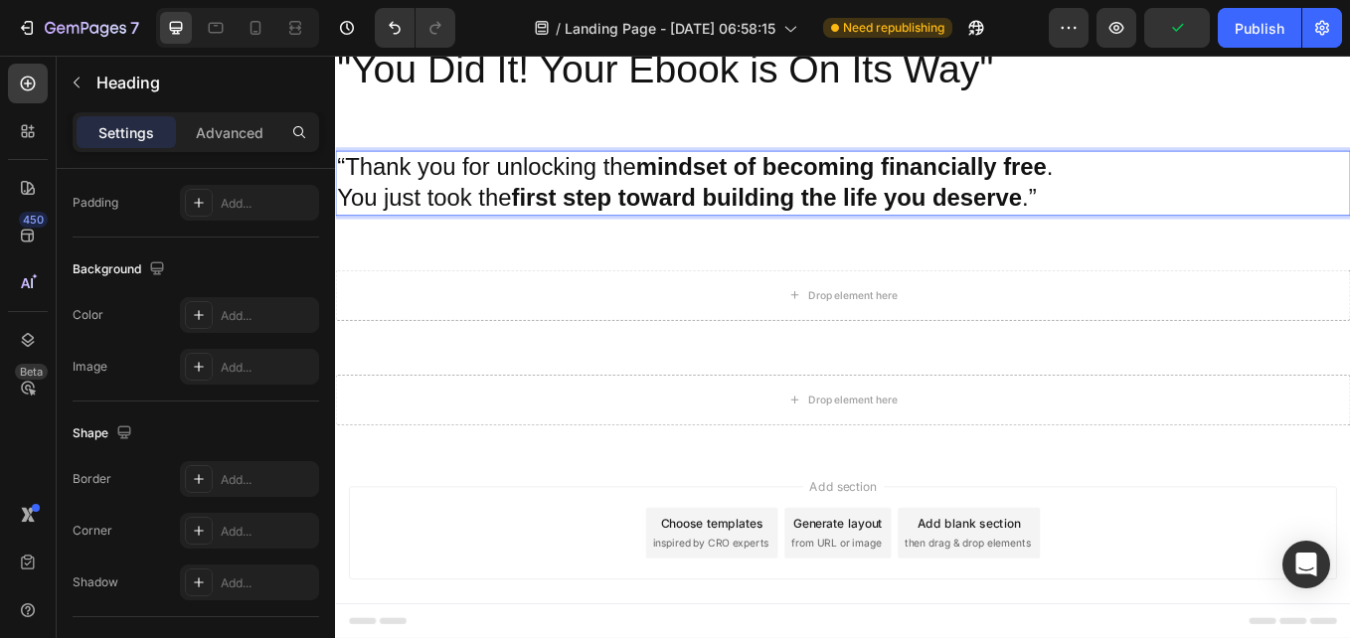
click at [370, 227] on p "“Thank you for unlocking the mindset of becoming financially free . You just to…" at bounding box center [931, 205] width 1189 height 73
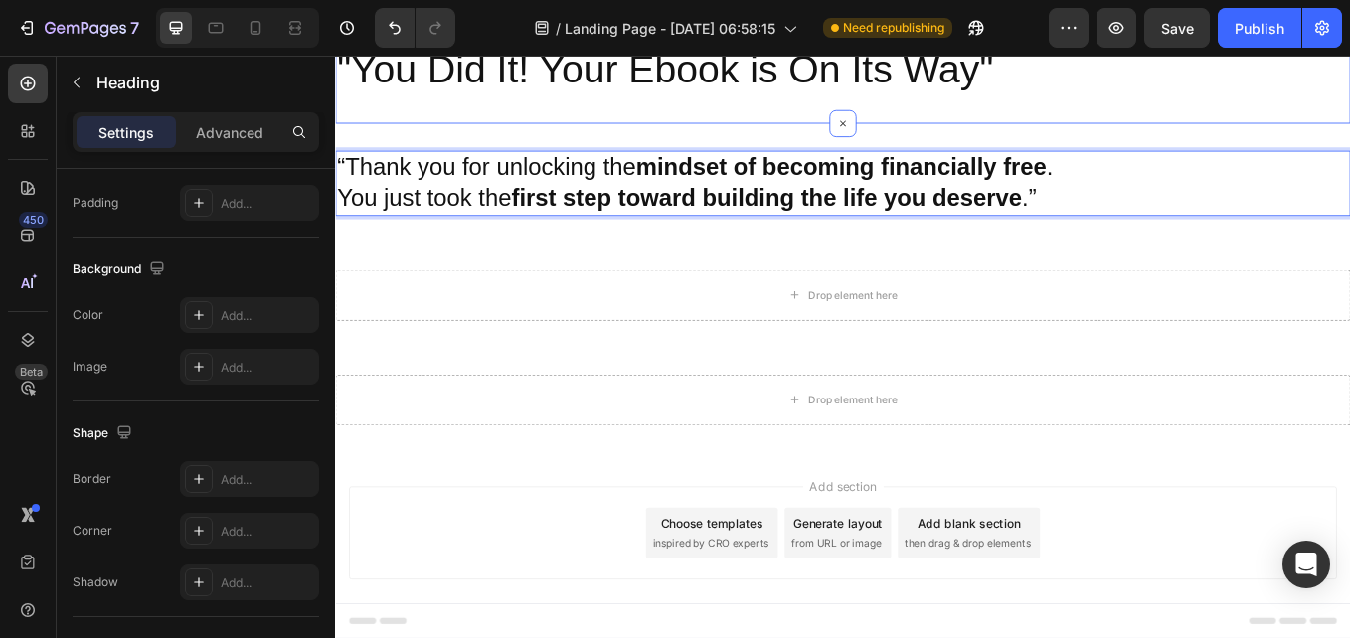
click at [490, 106] on div ""You Did It! Your Ebook is On Its Way" Heading Section 1" at bounding box center [931, 71] width 1193 height 127
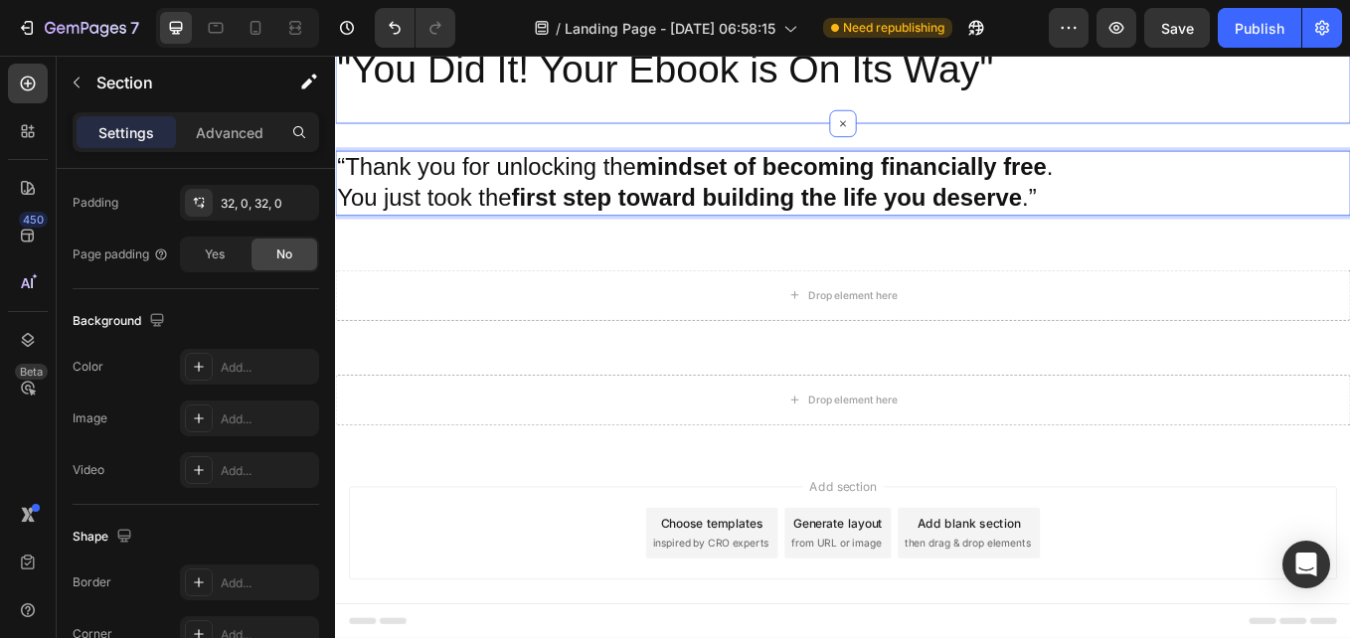
scroll to position [0, 0]
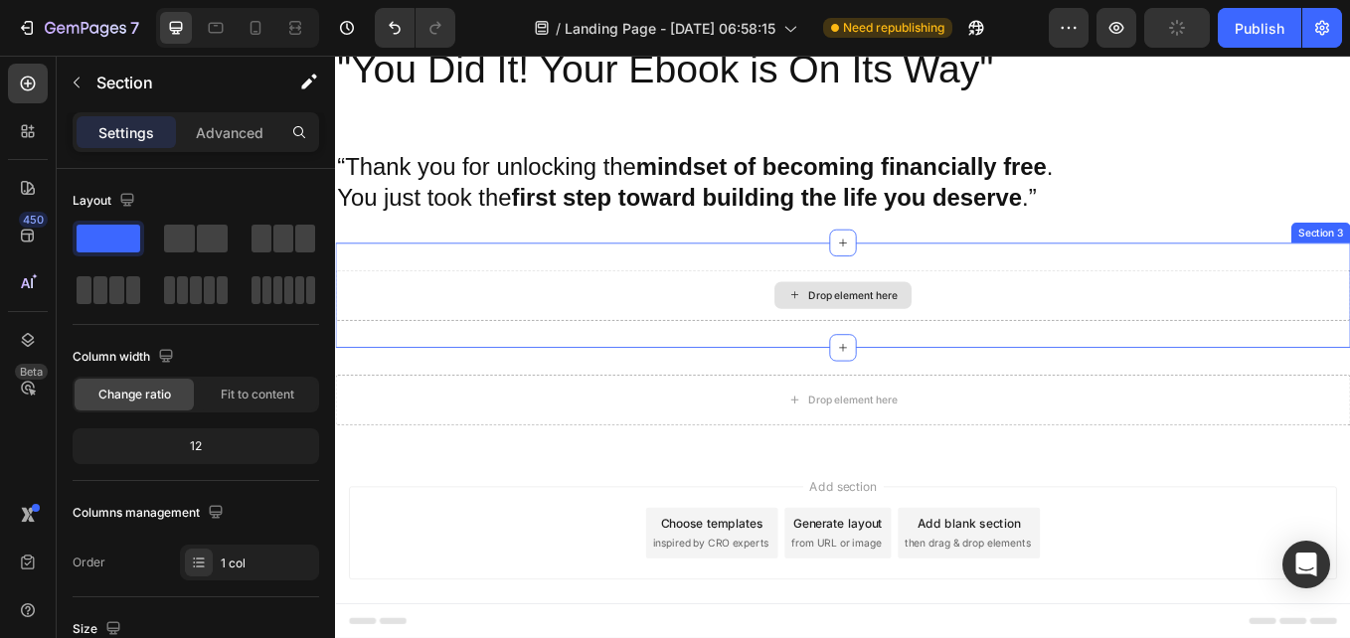
click at [905, 336] on div "Drop element here" at bounding box center [943, 337] width 105 height 16
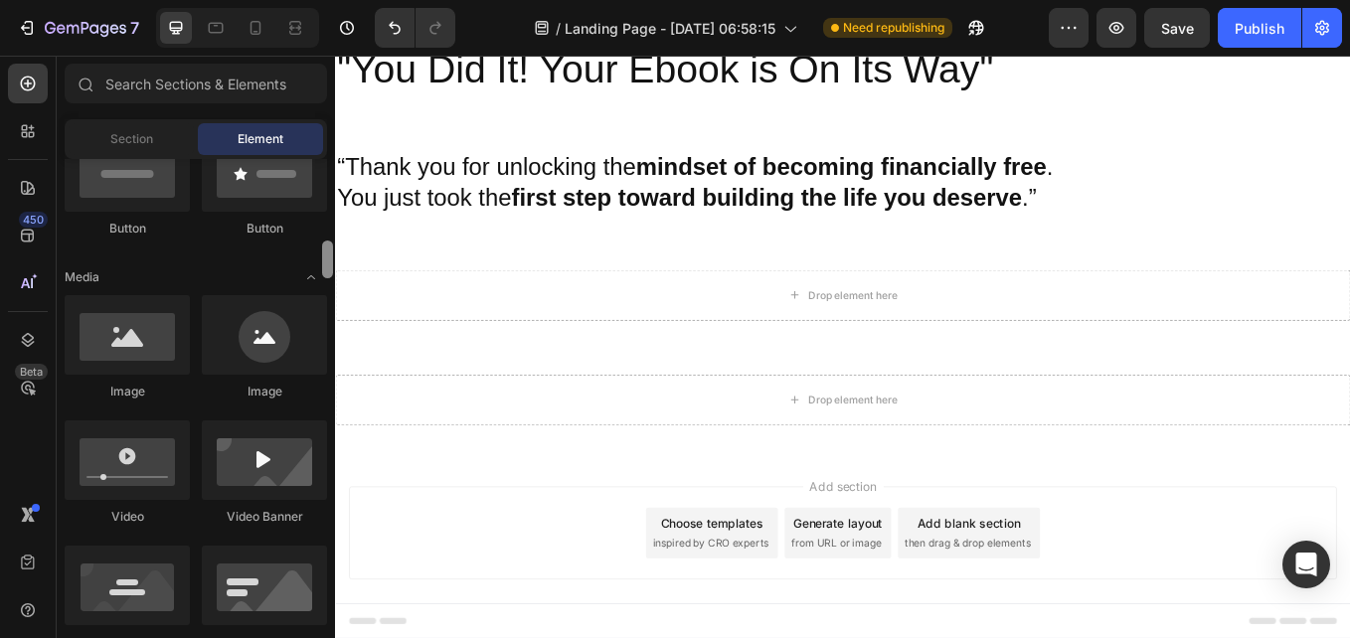
scroll to position [559, 0]
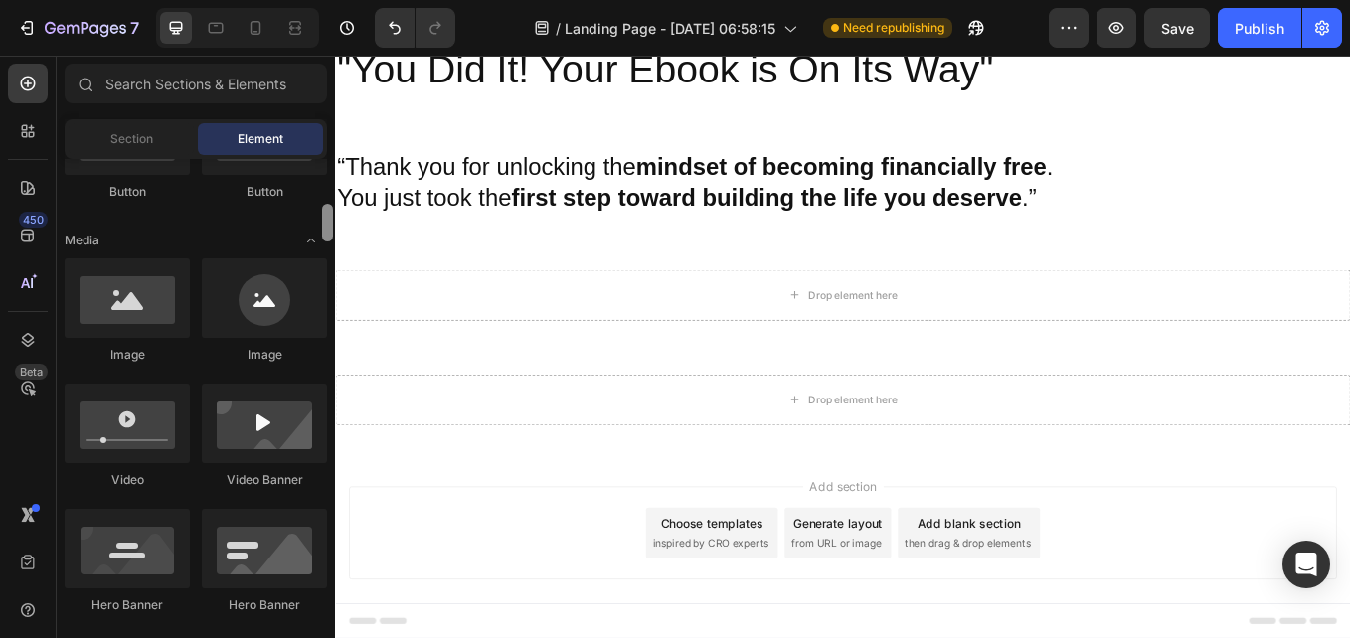
drag, startPoint x: 330, startPoint y: 181, endPoint x: 331, endPoint y: 225, distance: 43.7
click at [331, 225] on div at bounding box center [327, 223] width 11 height 38
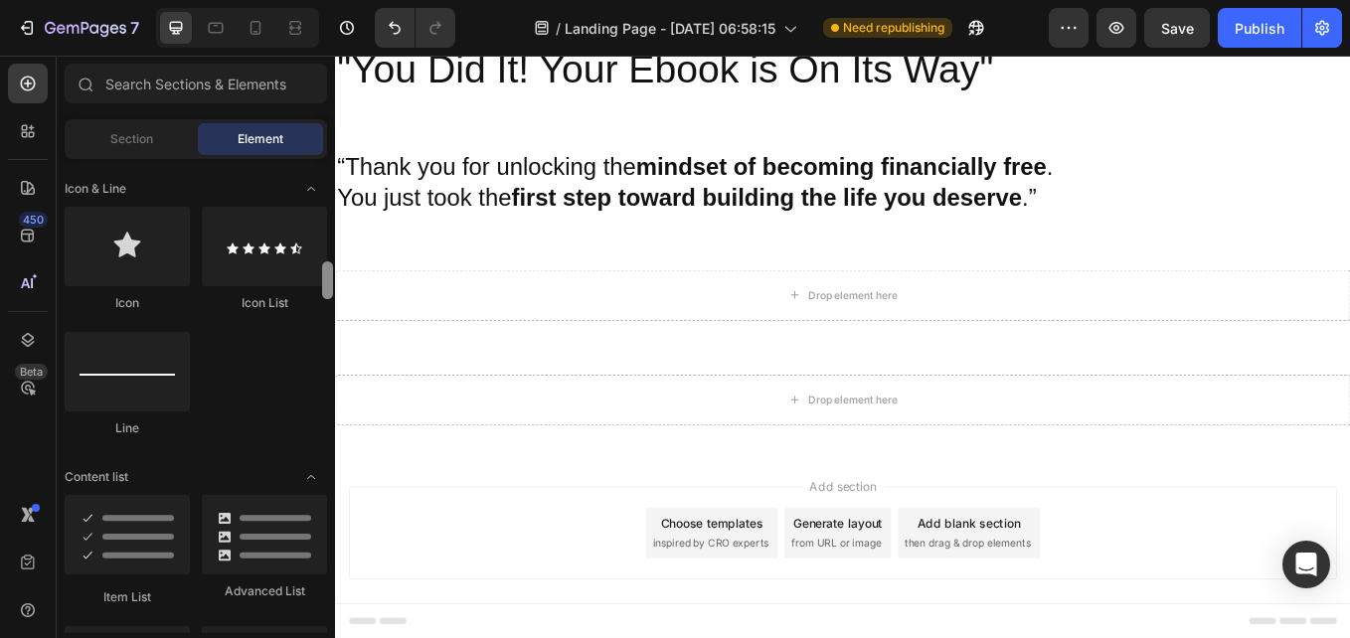
scroll to position [1496, 0]
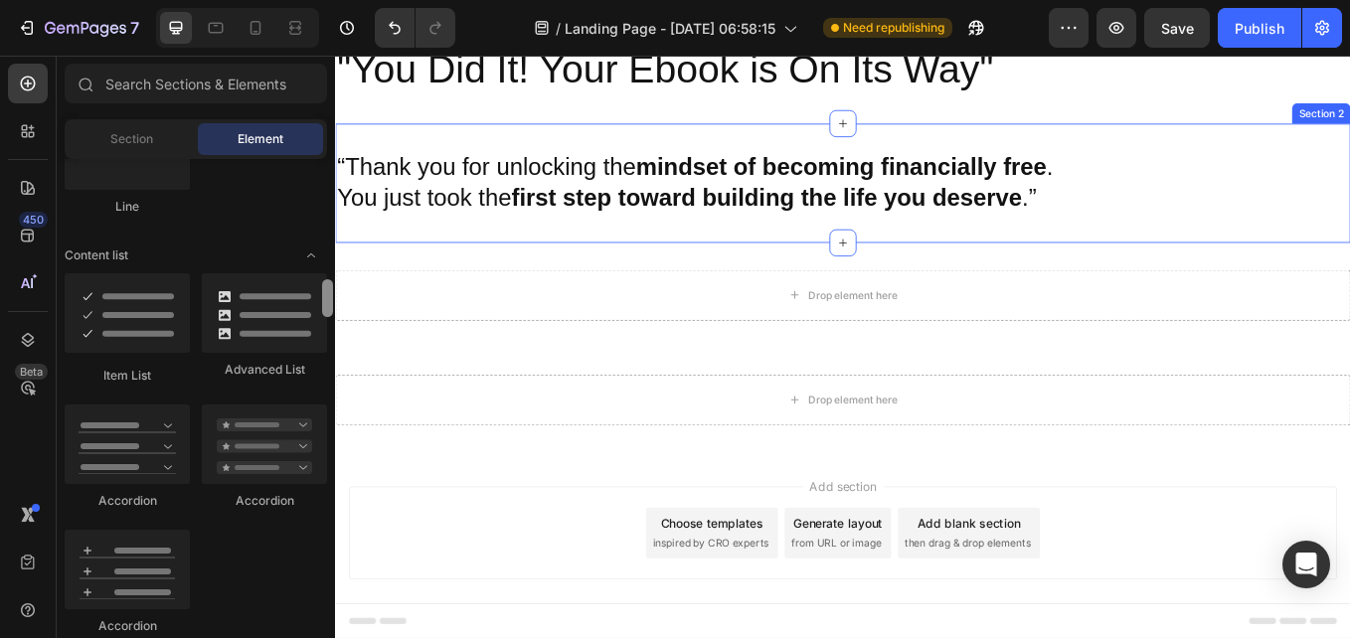
drag, startPoint x: 661, startPoint y: 279, endPoint x: 340, endPoint y: 224, distance: 325.8
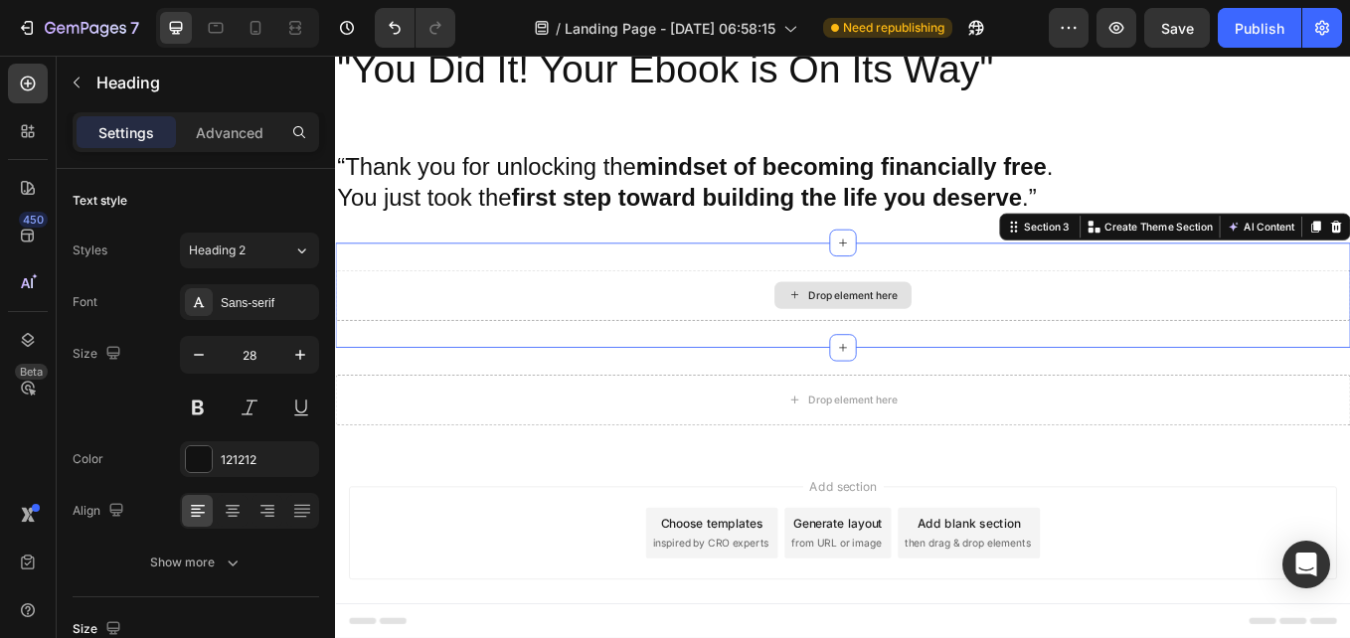
click at [669, 354] on div "Drop element here" at bounding box center [931, 337] width 1193 height 60
